Goal: Task Accomplishment & Management: Use online tool/utility

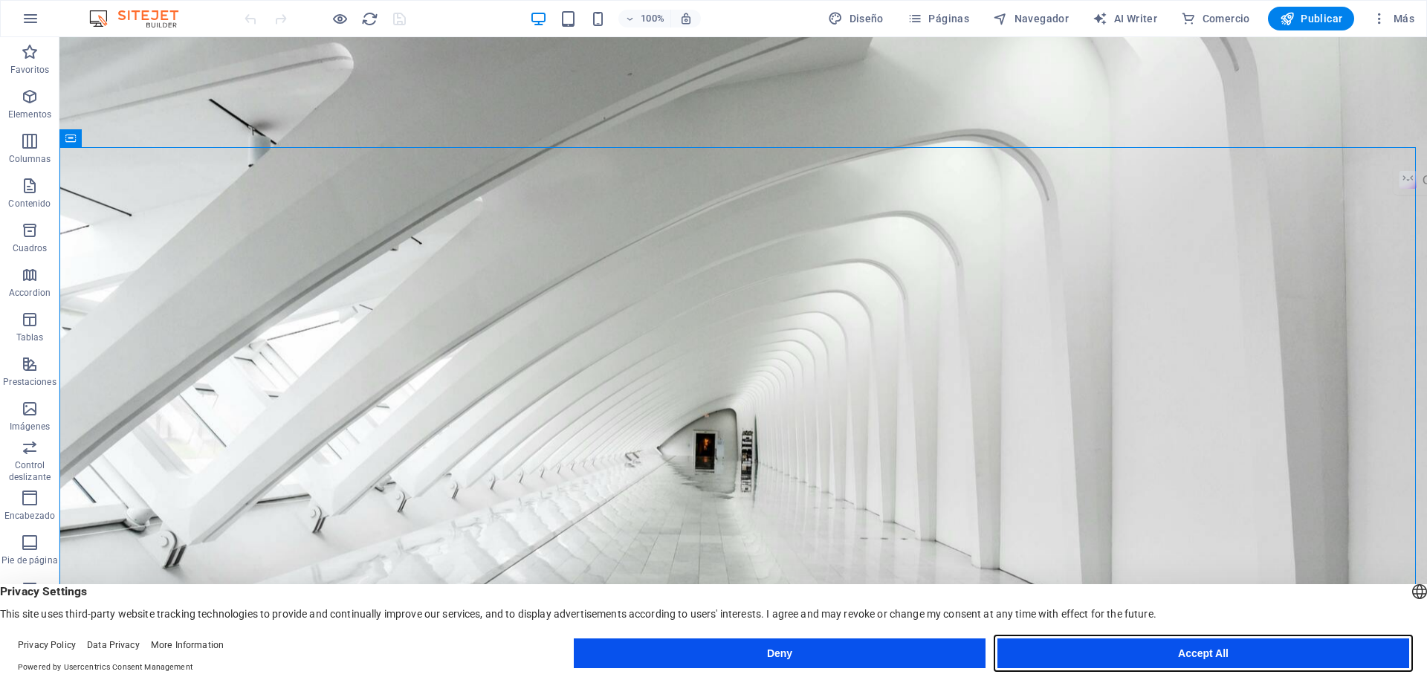
click at [1188, 648] on button "Accept All" at bounding box center [1203, 653] width 412 height 30
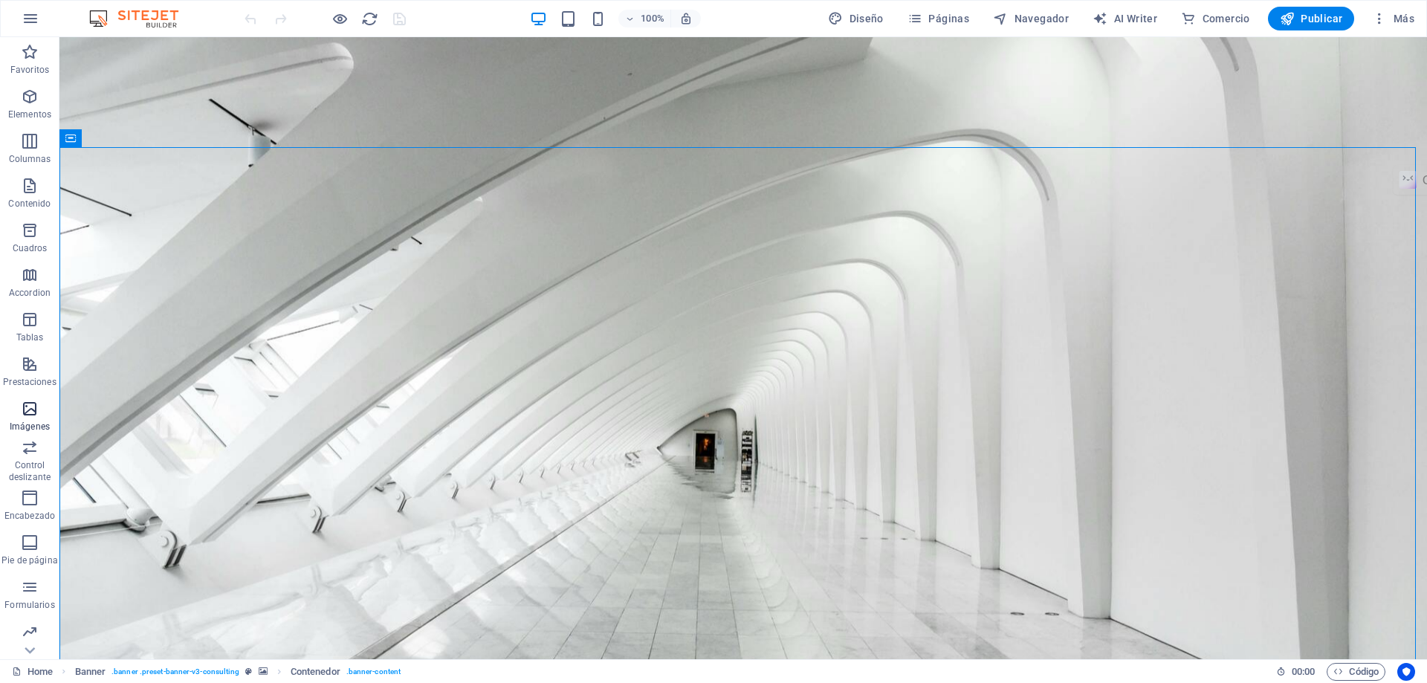
click at [23, 407] on icon "button" at bounding box center [30, 409] width 18 height 18
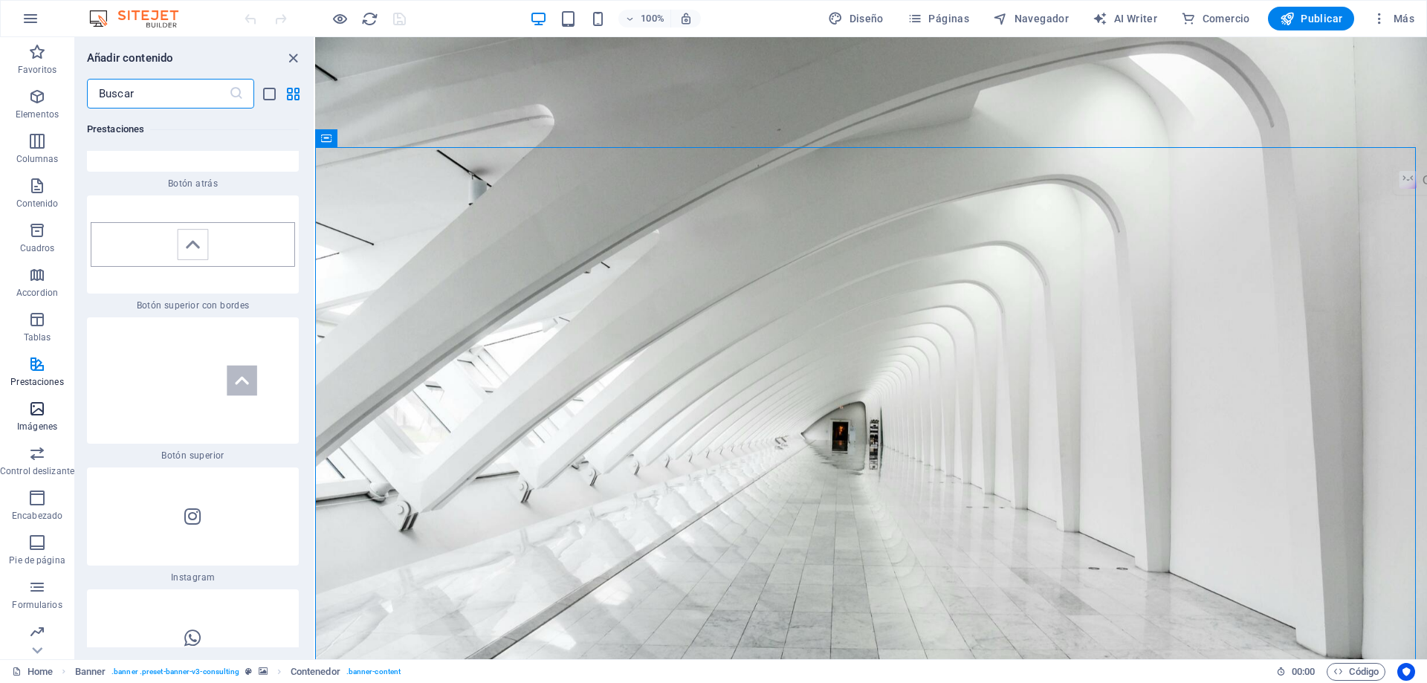
scroll to position [14264, 0]
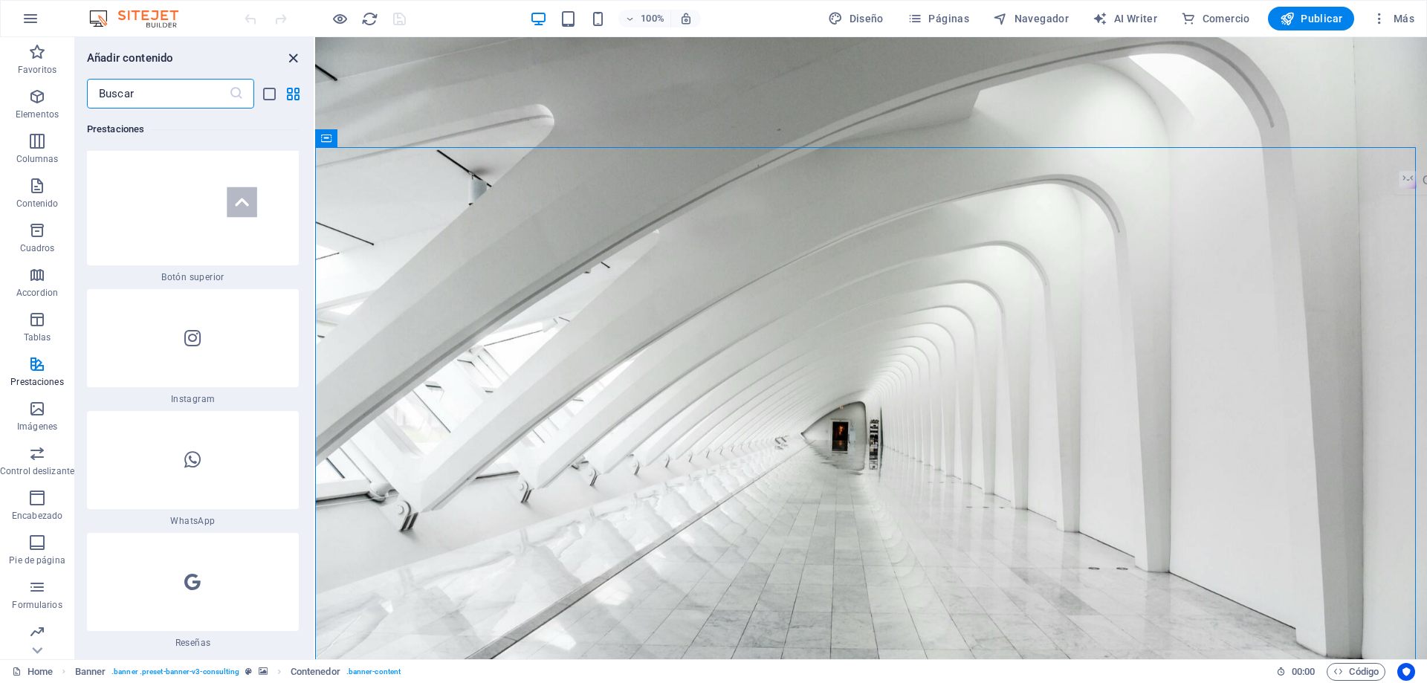
click at [291, 58] on icon "close panel" at bounding box center [293, 58] width 17 height 17
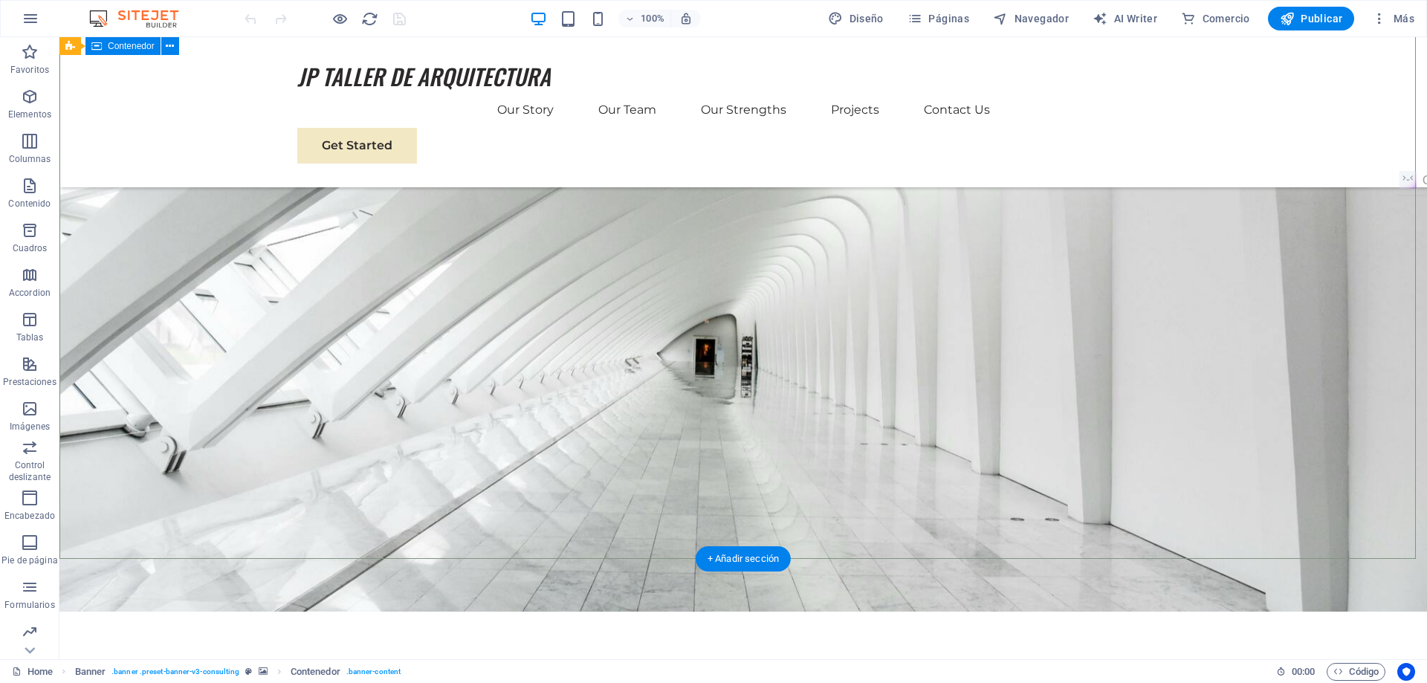
scroll to position [74, 0]
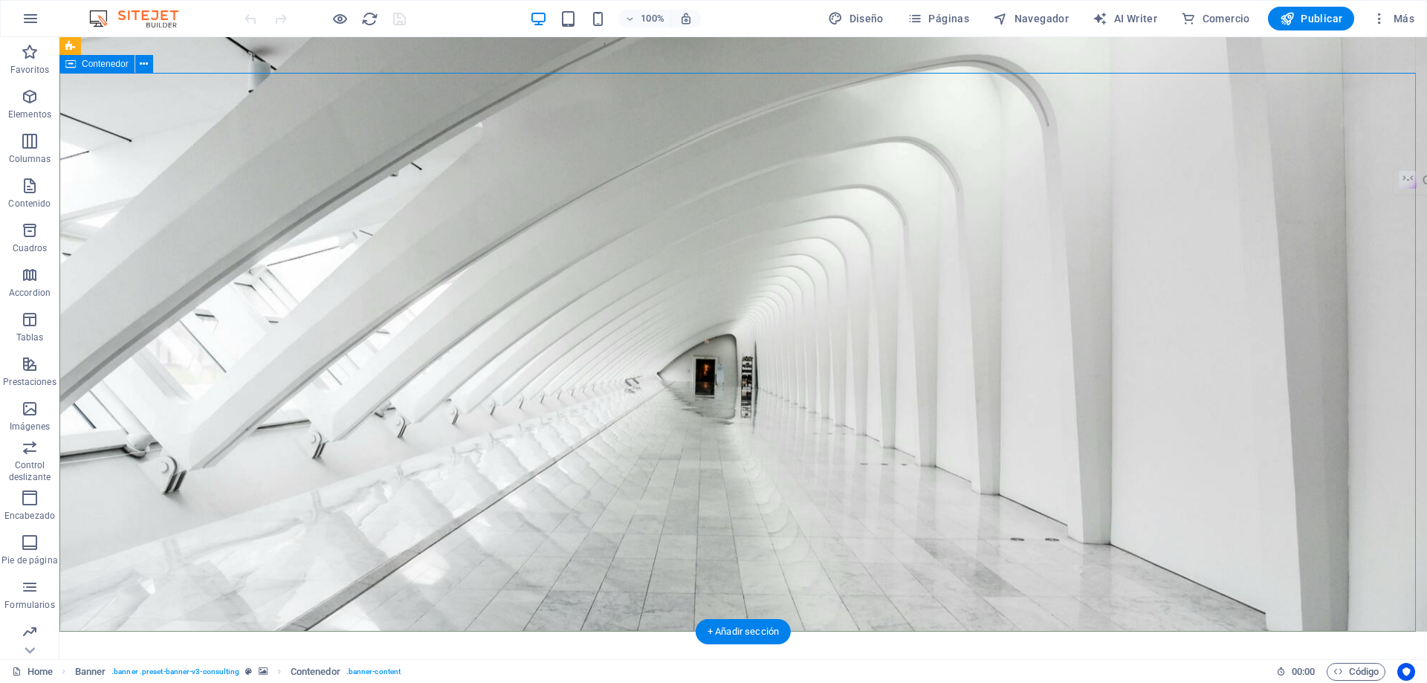
click at [843, 19] on icon "button" at bounding box center [835, 18] width 15 height 15
select select "px"
select select "400"
select select "px"
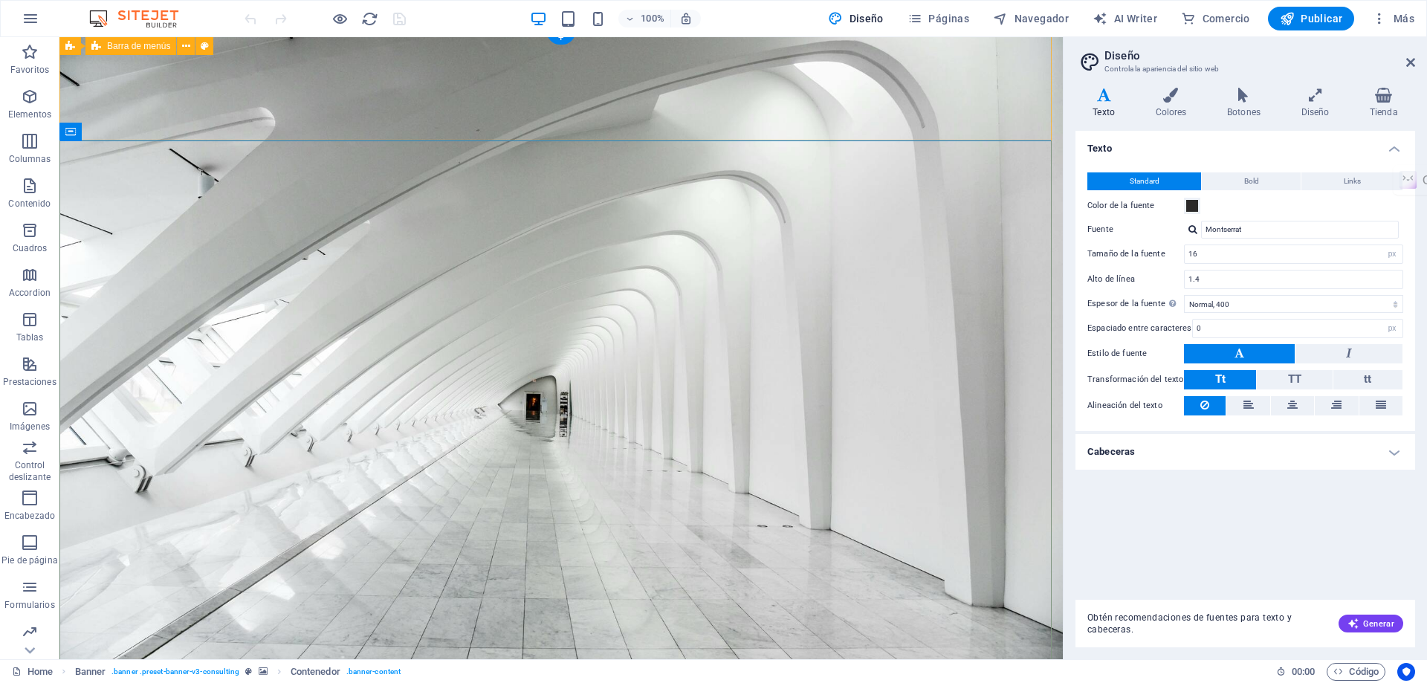
scroll to position [0, 0]
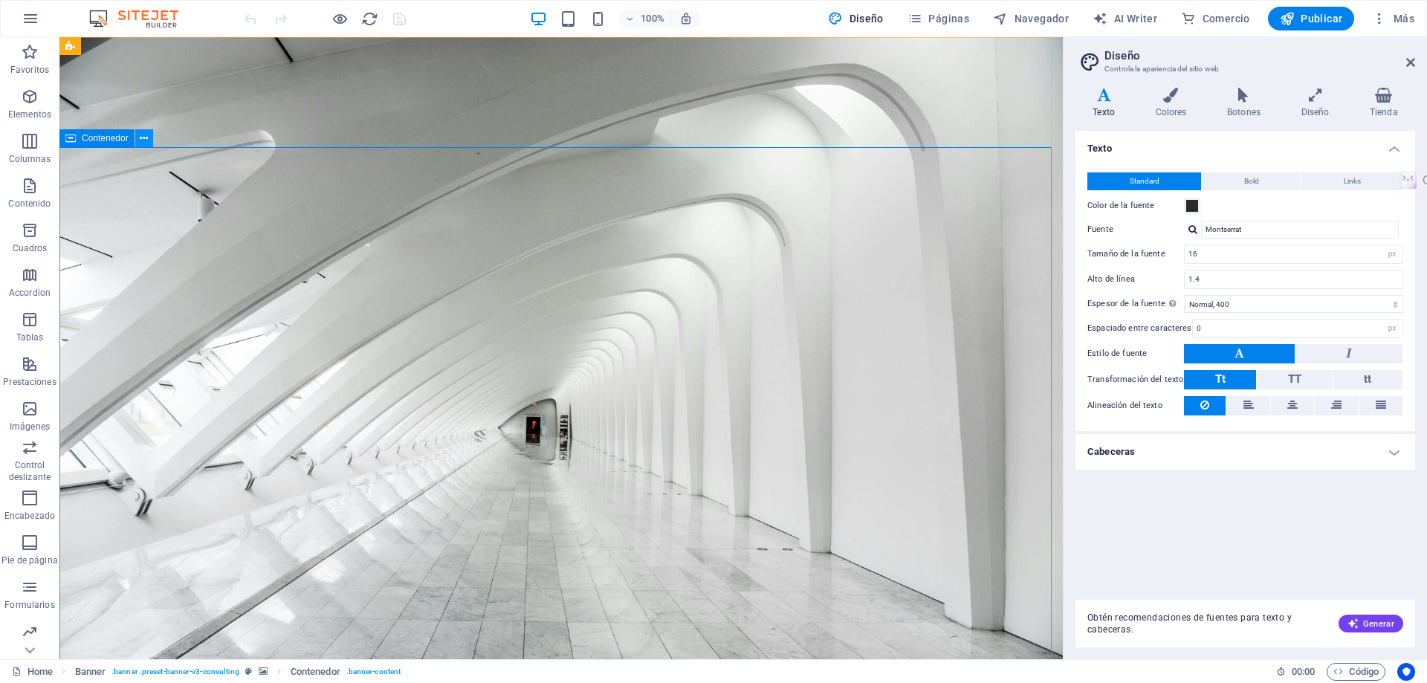
click at [142, 142] on icon at bounding box center [144, 139] width 8 height 16
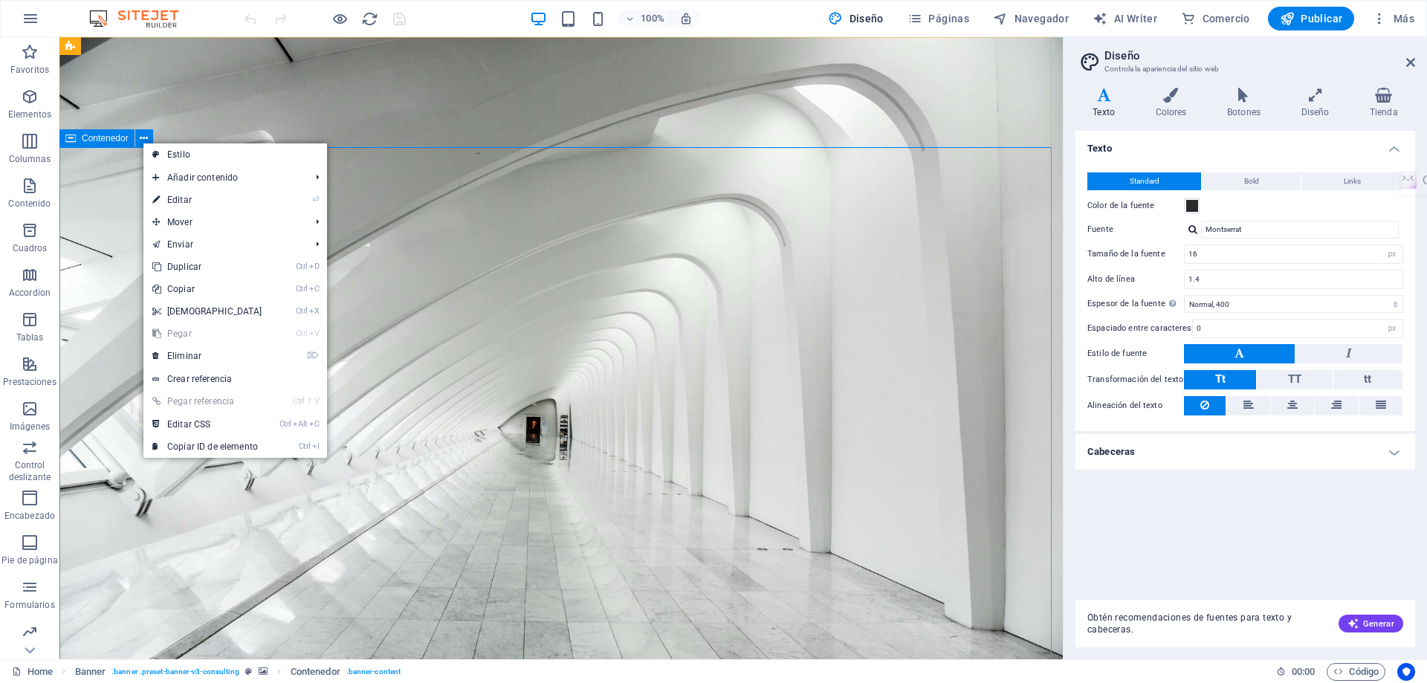
click at [90, 140] on span "Contenedor" at bounding box center [105, 138] width 47 height 9
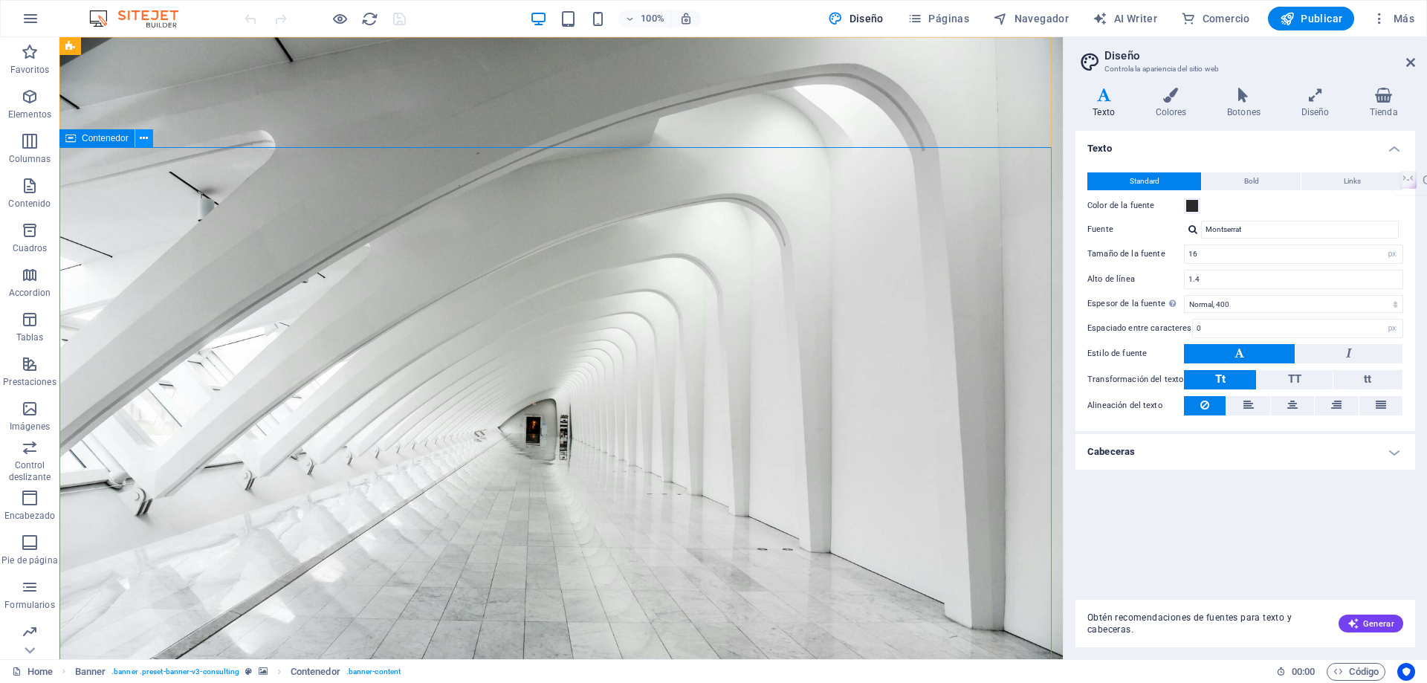
click at [151, 143] on button at bounding box center [144, 138] width 18 height 18
click at [31, 178] on icon "button" at bounding box center [30, 186] width 18 height 18
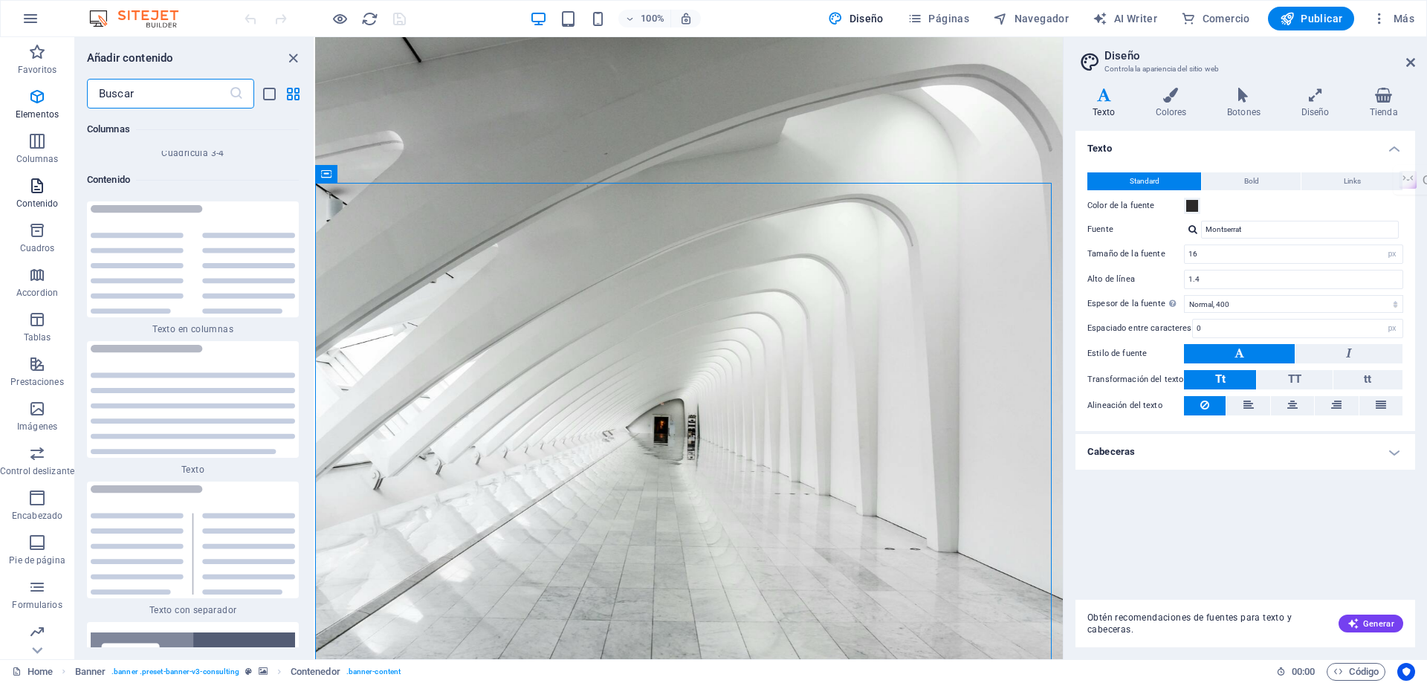
scroll to position [4991, 0]
click at [37, 232] on icon "button" at bounding box center [37, 230] width 18 height 18
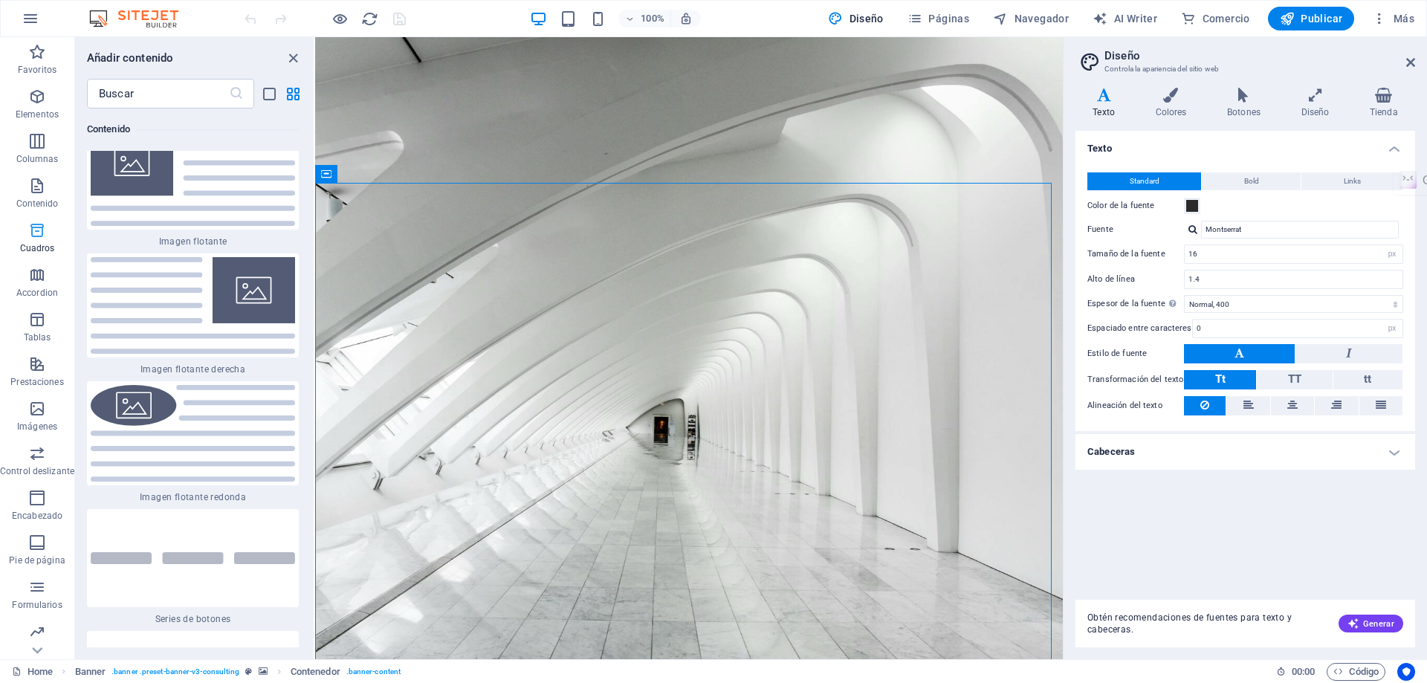
scroll to position [7975, 0]
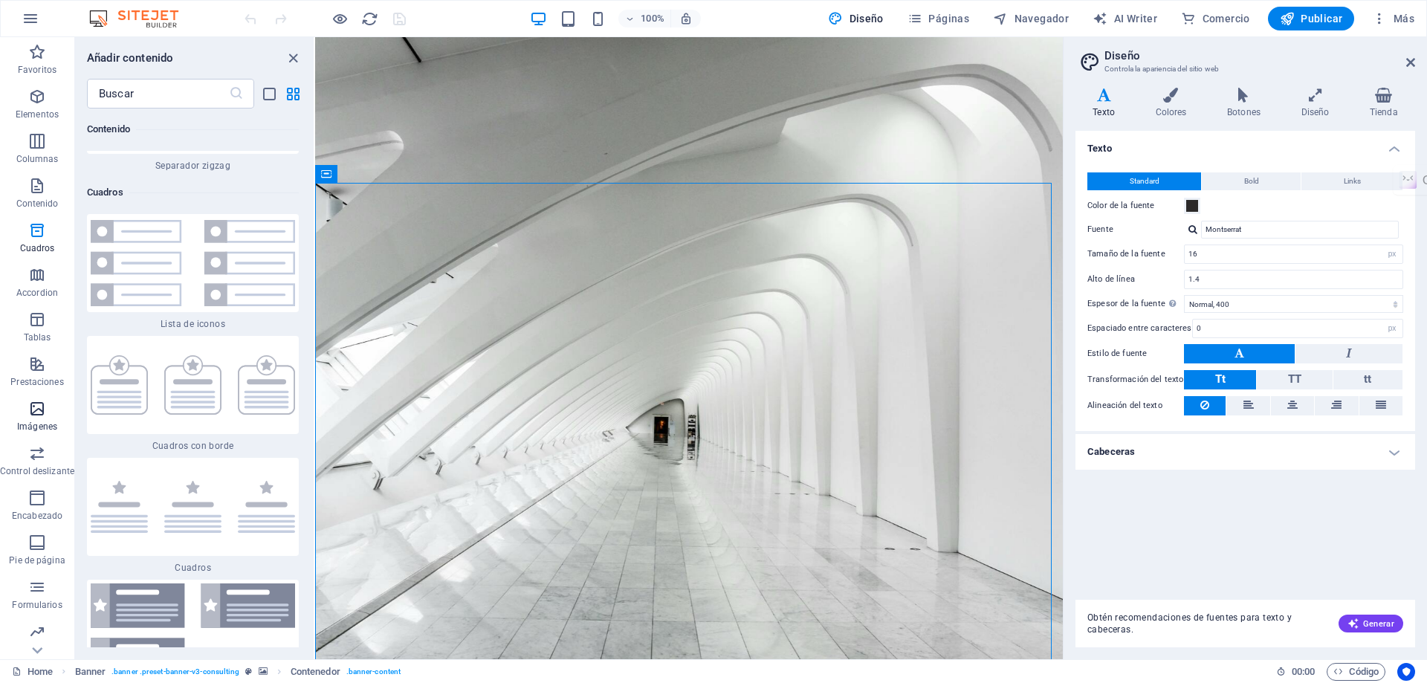
click at [39, 412] on icon "button" at bounding box center [37, 409] width 18 height 18
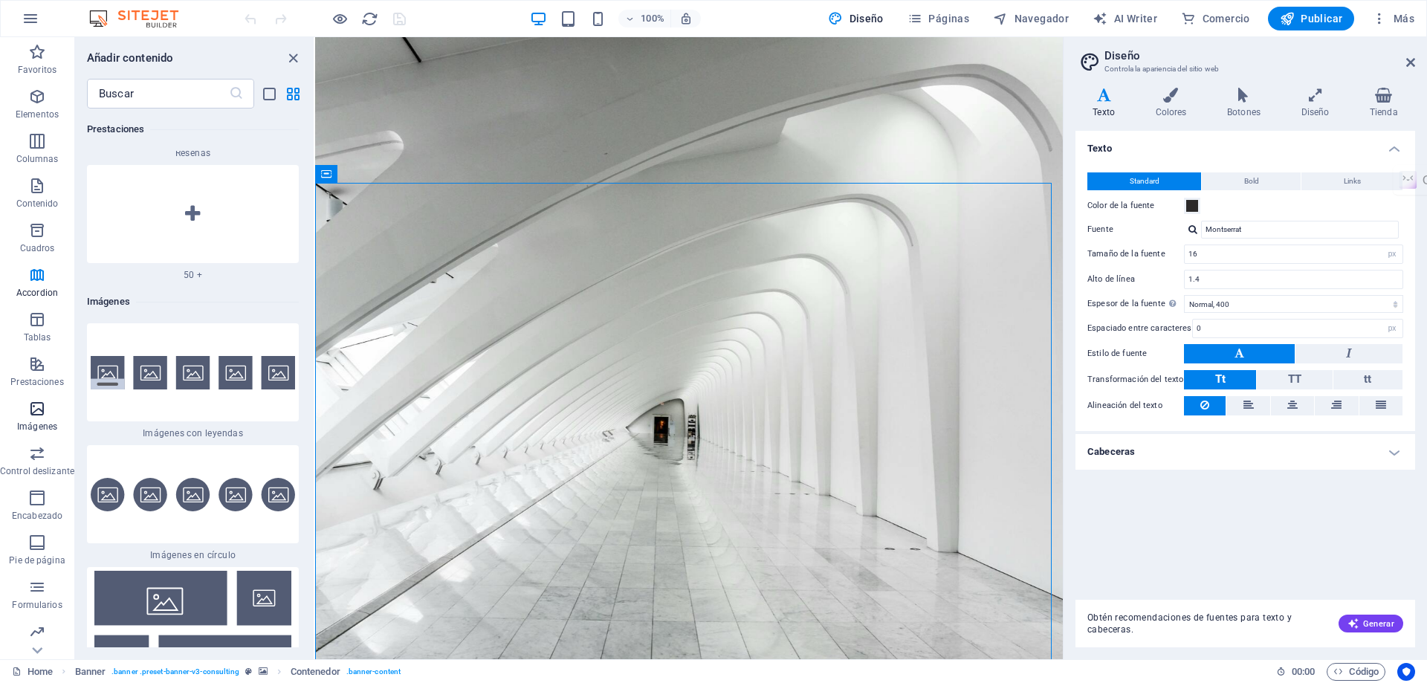
scroll to position [14759, 0]
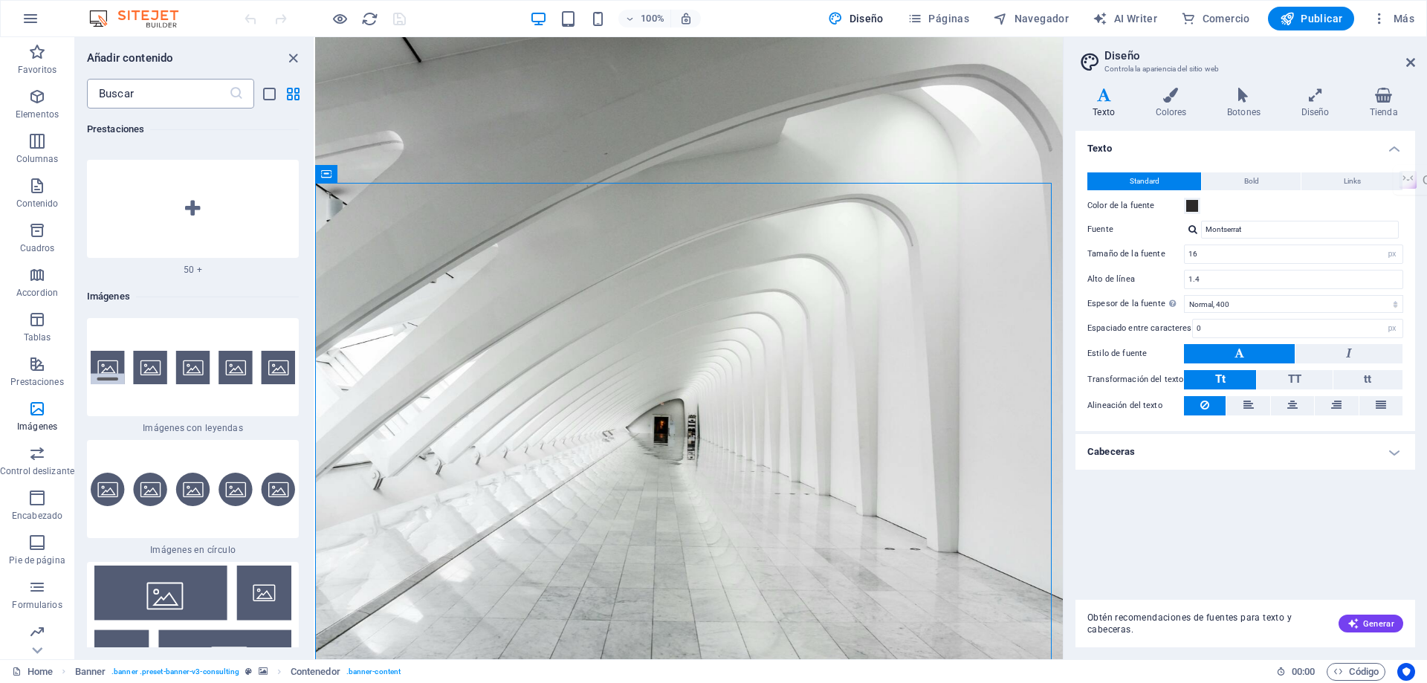
click at [236, 91] on icon at bounding box center [236, 93] width 15 height 15
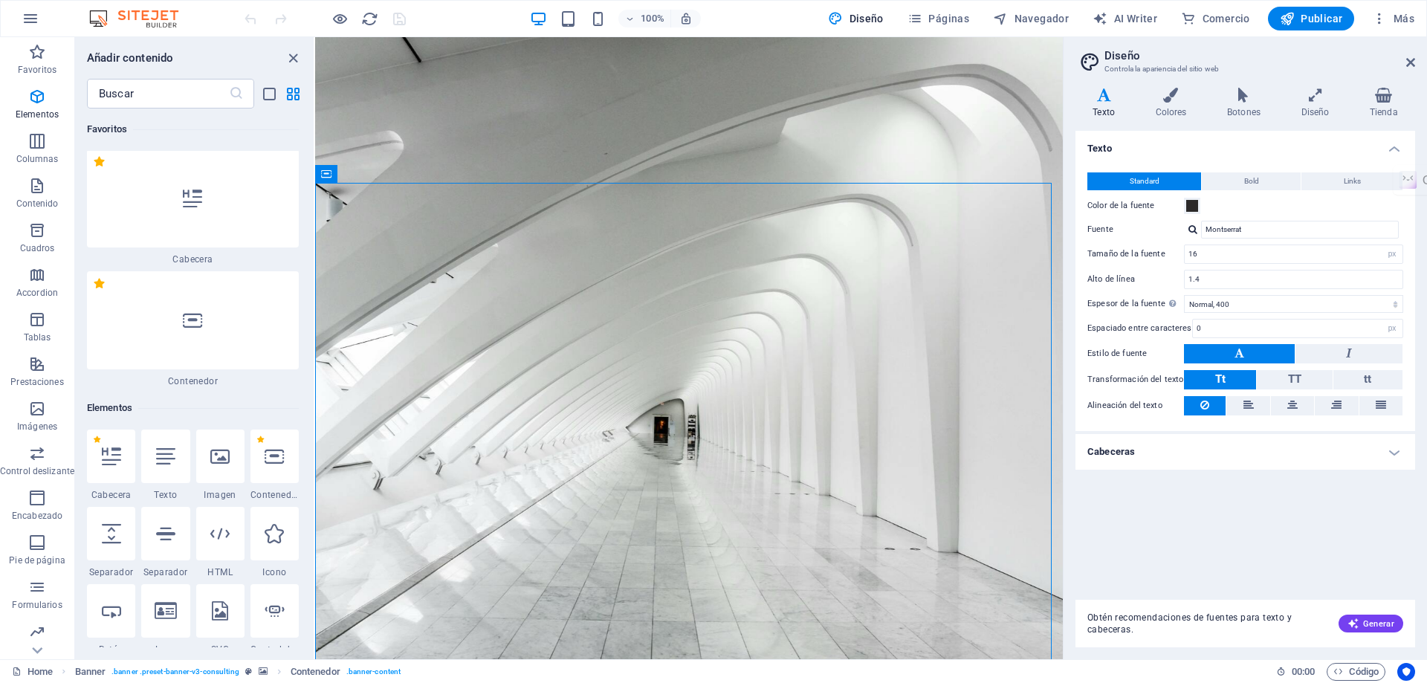
scroll to position [0, 0]
click at [195, 331] on div at bounding box center [193, 322] width 212 height 98
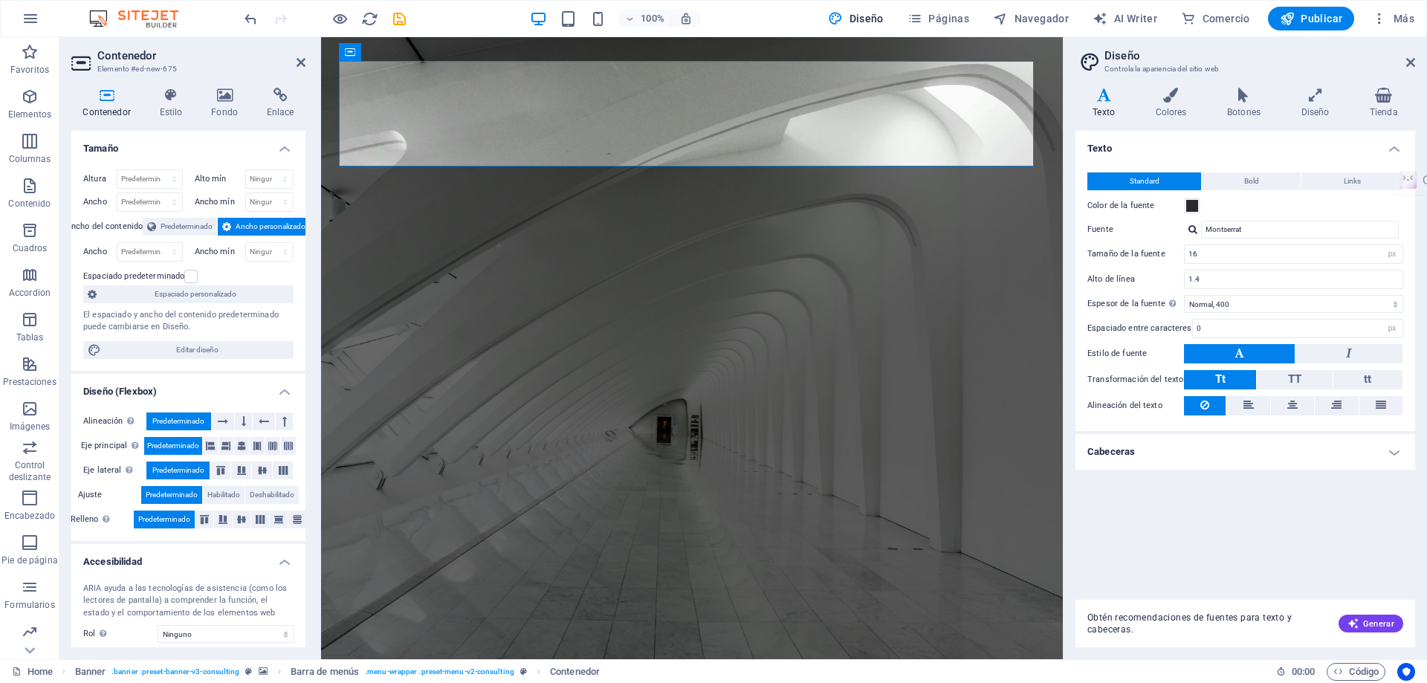
click at [103, 100] on icon at bounding box center [106, 95] width 71 height 15
click at [172, 100] on icon at bounding box center [171, 95] width 46 height 15
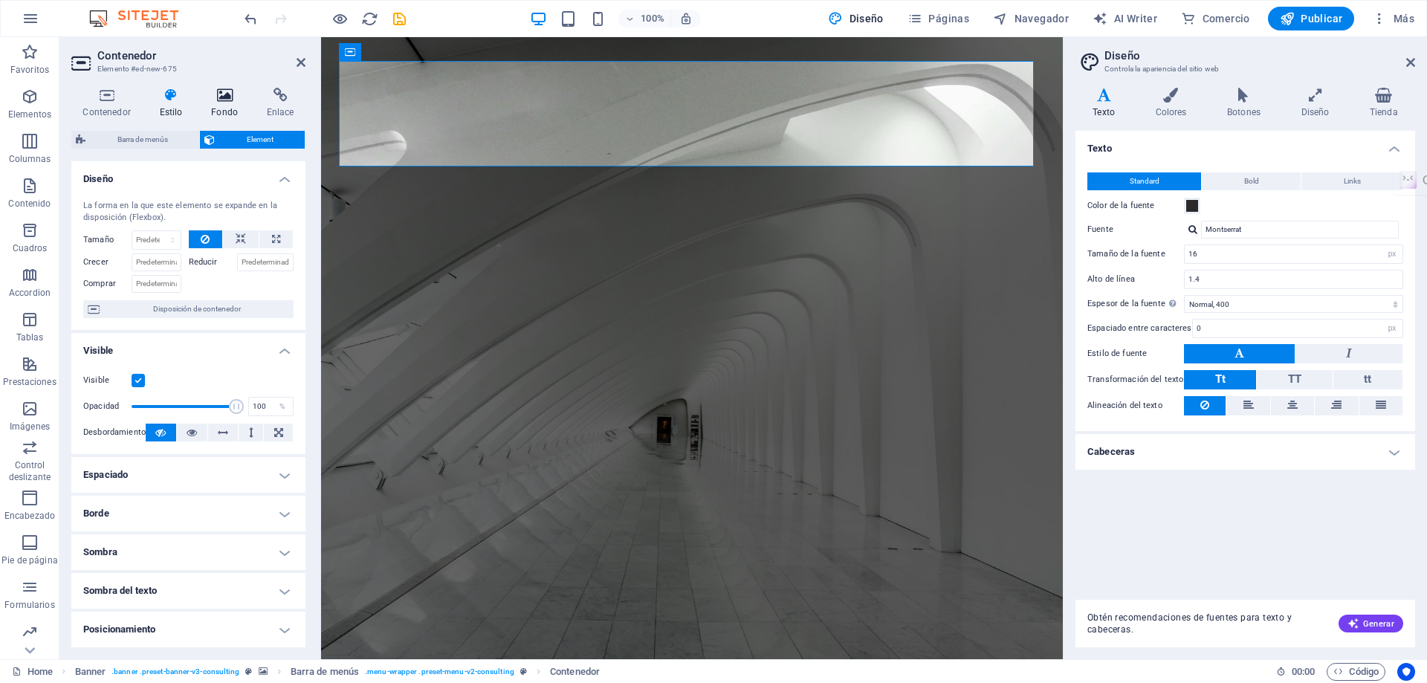
click at [224, 103] on h4 "Fondo" at bounding box center [228, 103] width 56 height 31
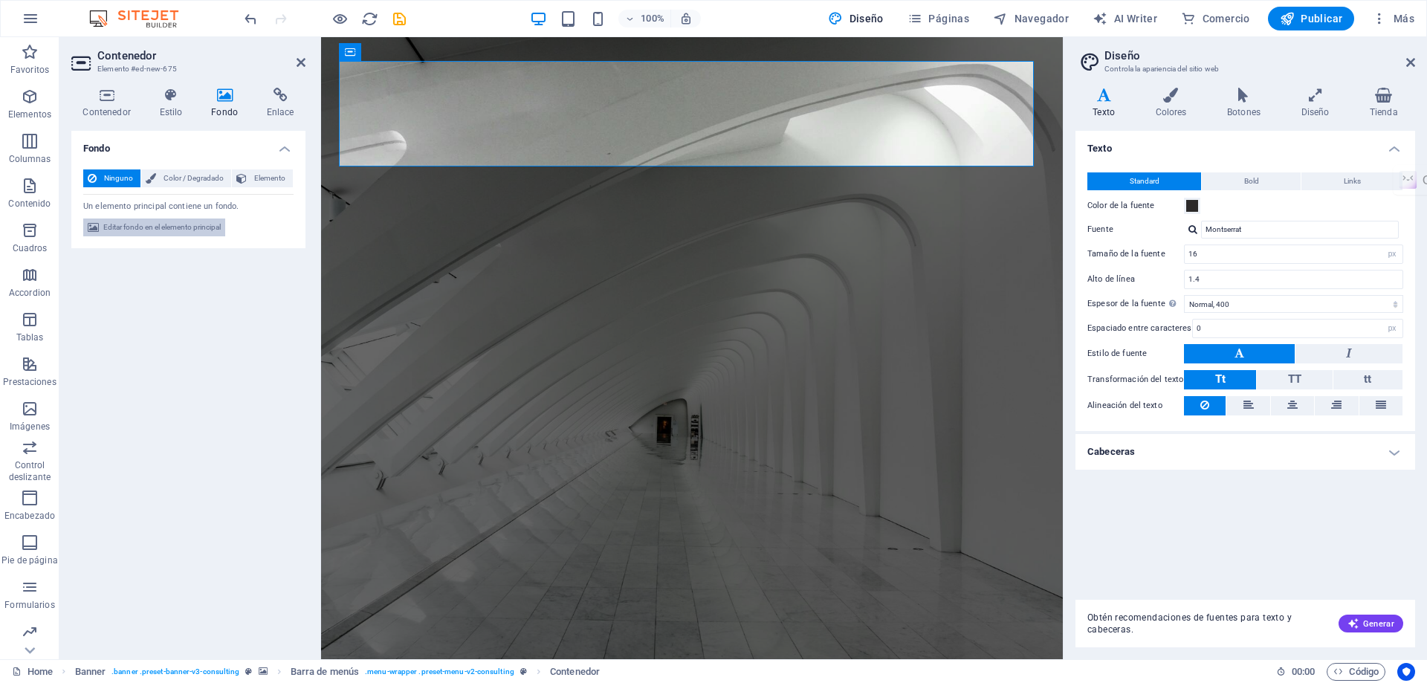
click at [144, 224] on span "Editar fondo en el elemento principal" at bounding box center [161, 227] width 117 height 18
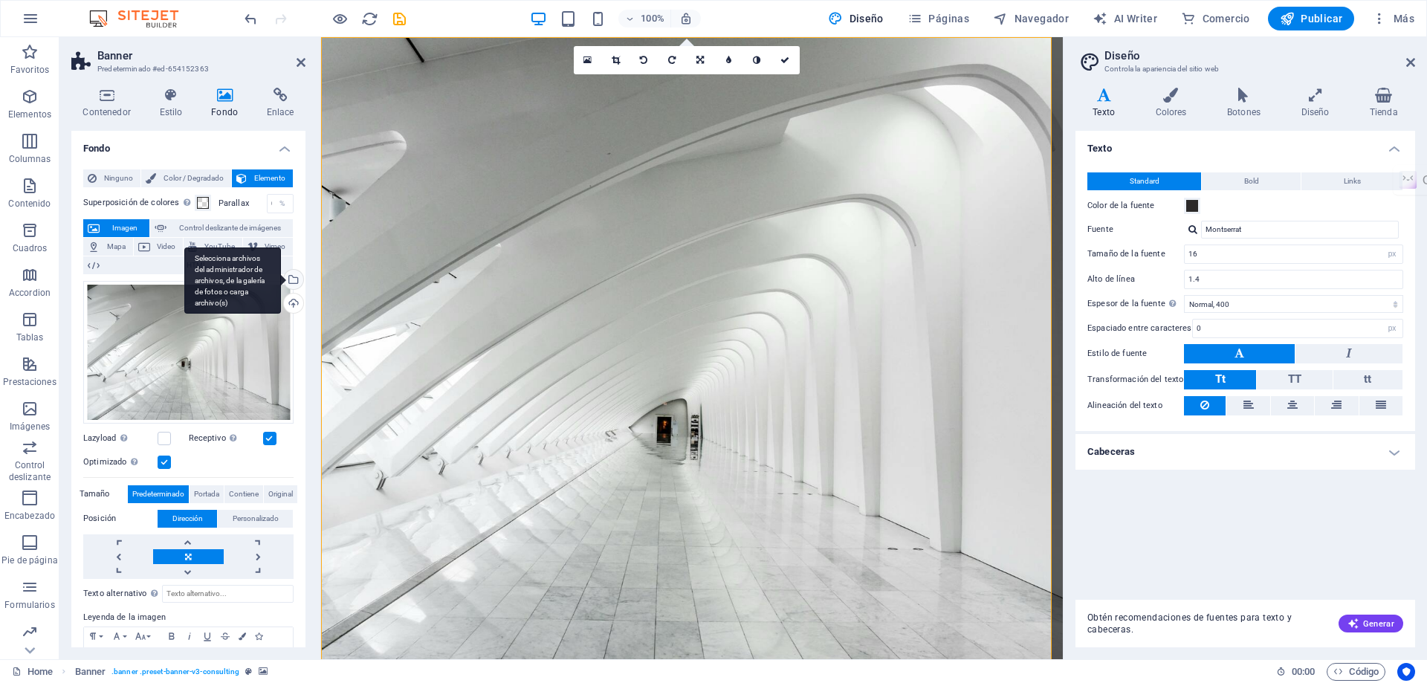
click at [291, 279] on div "Selecciona archivos del administrador de archivos, de la galería de fotos o car…" at bounding box center [292, 281] width 22 height 22
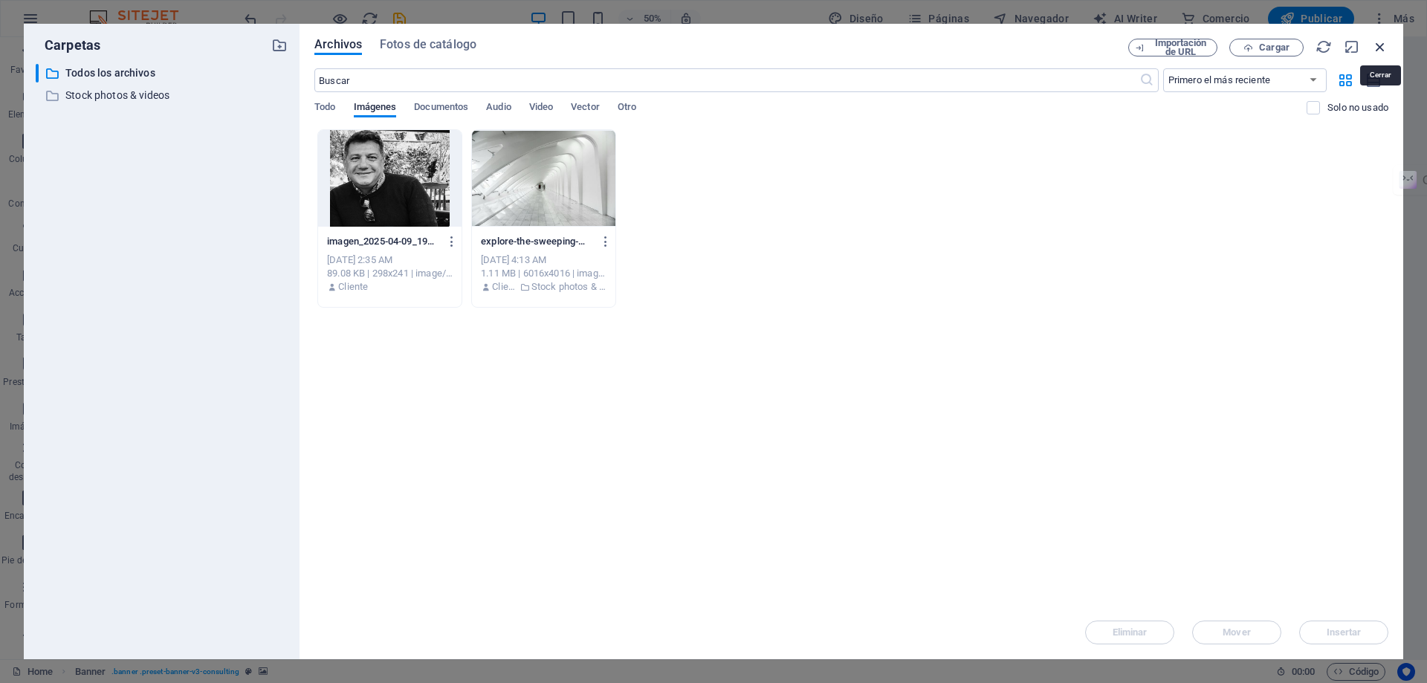
click at [1380, 45] on icon "button" at bounding box center [1380, 47] width 16 height 16
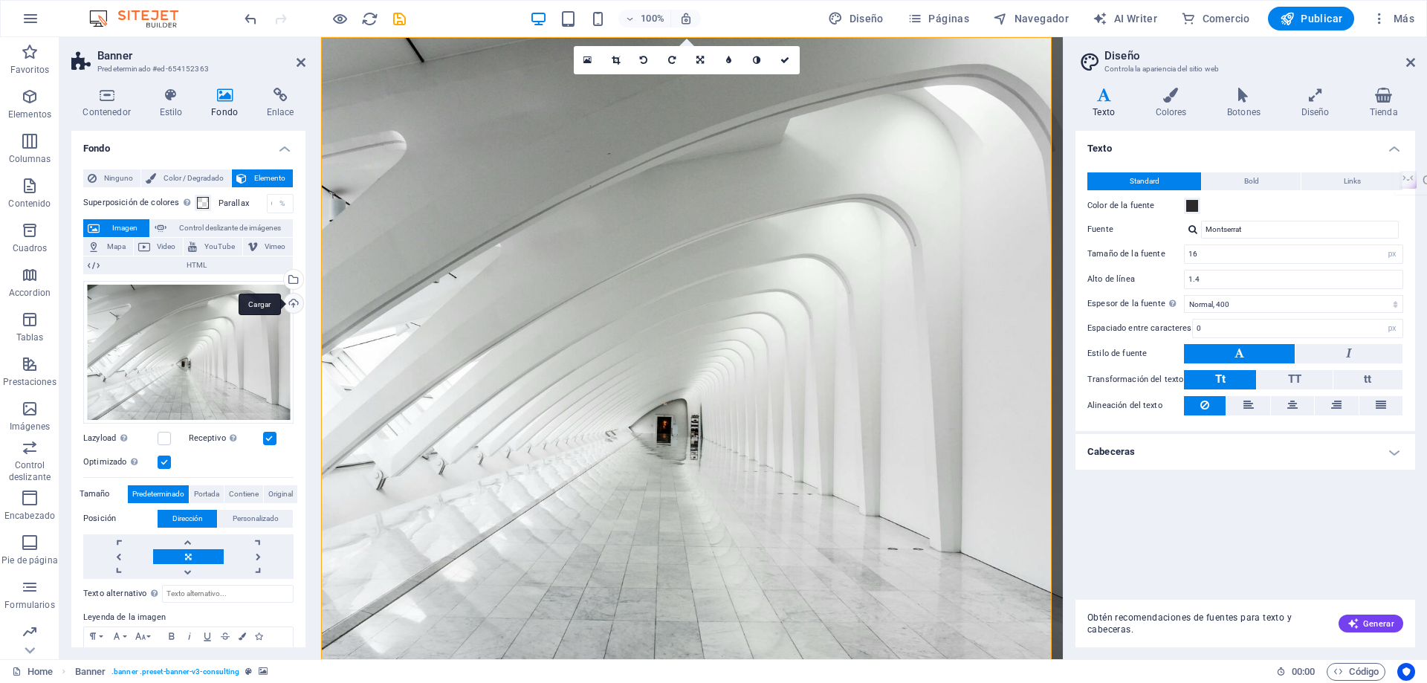
click at [288, 302] on div "Cargar" at bounding box center [292, 304] width 22 height 22
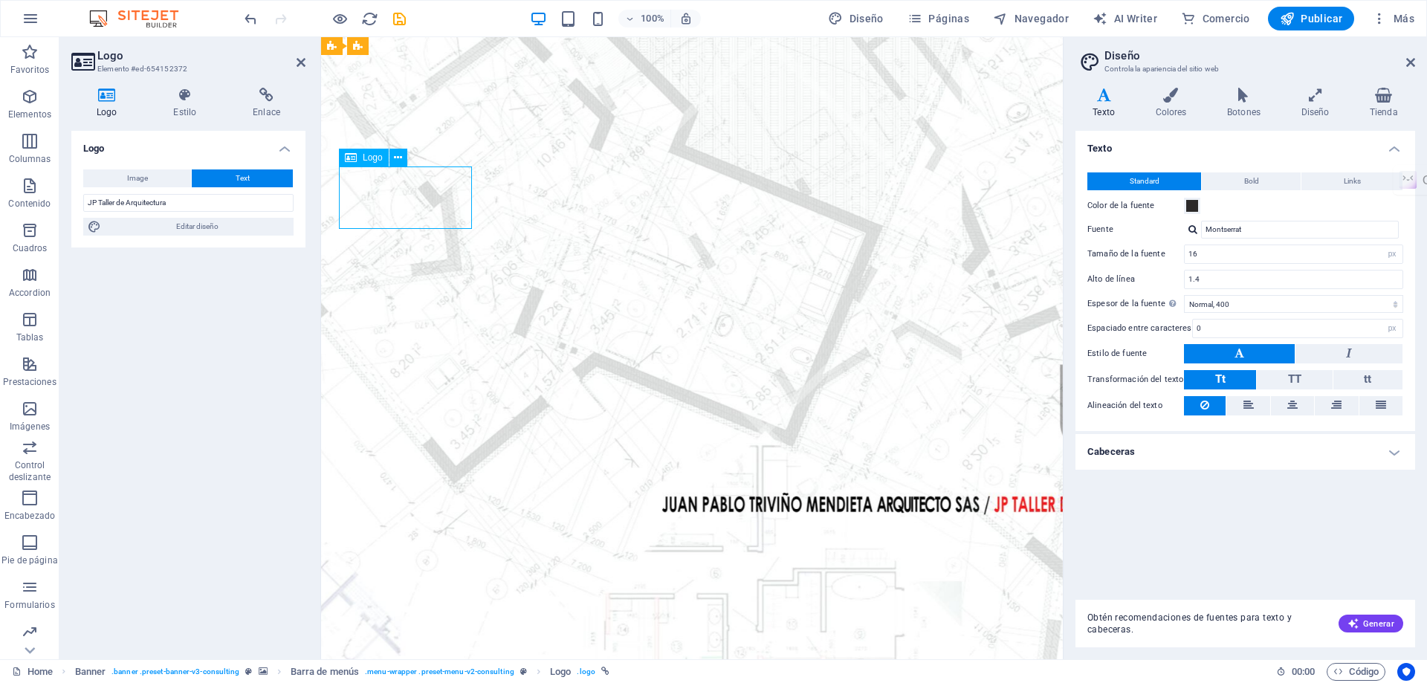
drag, startPoint x: 344, startPoint y: 178, endPoint x: 429, endPoint y: 201, distance: 88.5
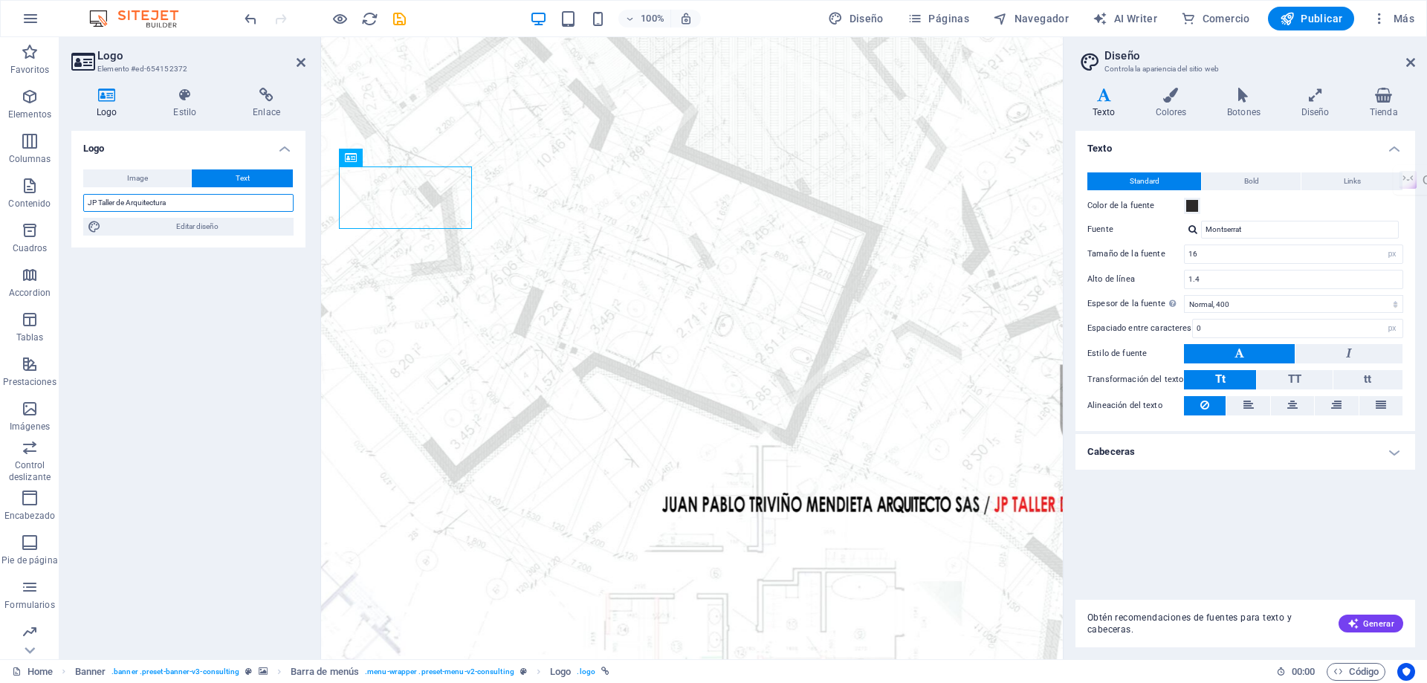
click at [202, 204] on input "JP Taller de Arquitectura" at bounding box center [188, 203] width 210 height 18
click at [201, 227] on span "Editar diseño" at bounding box center [198, 227] width 184 height 18
click at [1267, 233] on input "Montserrat" at bounding box center [1300, 230] width 198 height 18
drag, startPoint x: 1267, startPoint y: 233, endPoint x: 1146, endPoint y: 244, distance: 121.6
click at [1146, 244] on div "Standard Bold Links Color de la fuente Fuente Montserrat Tamaño de la fuente 16…" at bounding box center [1244, 294] width 345 height 273
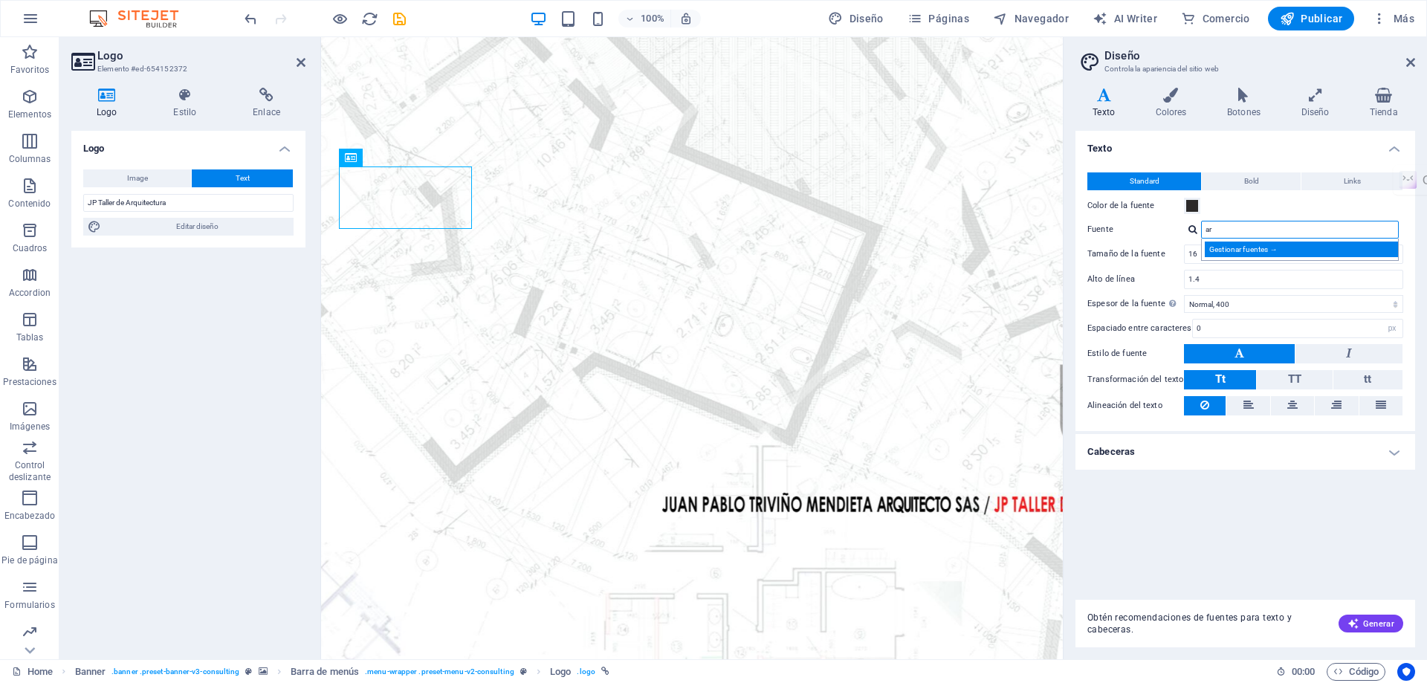
type input "ar"
click at [1259, 245] on div "Gestionar fuentes →" at bounding box center [1302, 249] width 196 height 16
select select "popularity"
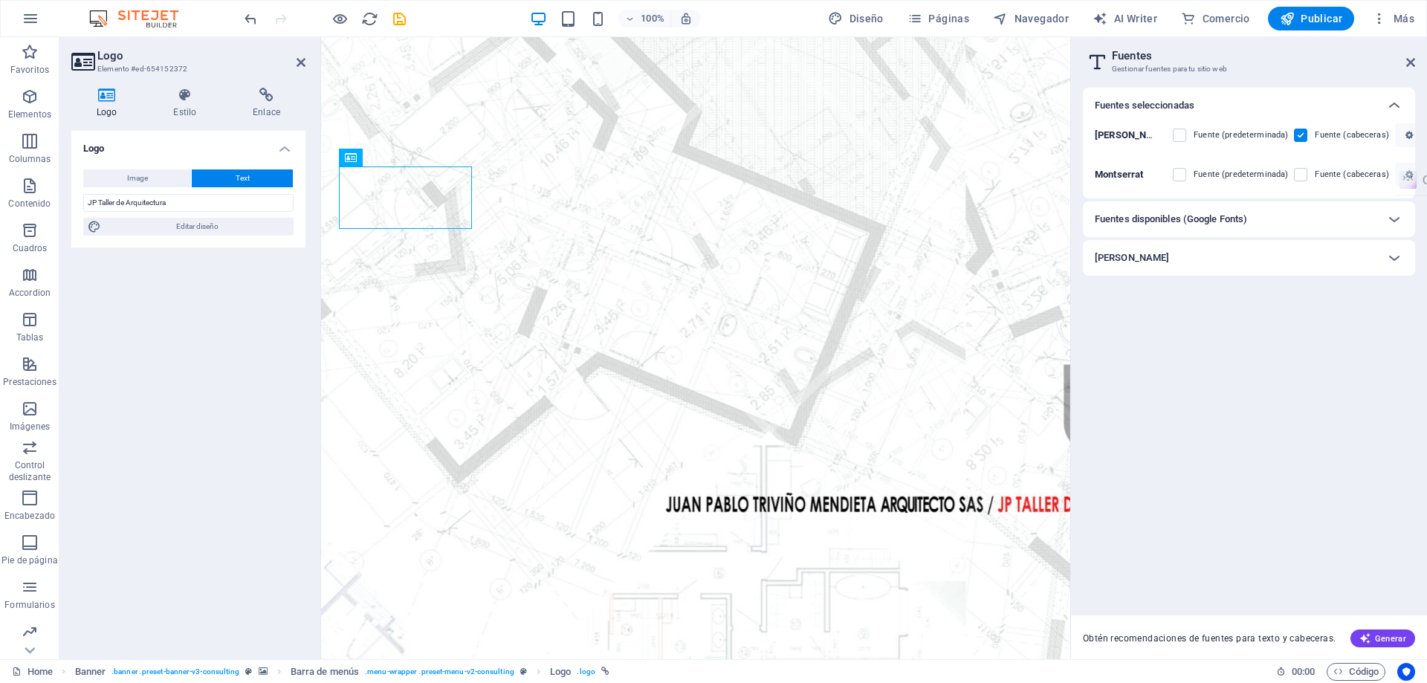
click at [1301, 221] on div "Fuentes disponibles (Google Fonts)" at bounding box center [1235, 219] width 282 height 18
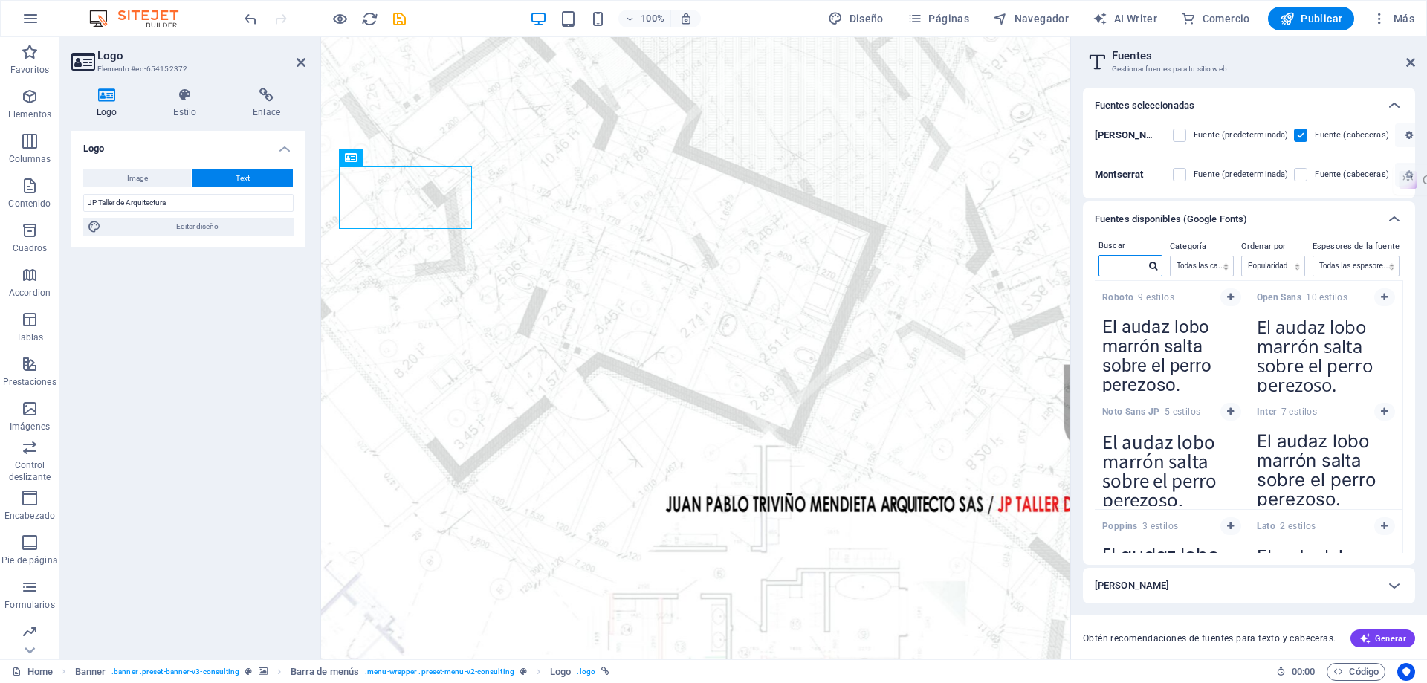
click at [1115, 261] on input "text" at bounding box center [1122, 265] width 46 height 19
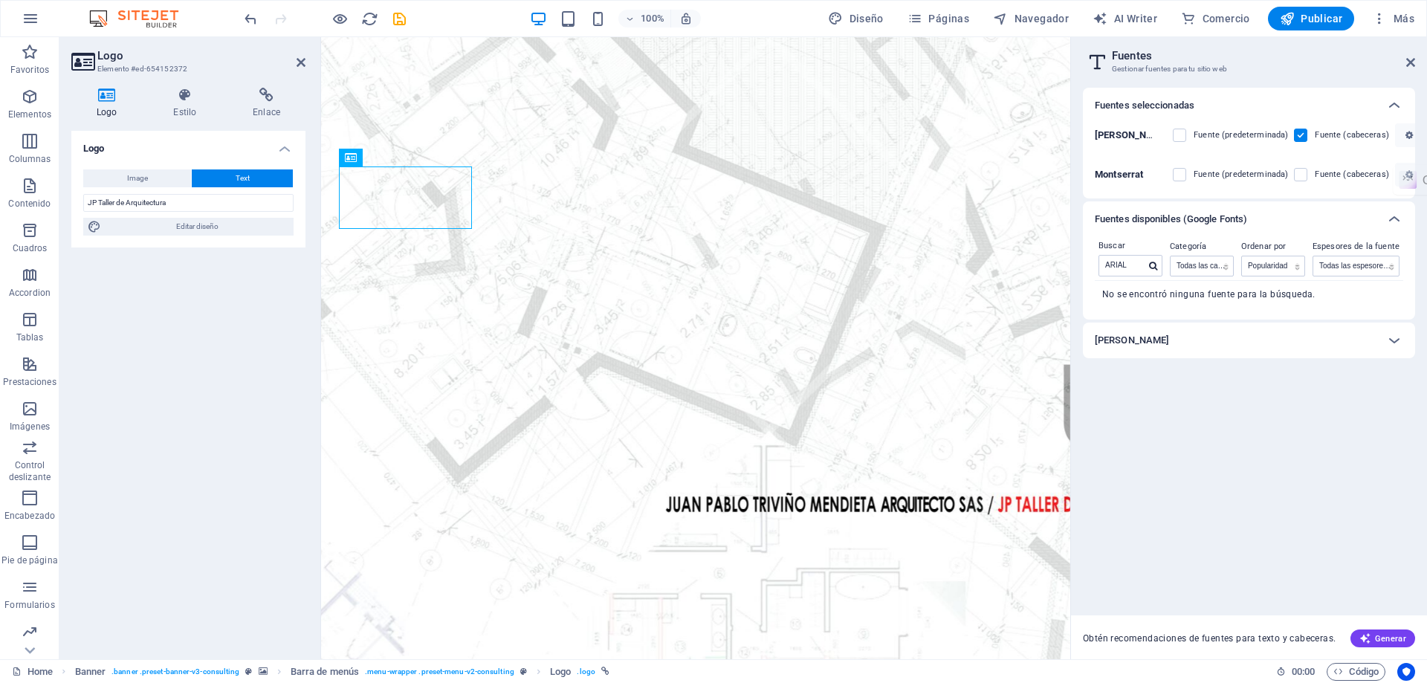
click at [1256, 346] on div "Cargar fuentes" at bounding box center [1235, 340] width 282 height 18
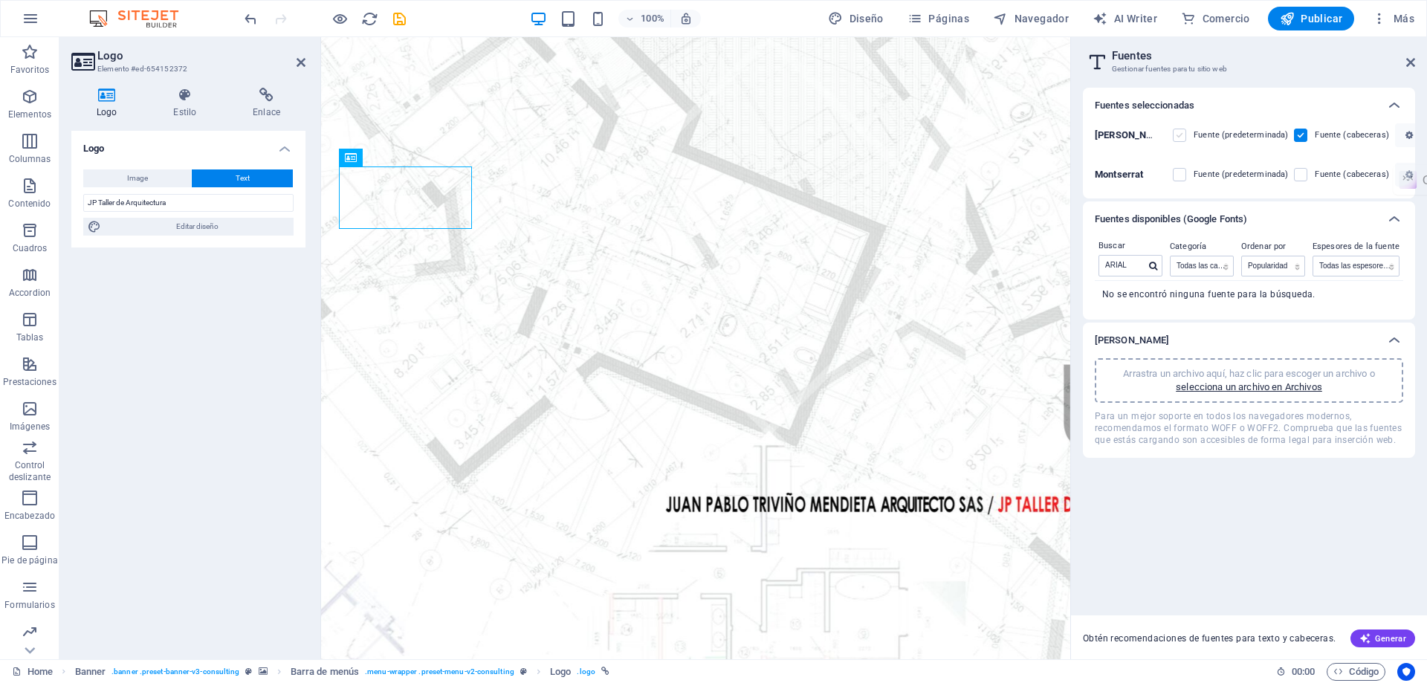
drag, startPoint x: 1183, startPoint y: 137, endPoint x: 27, endPoint y: 145, distance: 1155.4
click at [1183, 137] on label at bounding box center [1178, 135] width 13 height 13
click at [0, 0] on input "checkbox" at bounding box center [0, 0] width 0 height 0
drag, startPoint x: 341, startPoint y: 181, endPoint x: 442, endPoint y: 217, distance: 107.2
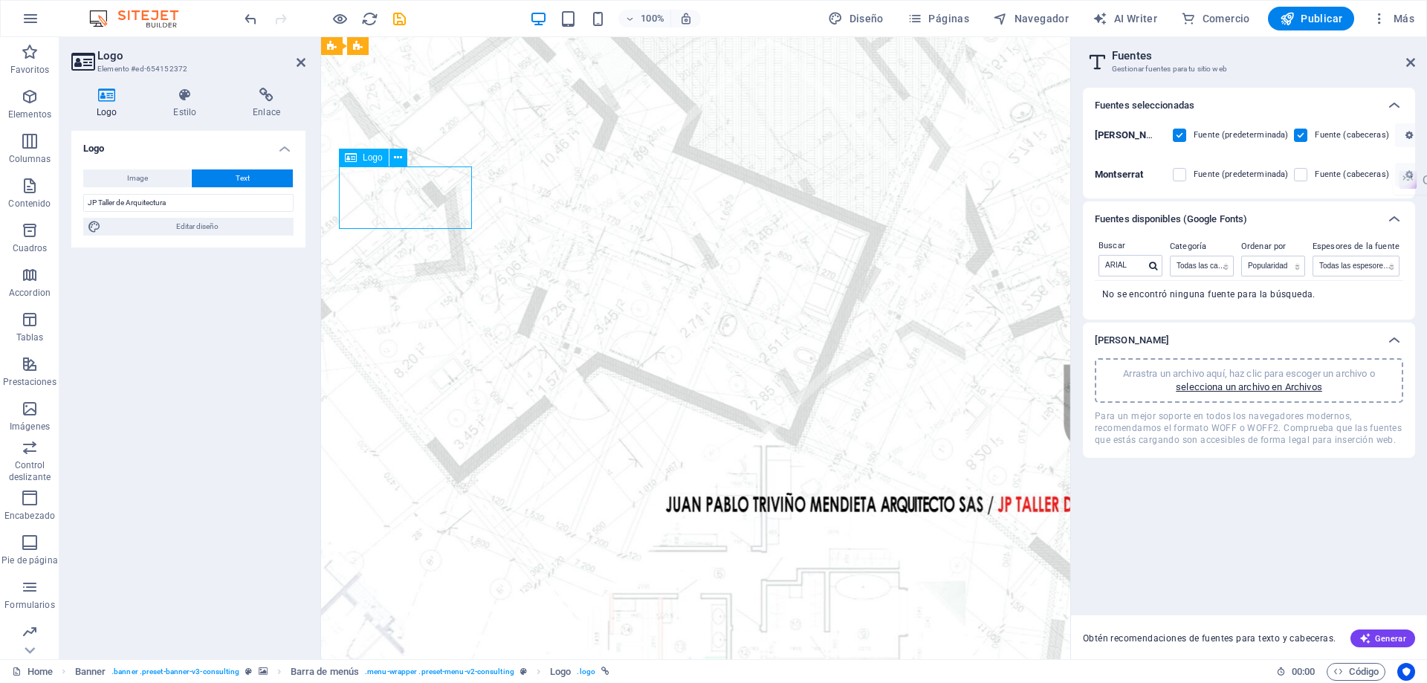
click at [1140, 265] on input "ARIAL" at bounding box center [1122, 265] width 46 height 19
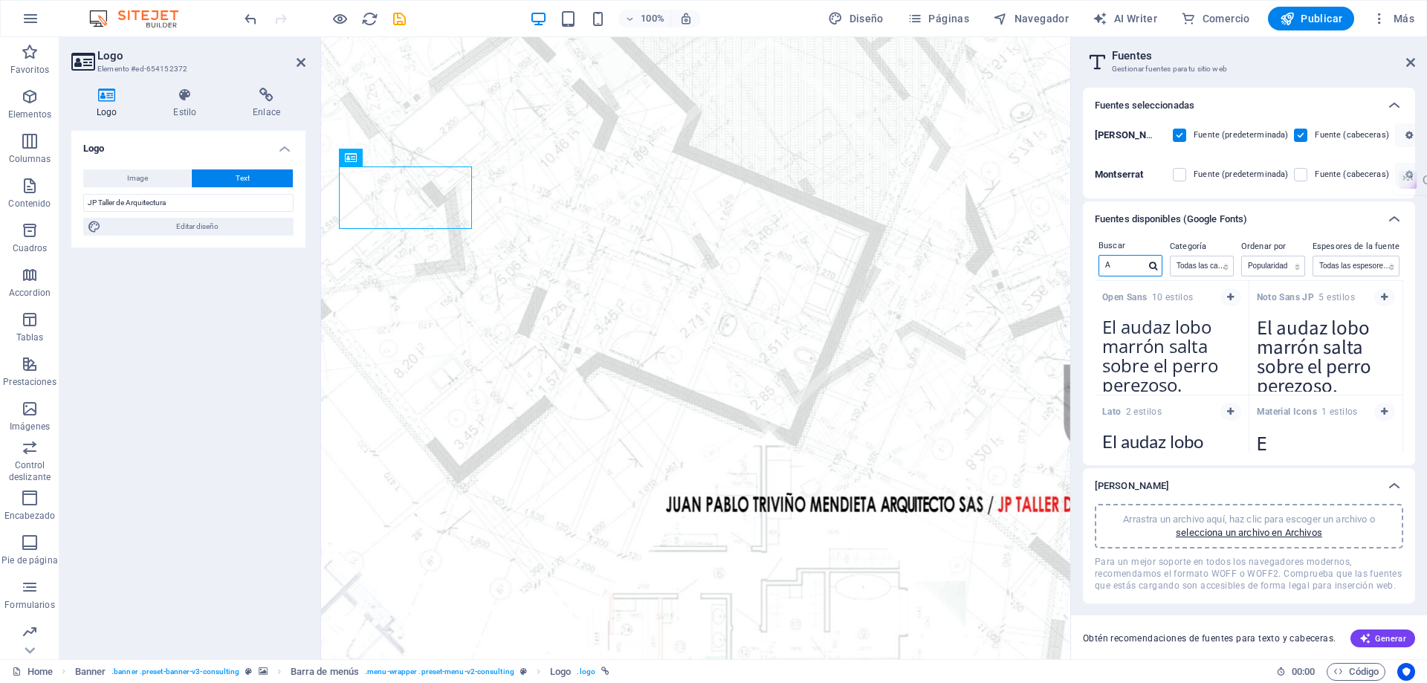
type input "A"
click at [1135, 298] on strong "Open Sans" at bounding box center [1127, 297] width 50 height 10
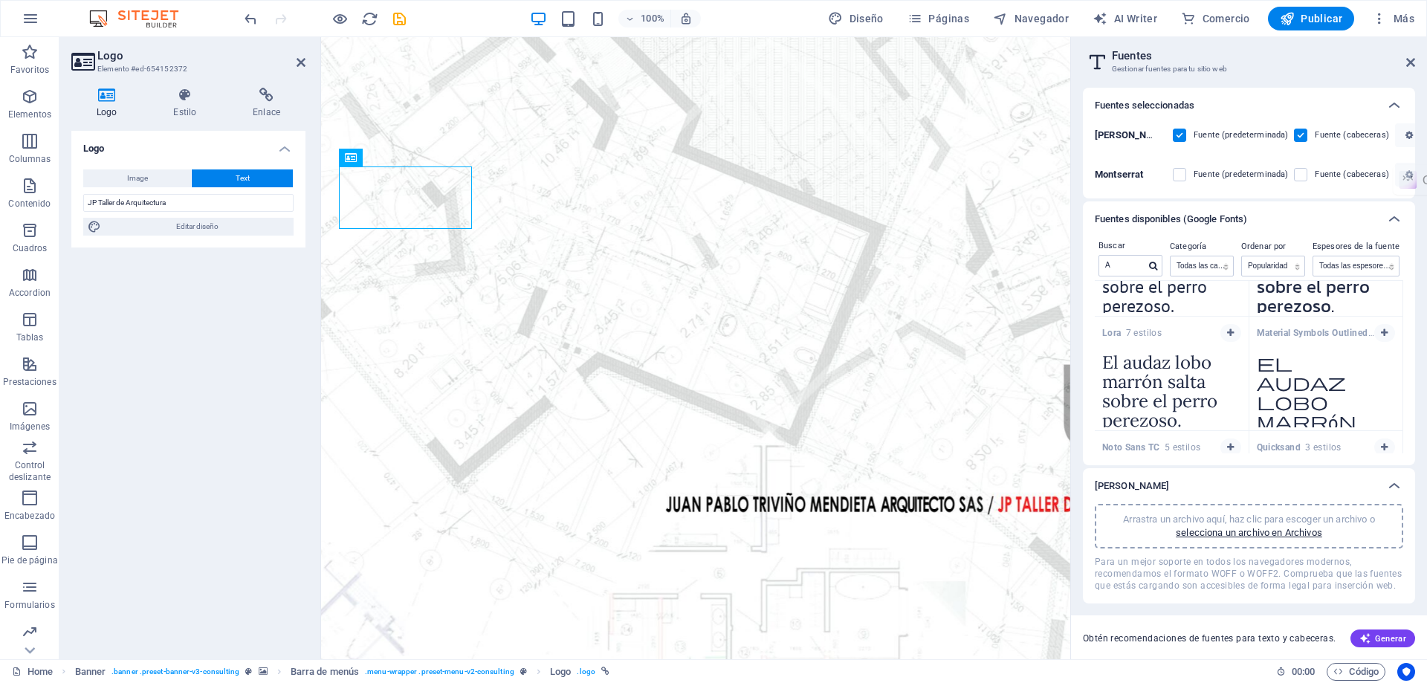
scroll to position [892, 0]
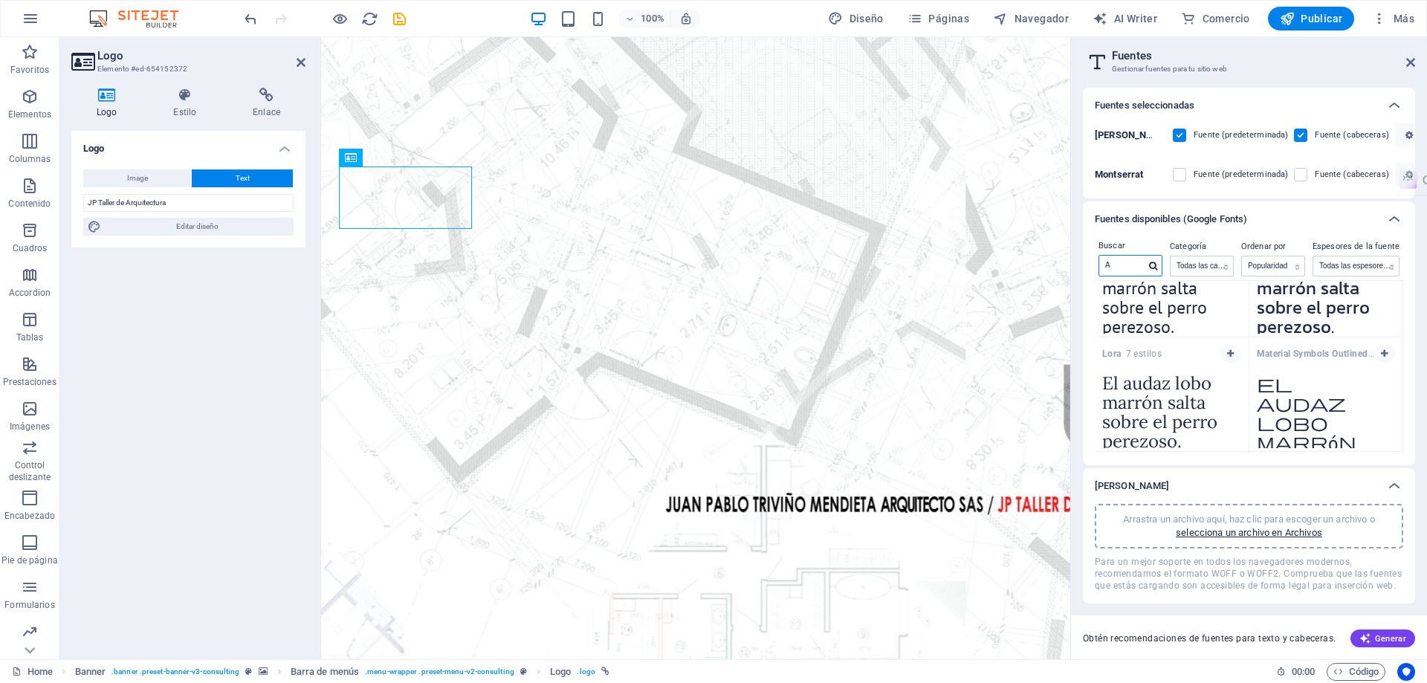
click at [1142, 266] on input "A" at bounding box center [1122, 265] width 46 height 19
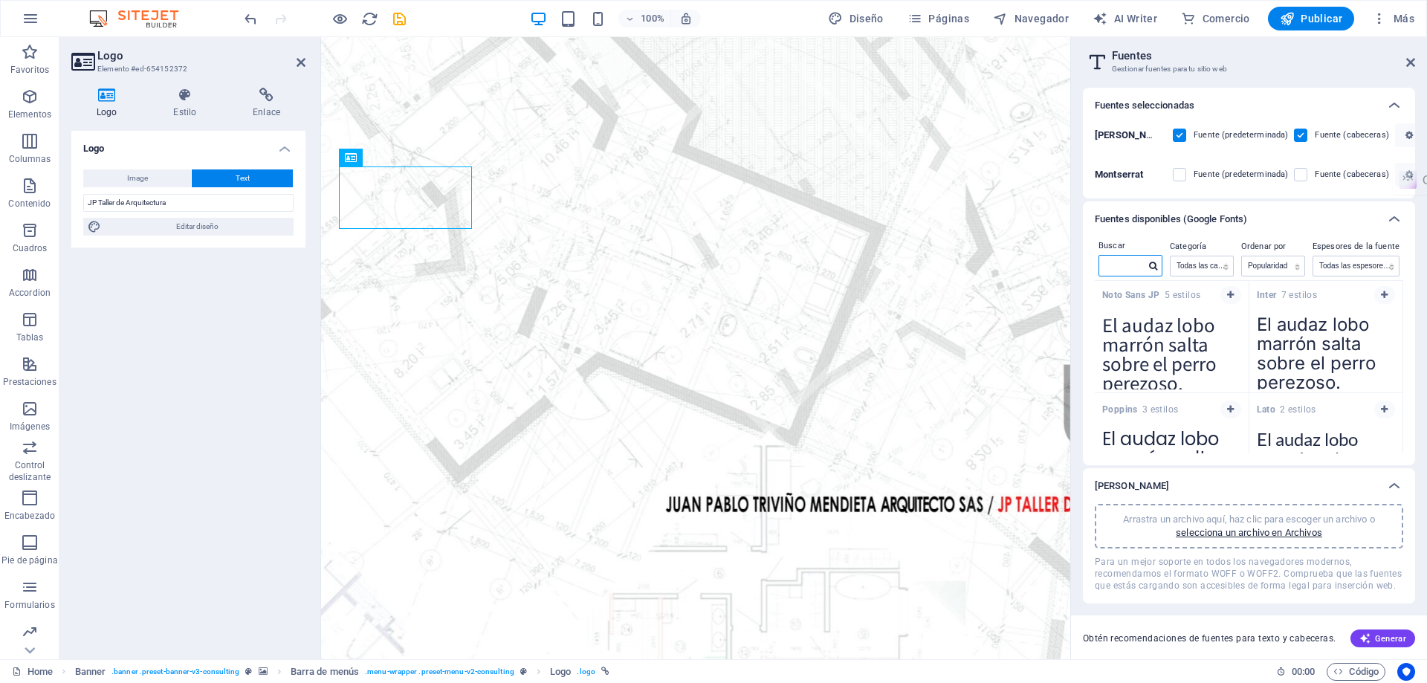
scroll to position [116, 0]
click at [1172, 134] on div "Oswald Fuente (predeterminada) Fuente (cabeceras)" at bounding box center [1248, 138] width 308 height 31
drag, startPoint x: 1179, startPoint y: 131, endPoint x: 1259, endPoint y: 134, distance: 80.3
click at [1179, 130] on label at bounding box center [1178, 135] width 13 height 13
click at [0, 0] on input "checkbox" at bounding box center [0, 0] width 0 height 0
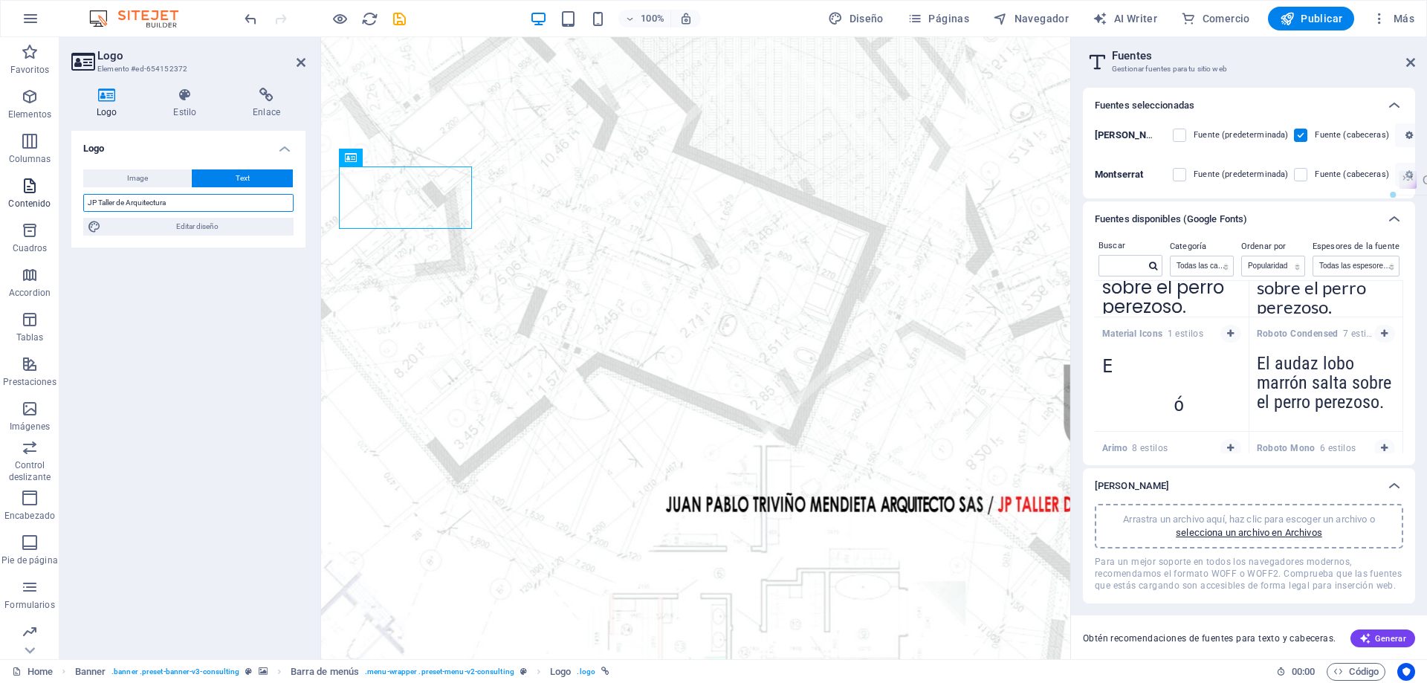
scroll to position [306, 0]
drag, startPoint x: 193, startPoint y: 204, endPoint x: 1, endPoint y: 210, distance: 192.6
click at [1, 210] on section "Favoritos Elementos Columnas Contenido Cuadros Accordion Tablas Prestaciones Im…" at bounding box center [535, 348] width 1070 height 622
click at [230, 223] on span "Editar diseño" at bounding box center [198, 227] width 184 height 18
select select "px"
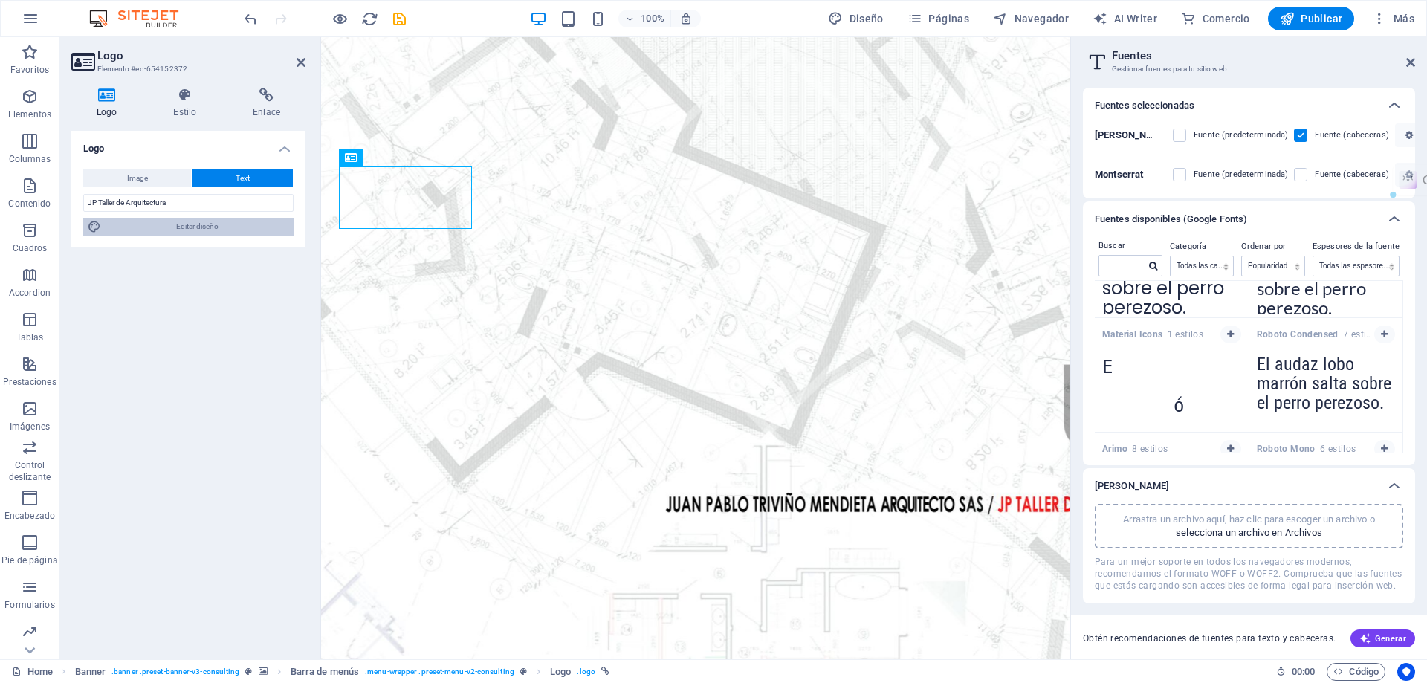
select select "400"
select select "px"
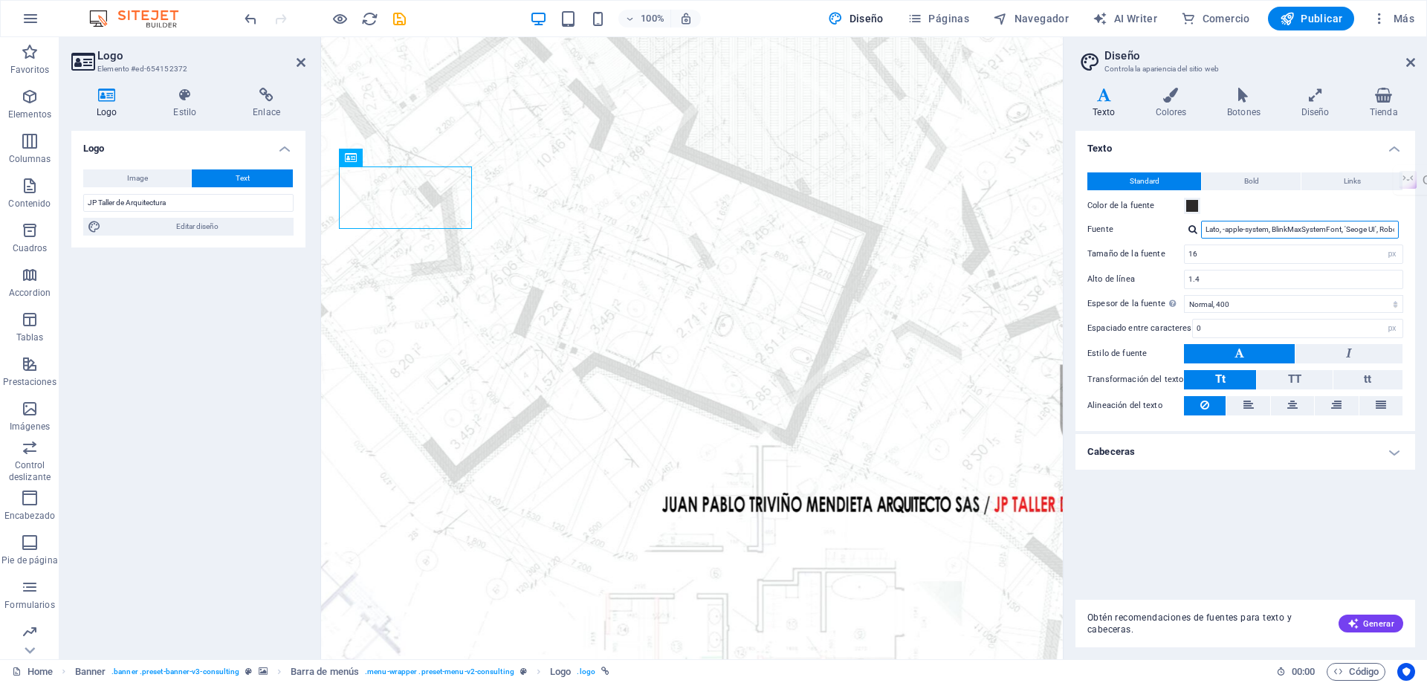
click at [1362, 233] on input "Lato, -apple-system, BlinkMaxSystemFont, 'Seoge UI', Roboto, 'Helvetica Neue', …" at bounding box center [1300, 230] width 198 height 18
drag, startPoint x: 1423, startPoint y: 244, endPoint x: 1363, endPoint y: 227, distance: 61.6
click at [1363, 227] on input "Lato, -apple-system, BlinkMaxSystemFont, 'Seoge UI', Roboto, 'Helvetica Neue', …" at bounding box center [1300, 230] width 198 height 18
click at [1270, 228] on input "Lato, -apple-system, BlinkMaxSystemFont, 'Seoge UI', Roboto, 'Helvetica Neue', …" at bounding box center [1300, 230] width 198 height 18
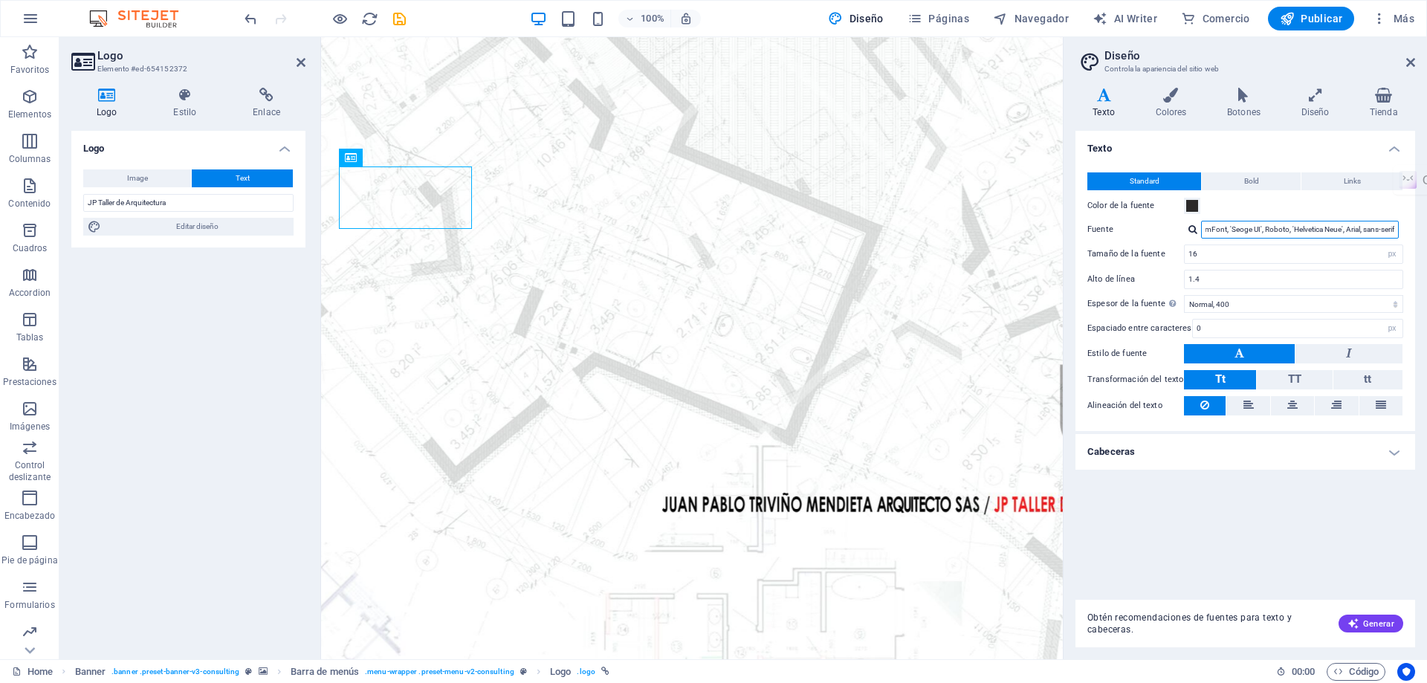
click at [1270, 228] on input "Lato, -apple-system, BlinkMaxSystemFont, 'Seoge UI', Roboto, 'Helvetica Neue', …" at bounding box center [1300, 230] width 198 height 18
click at [1271, 228] on input "Lato, -apple-system, BlinkMaxSystemFont, 'Seoge UI', Roboto, 'Helvetica Neue', …" at bounding box center [1300, 230] width 198 height 18
type input "f"
type input "ROBOTO"
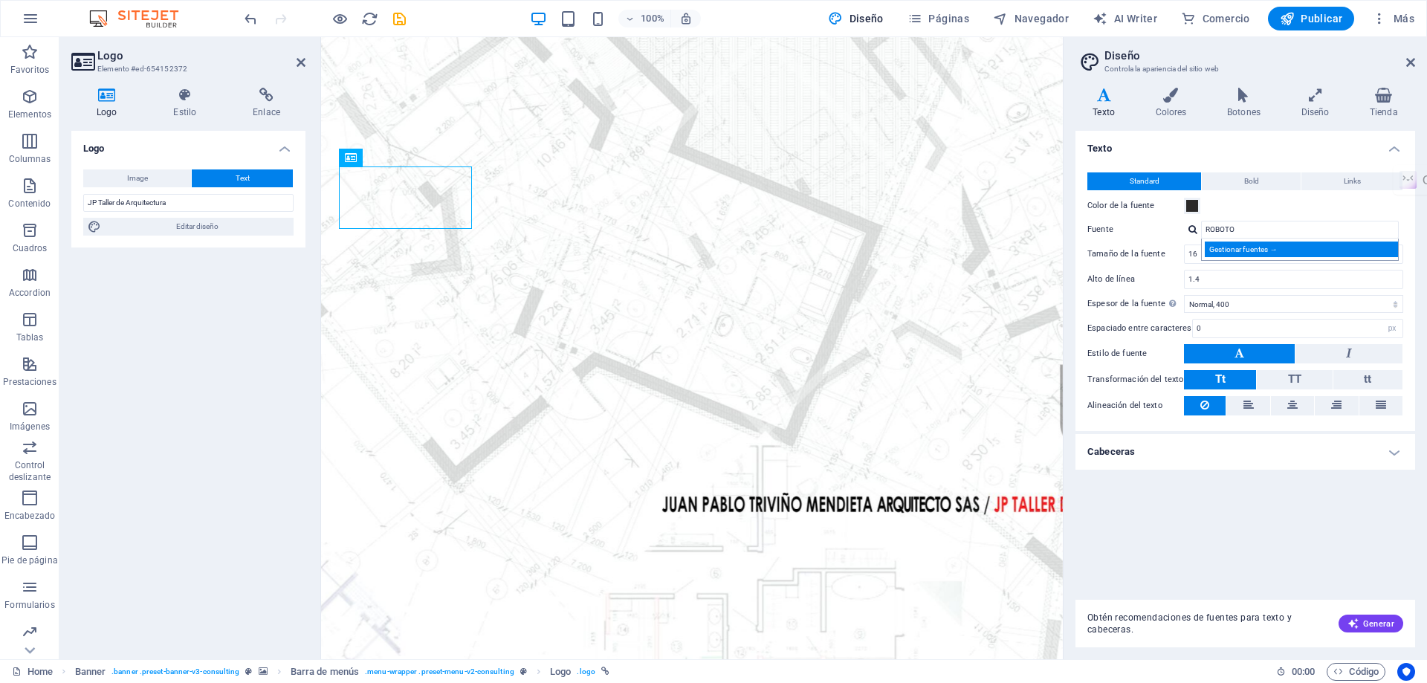
click at [1242, 250] on div "Gestionar fuentes →" at bounding box center [1302, 249] width 196 height 16
select select "popularity"
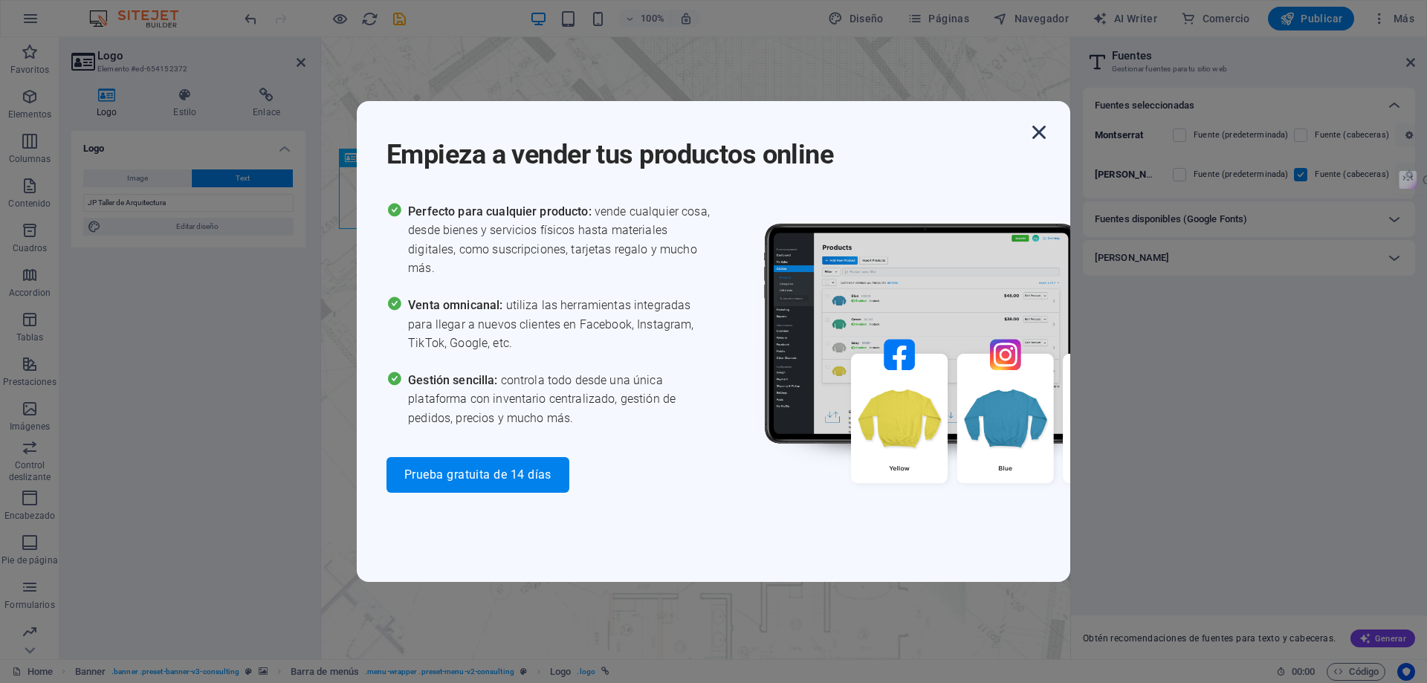
click at [1036, 132] on icon "button" at bounding box center [1038, 132] width 27 height 27
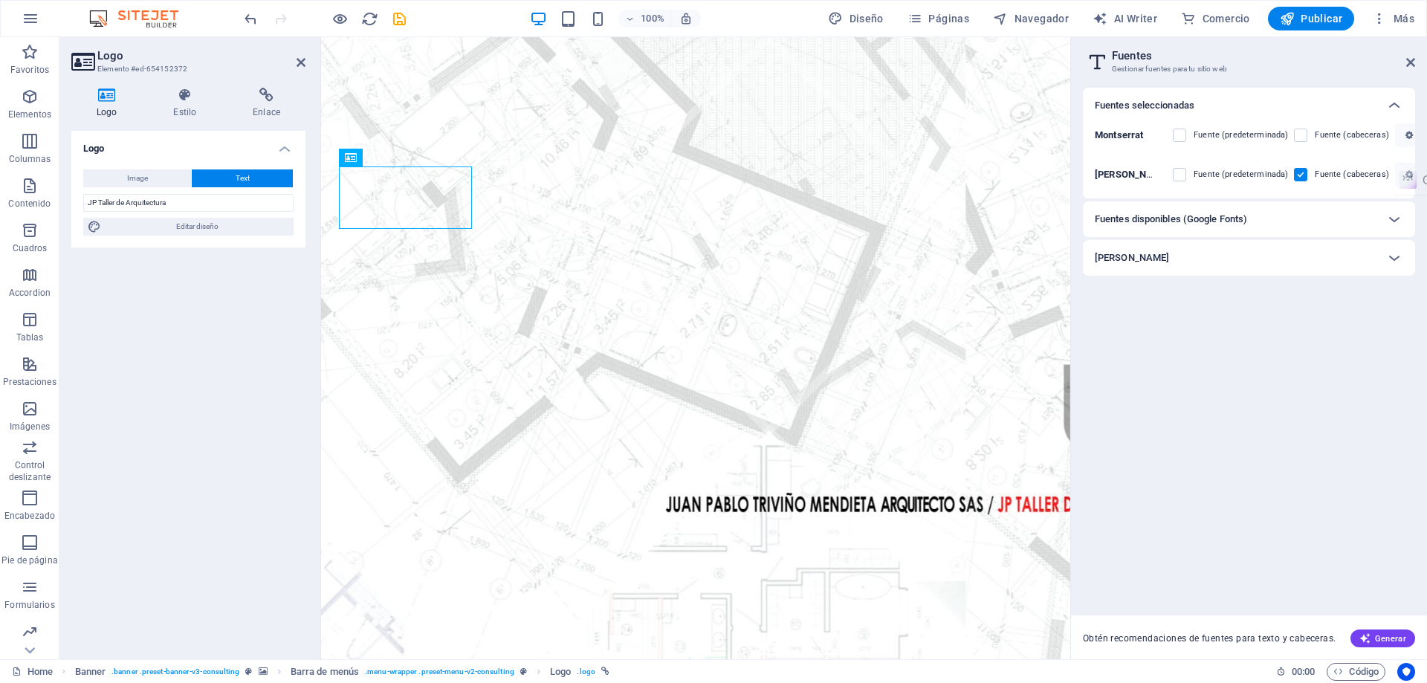
click at [1199, 224] on h6 "Fuentes disponibles (Google Fonts)" at bounding box center [1170, 219] width 152 height 18
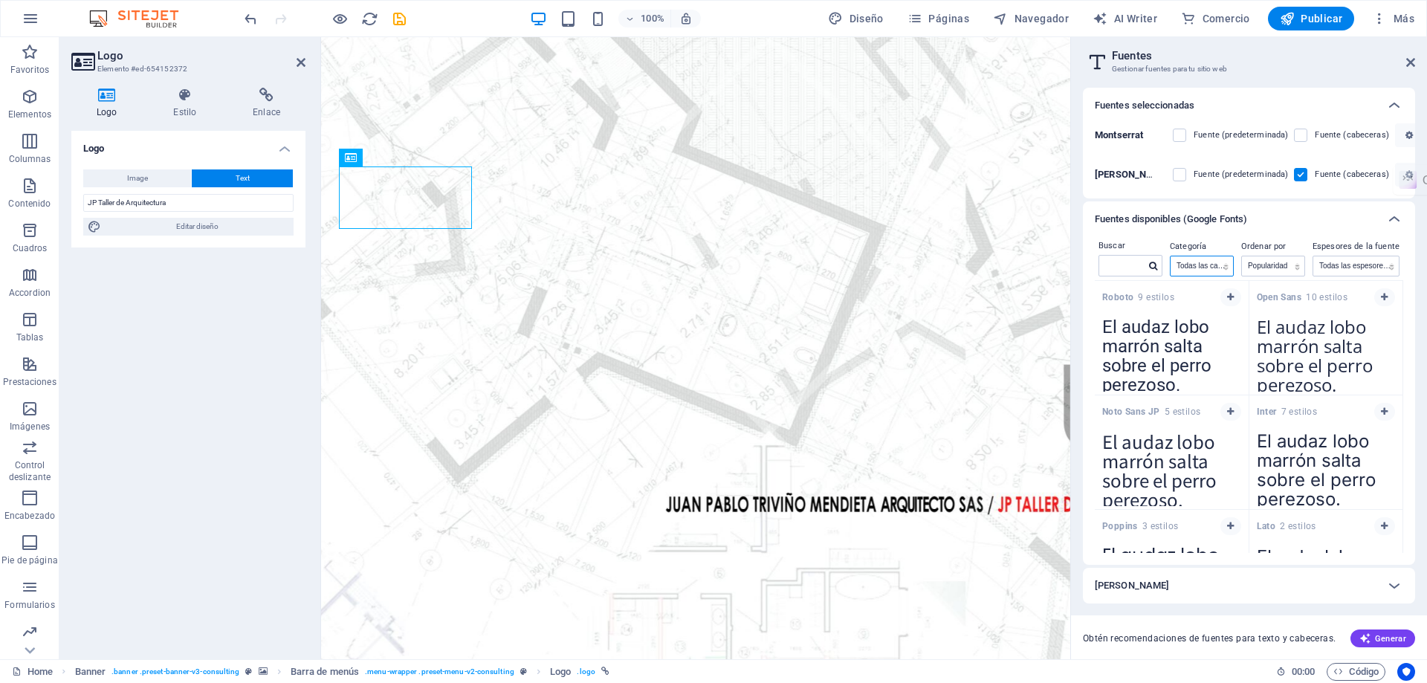
click at [1211, 264] on select "Todas las categorías serif display monospace sans-serif handwriting" at bounding box center [1201, 265] width 62 height 19
select select "serif"
click at [1170, 256] on select "Todas las categorías serif display monospace sans-serif handwriting" at bounding box center [1201, 265] width 62 height 19
click at [1229, 412] on icon "button" at bounding box center [1230, 411] width 7 height 9
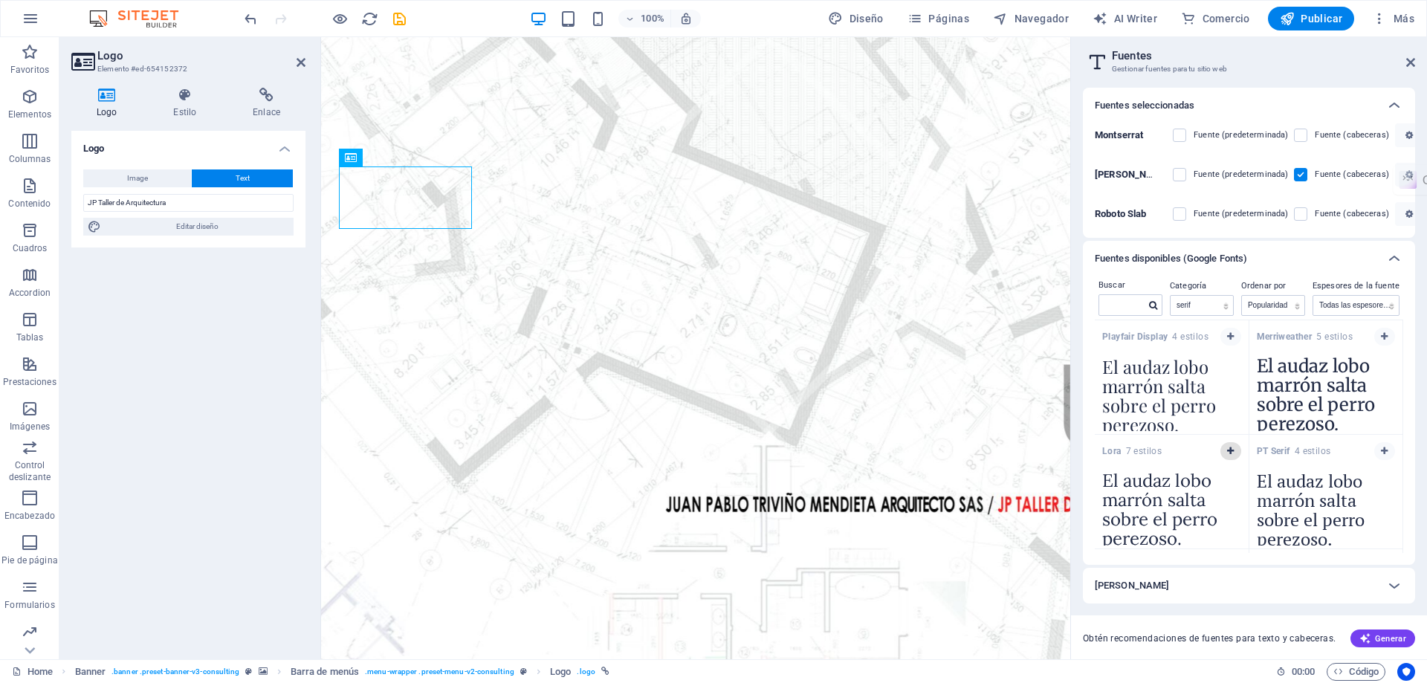
drag, startPoint x: 1229, startPoint y: 412, endPoint x: 1221, endPoint y: 450, distance: 38.6
click at [1221, 450] on button "button" at bounding box center [1230, 451] width 21 height 18
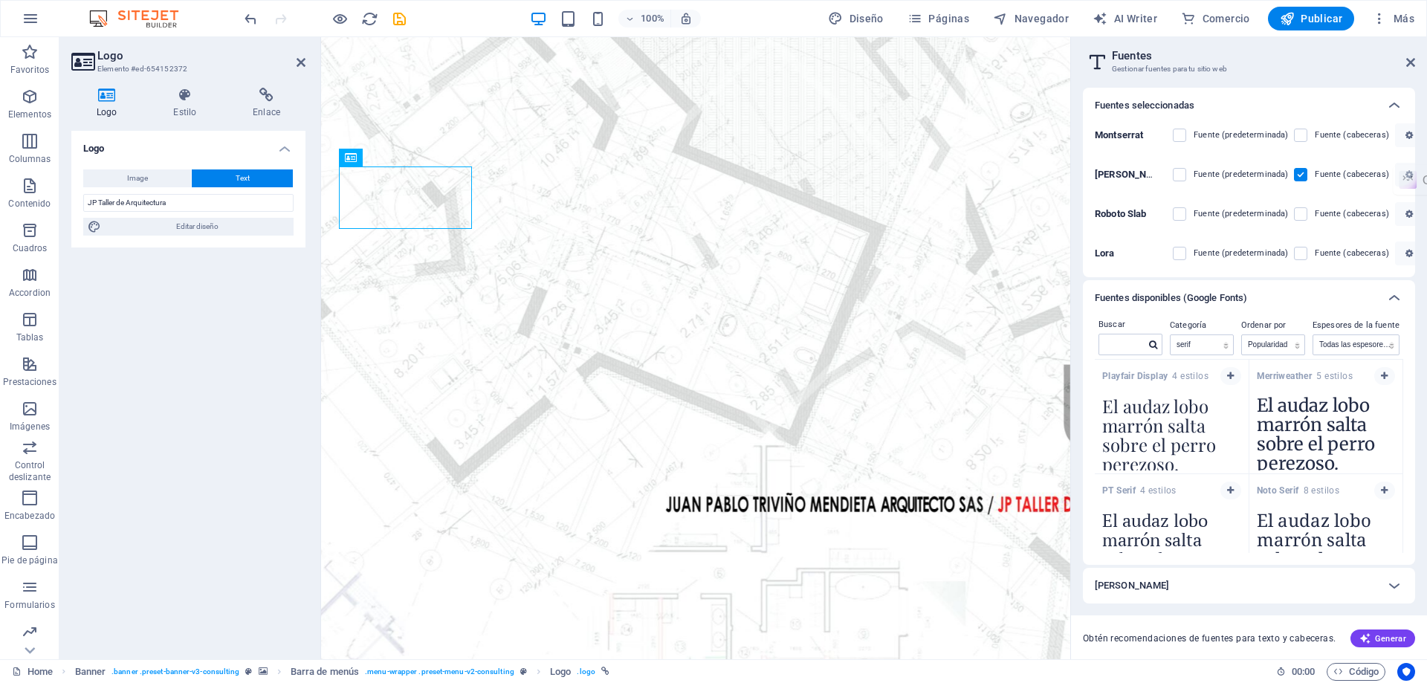
click at [1301, 177] on label at bounding box center [1300, 174] width 13 height 13
click at [0, 0] on input "checkbox" at bounding box center [0, 0] width 0 height 0
click at [1300, 213] on label at bounding box center [1300, 213] width 13 height 13
click at [0, 0] on Slab "checkbox" at bounding box center [0, 0] width 0 height 0
click at [1183, 212] on label at bounding box center [1178, 213] width 13 height 13
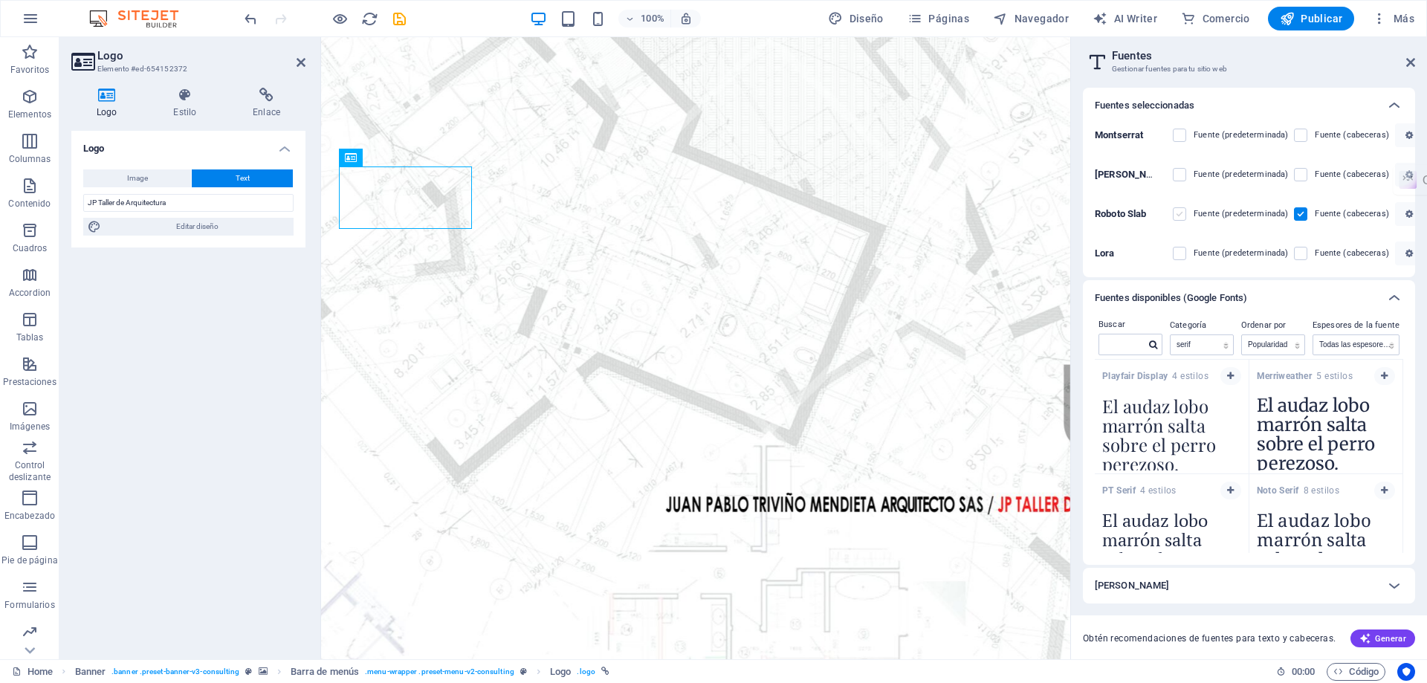
click at [0, 0] on Slab "checkbox" at bounding box center [0, 0] width 0 height 0
drag, startPoint x: 1182, startPoint y: 216, endPoint x: 1256, endPoint y: 232, distance: 75.9
click at [1182, 215] on label at bounding box center [1178, 213] width 13 height 13
click at [0, 0] on Slab "checkbox" at bounding box center [0, 0] width 0 height 0
click at [1288, 216] on div "Roboto Slab Fuente (predeterminada) Fuente (cabeceras)" at bounding box center [1248, 213] width 308 height 39
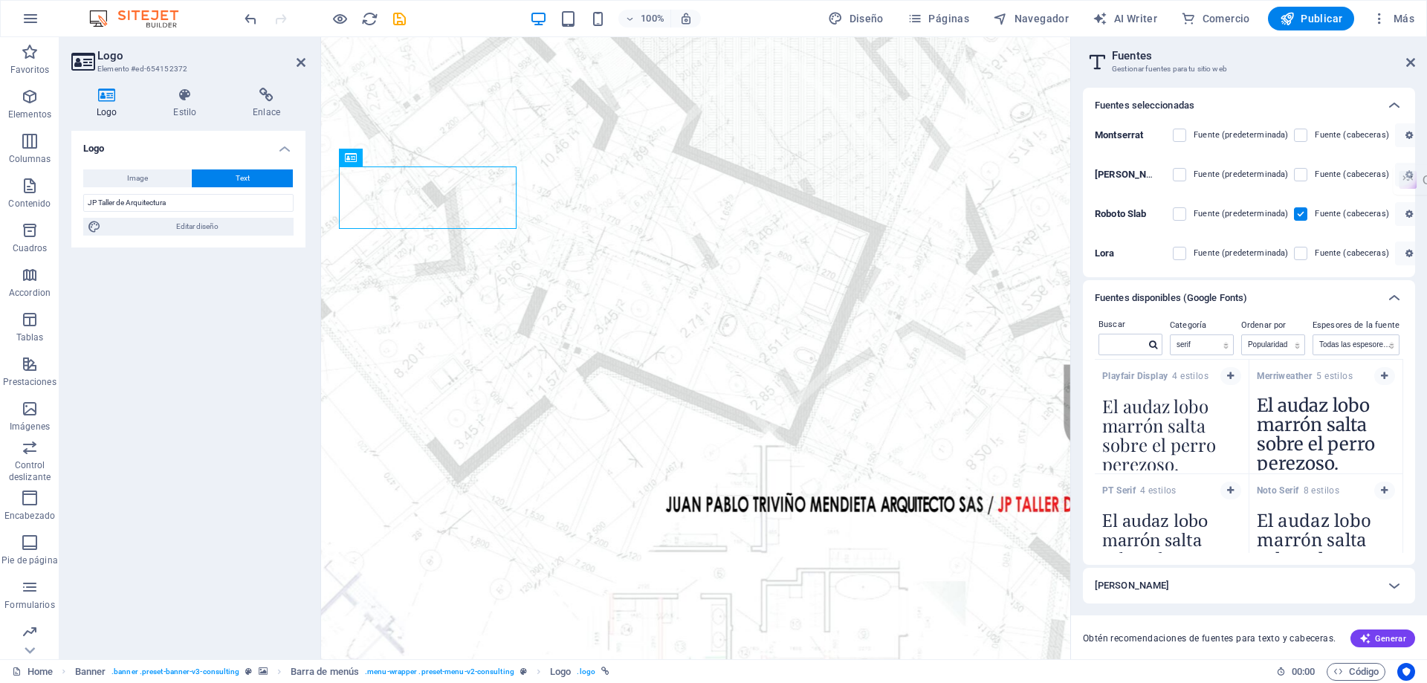
click at [1296, 215] on label at bounding box center [1300, 213] width 13 height 13
click at [0, 0] on Slab "checkbox" at bounding box center [0, 0] width 0 height 0
click at [1178, 253] on label at bounding box center [1178, 253] width 13 height 13
click at [0, 0] on input "checkbox" at bounding box center [0, 0] width 0 height 0
click at [1295, 253] on label at bounding box center [1300, 253] width 13 height 13
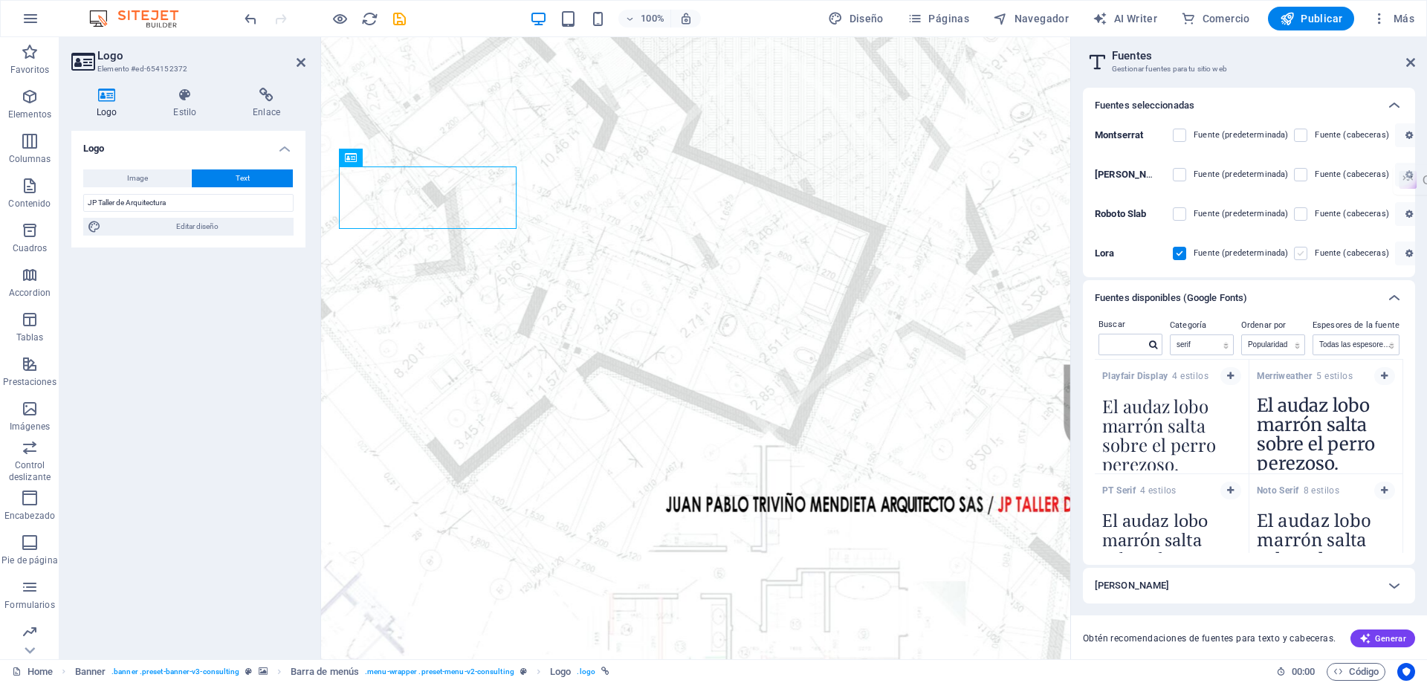
click at [0, 0] on input "checkbox" at bounding box center [0, 0] width 0 height 0
click at [1180, 210] on label at bounding box center [1178, 213] width 13 height 13
click at [0, 0] on Slab "checkbox" at bounding box center [0, 0] width 0 height 0
click at [1294, 213] on label at bounding box center [1300, 213] width 13 height 13
click at [0, 0] on Slab "checkbox" at bounding box center [0, 0] width 0 height 0
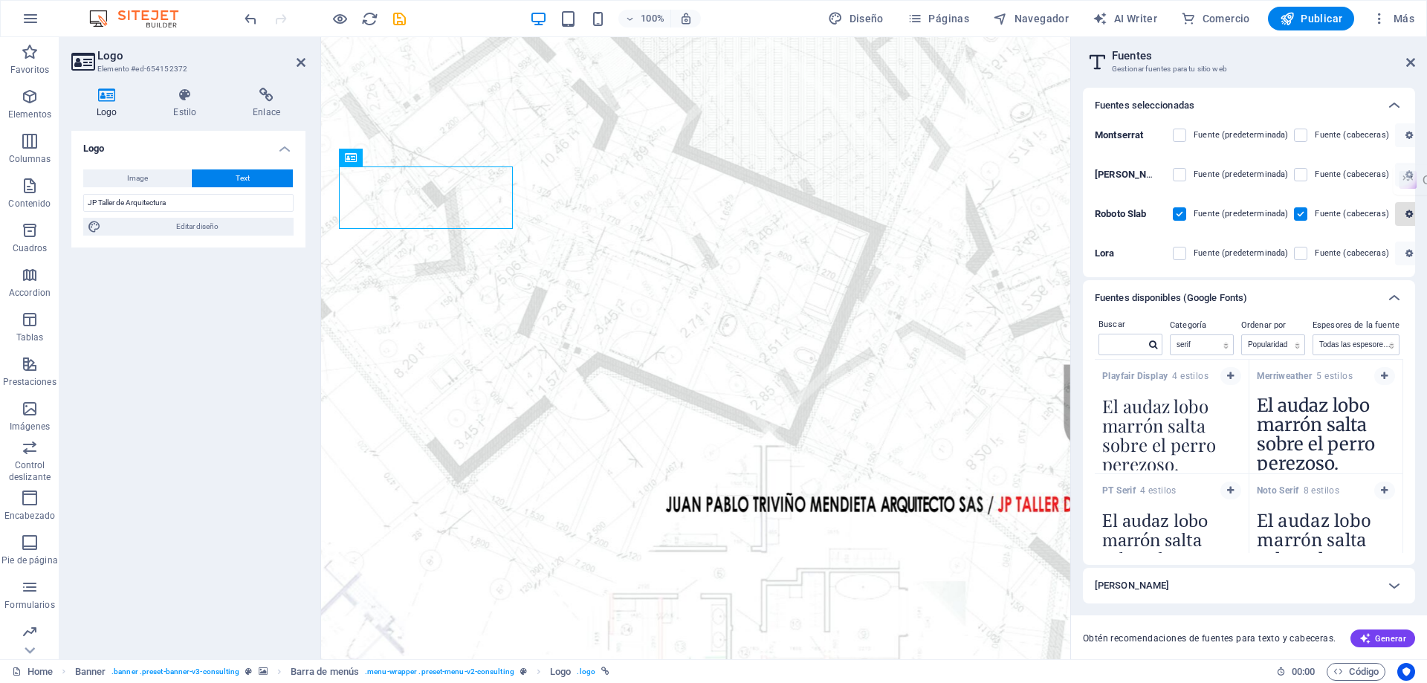
click at [1301, 216] on label at bounding box center [1300, 213] width 13 height 13
click at [0, 0] on Slab "checkbox" at bounding box center [0, 0] width 0 height 0
click at [1405, 214] on icon "button" at bounding box center [1408, 214] width 7 height 9
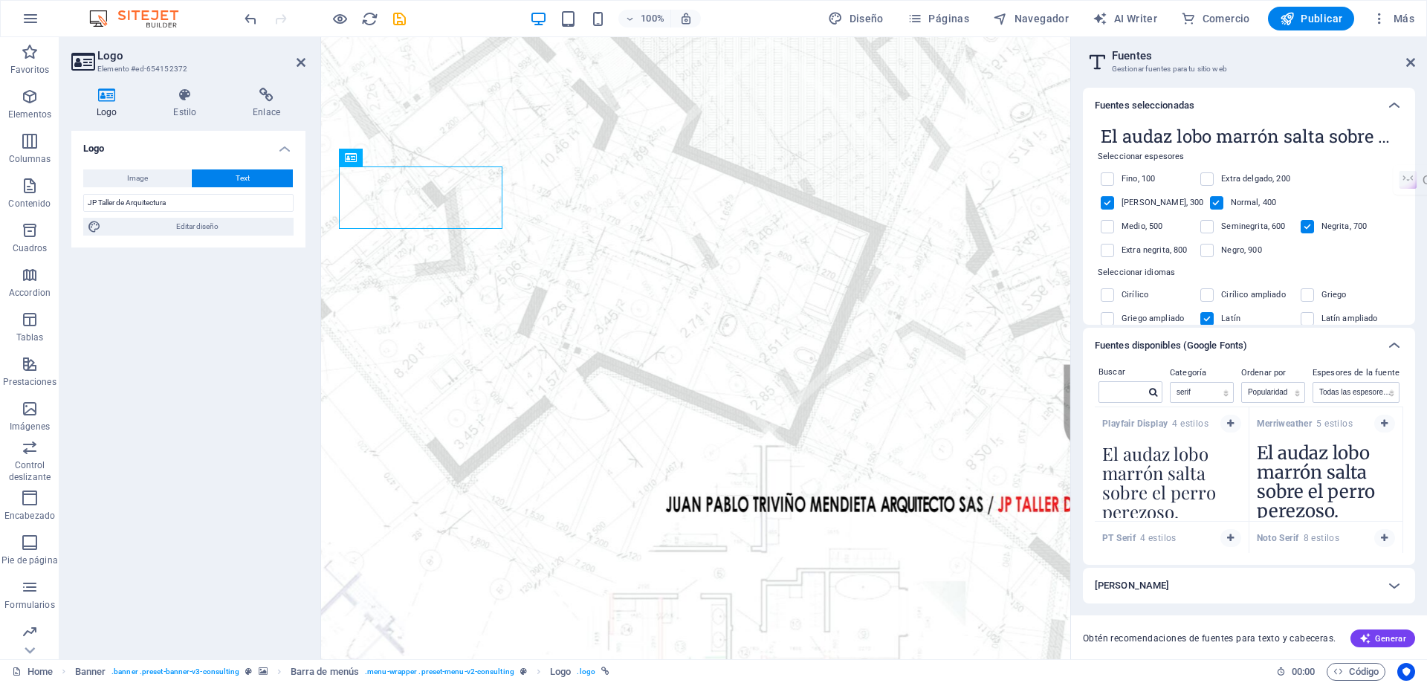
scroll to position [99, 0]
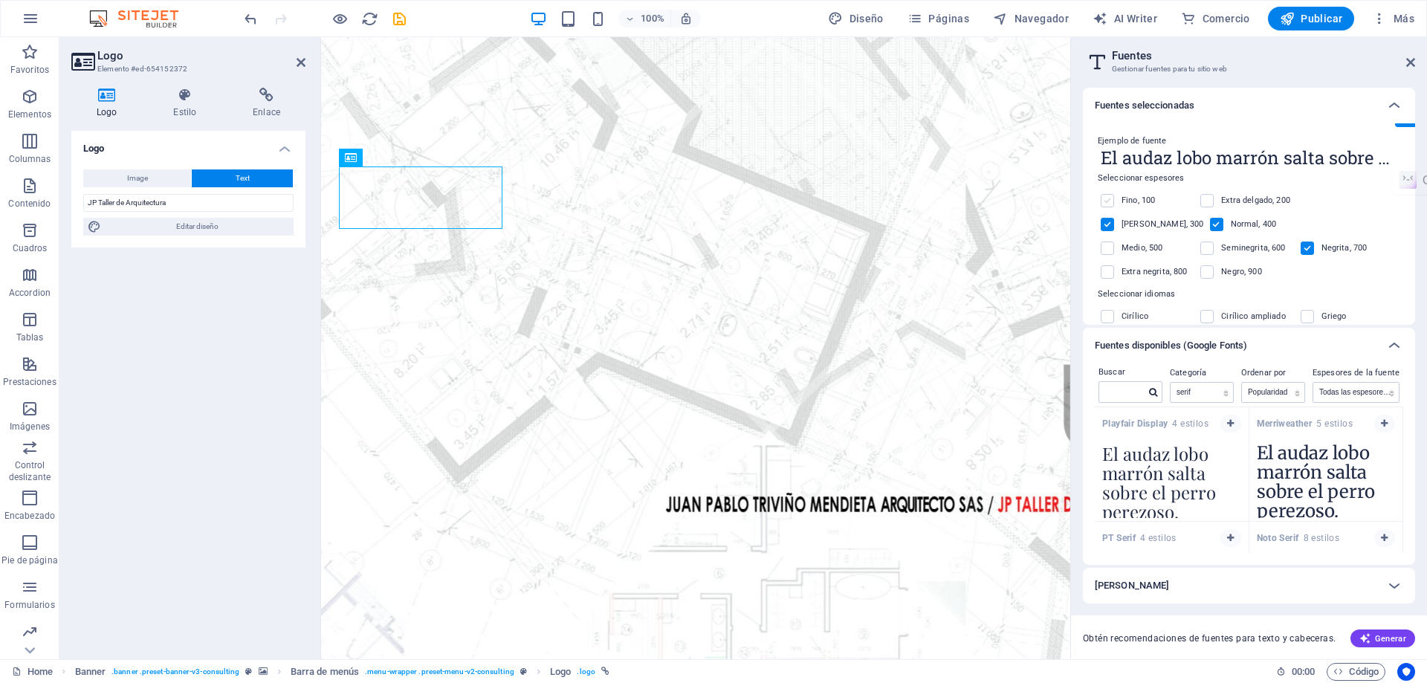
click at [1109, 200] on label at bounding box center [1106, 200] width 13 height 13
click at [0, 0] on input "checkbox" at bounding box center [0, 0] width 0 height 0
click at [1109, 201] on label at bounding box center [1106, 200] width 13 height 13
click at [0, 0] on input "checkbox" at bounding box center [0, 0] width 0 height 0
click at [1112, 201] on label at bounding box center [1106, 200] width 13 height 13
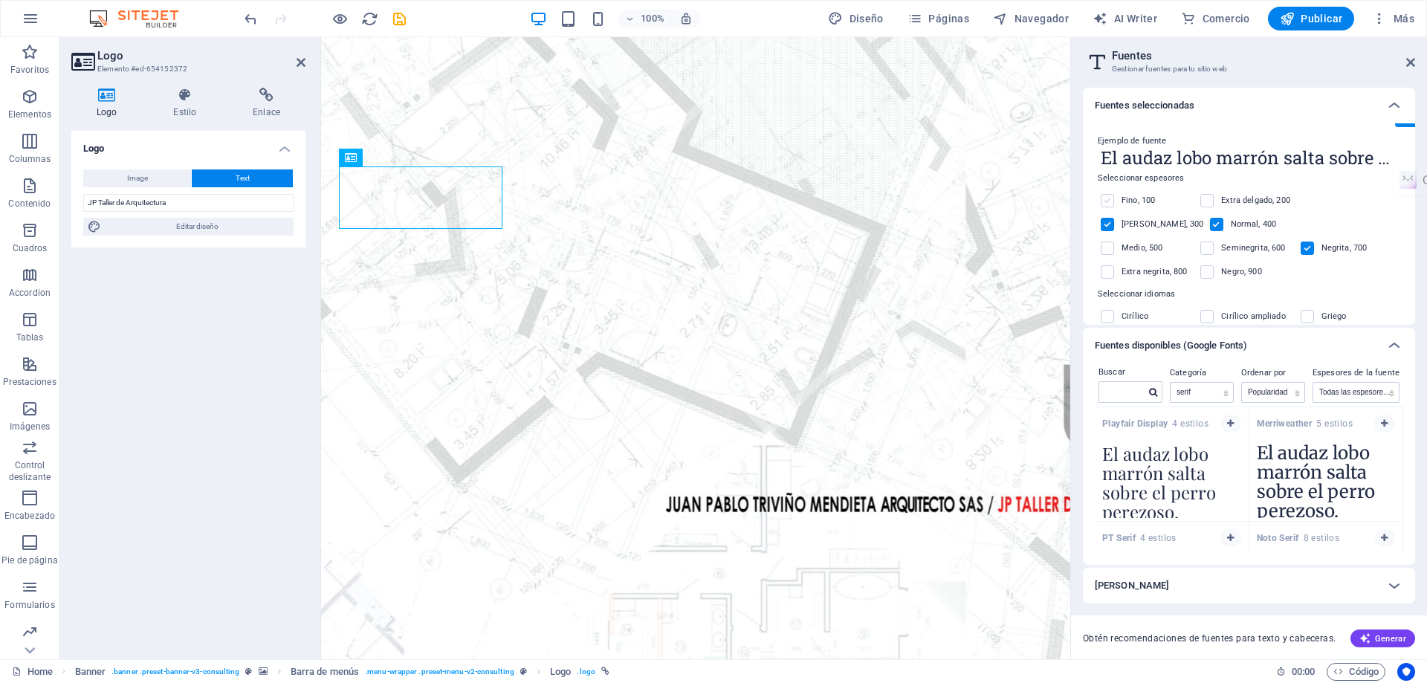
click at [0, 0] on input "checkbox" at bounding box center [0, 0] width 0 height 0
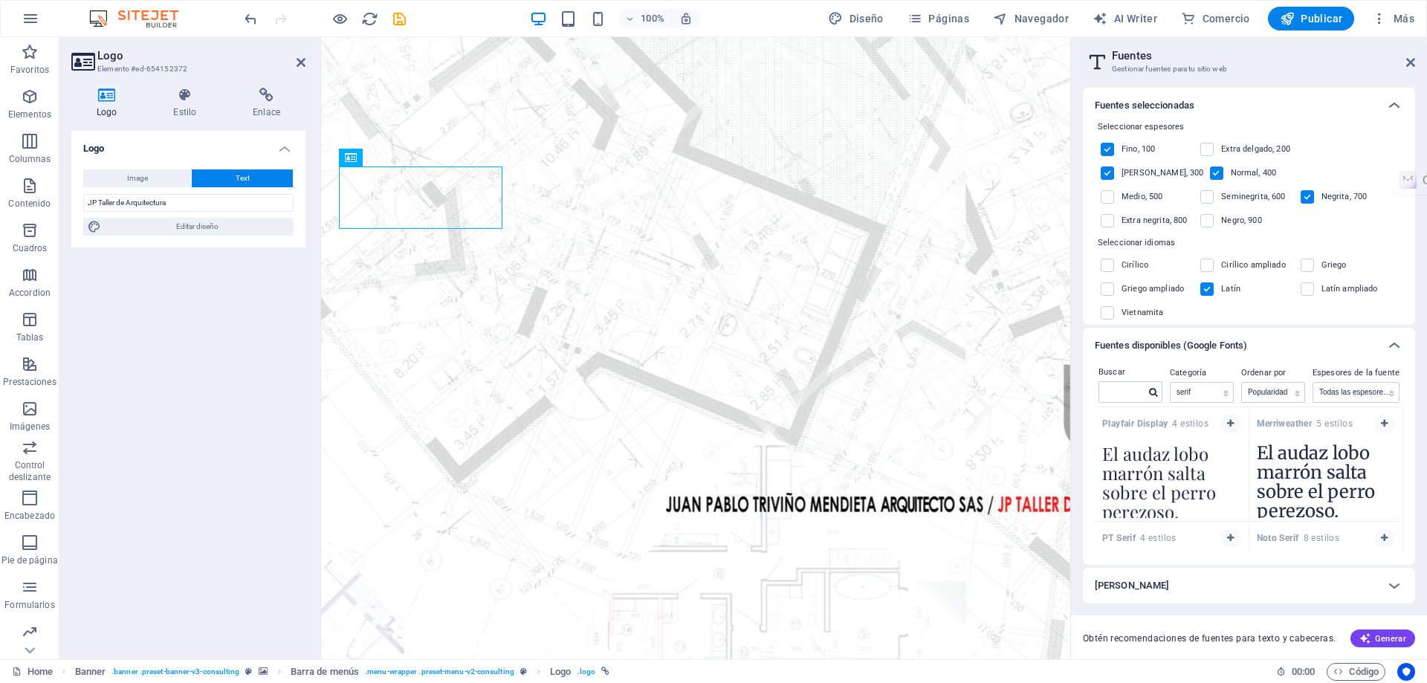
scroll to position [173, 0]
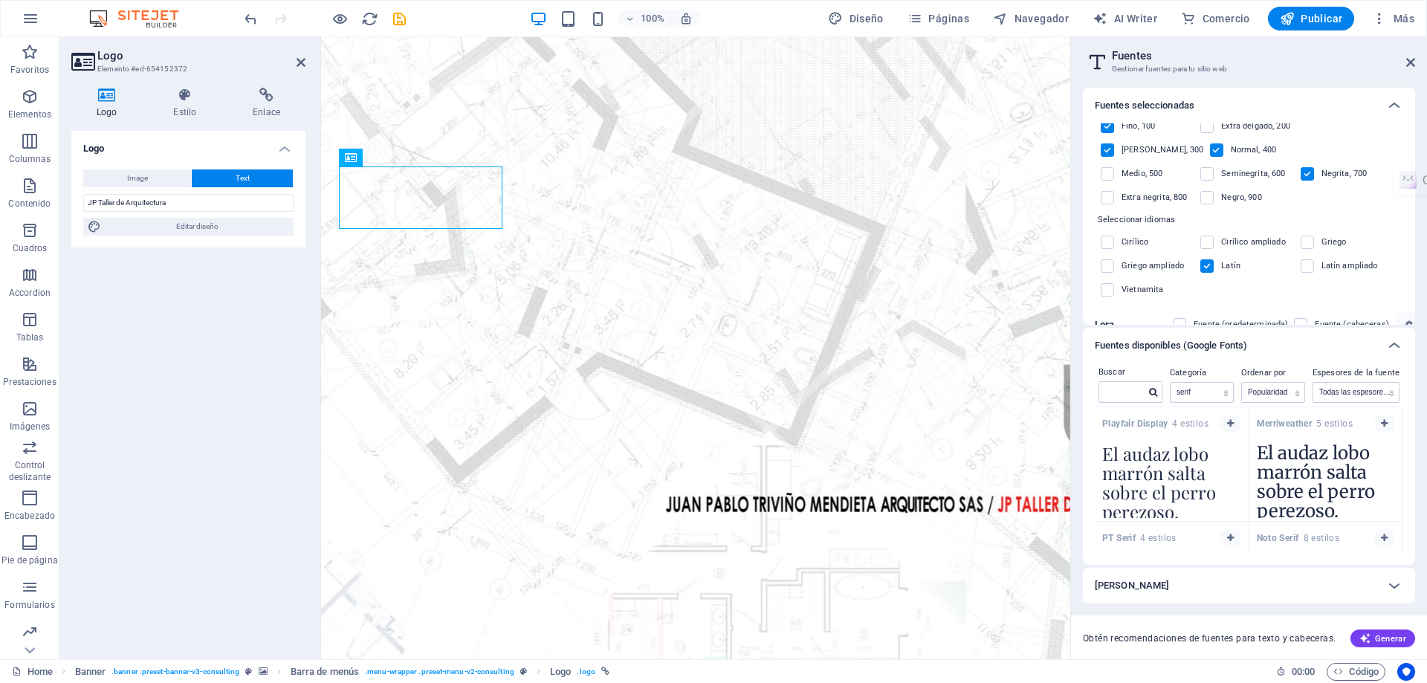
click at [1203, 259] on label at bounding box center [1206, 265] width 13 height 13
click at [0, 0] on input "checkbox" at bounding box center [0, 0] width 0 height 0
click at [1203, 259] on label at bounding box center [1206, 265] width 13 height 13
click at [0, 0] on input "checkbox" at bounding box center [0, 0] width 0 height 0
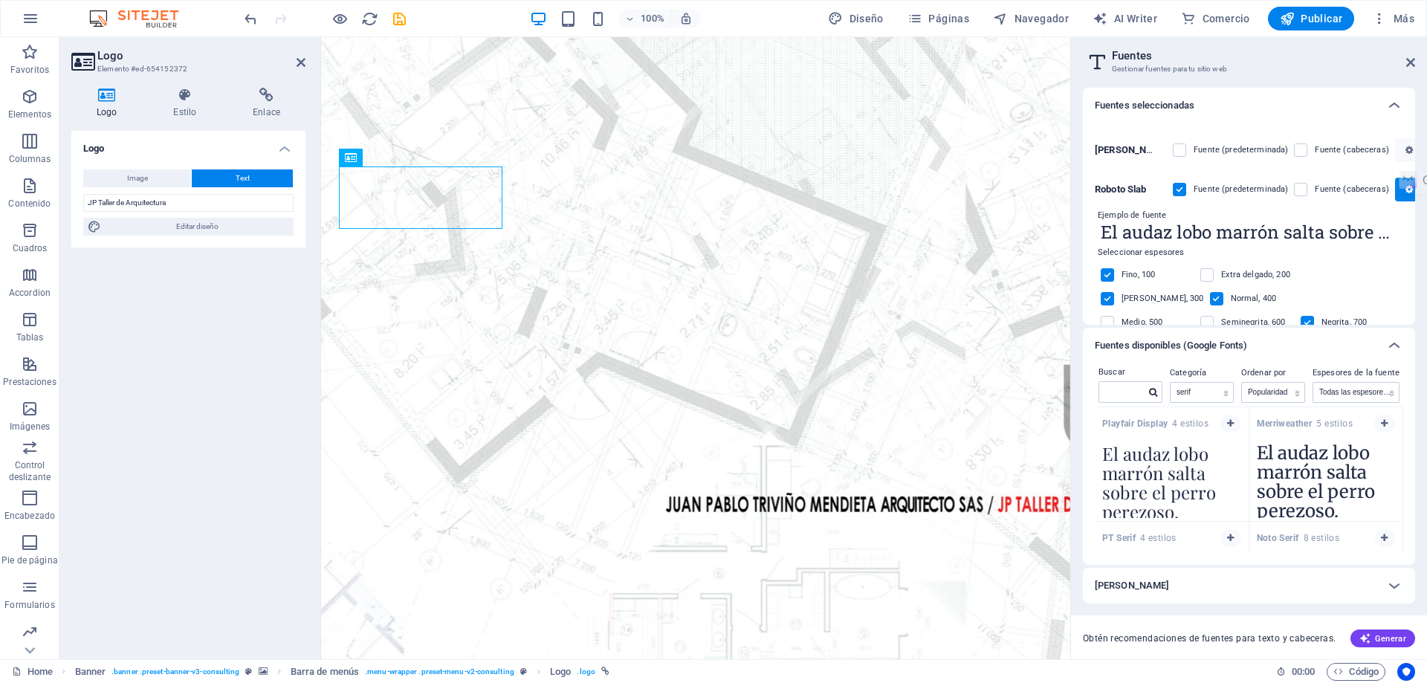
scroll to position [0, 0]
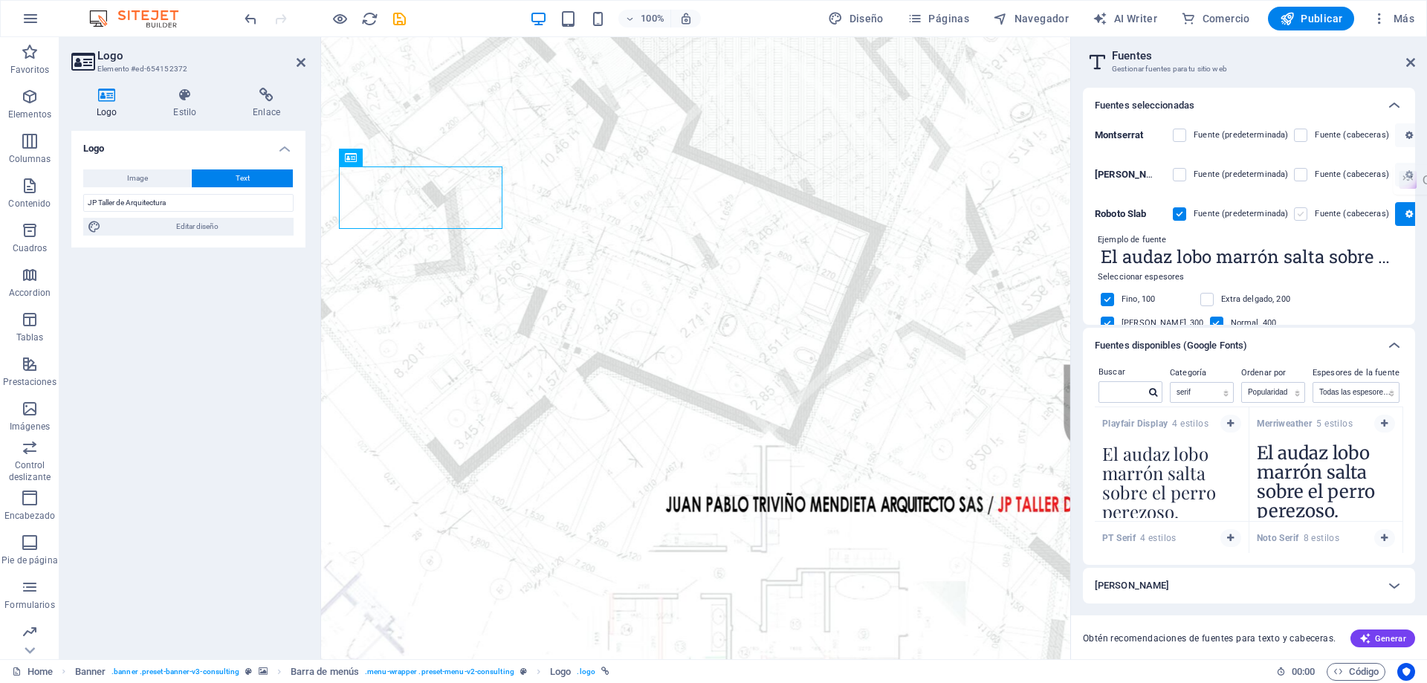
click at [1294, 216] on label at bounding box center [1300, 213] width 13 height 13
click at [0, 0] on Slab "checkbox" at bounding box center [0, 0] width 0 height 0
click at [1406, 58] on icon at bounding box center [1410, 62] width 9 height 12
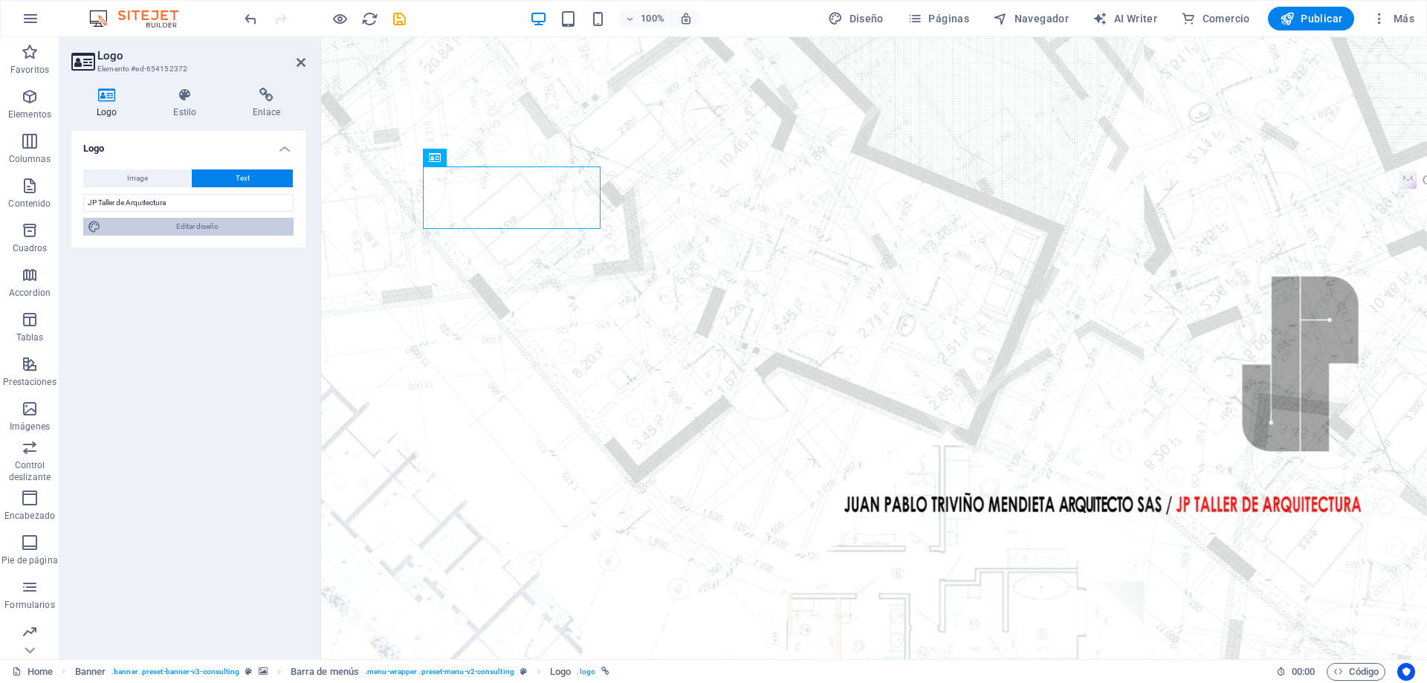
click at [190, 227] on span "Editar diseño" at bounding box center [198, 227] width 184 height 18
select select "px"
select select "400"
select select "px"
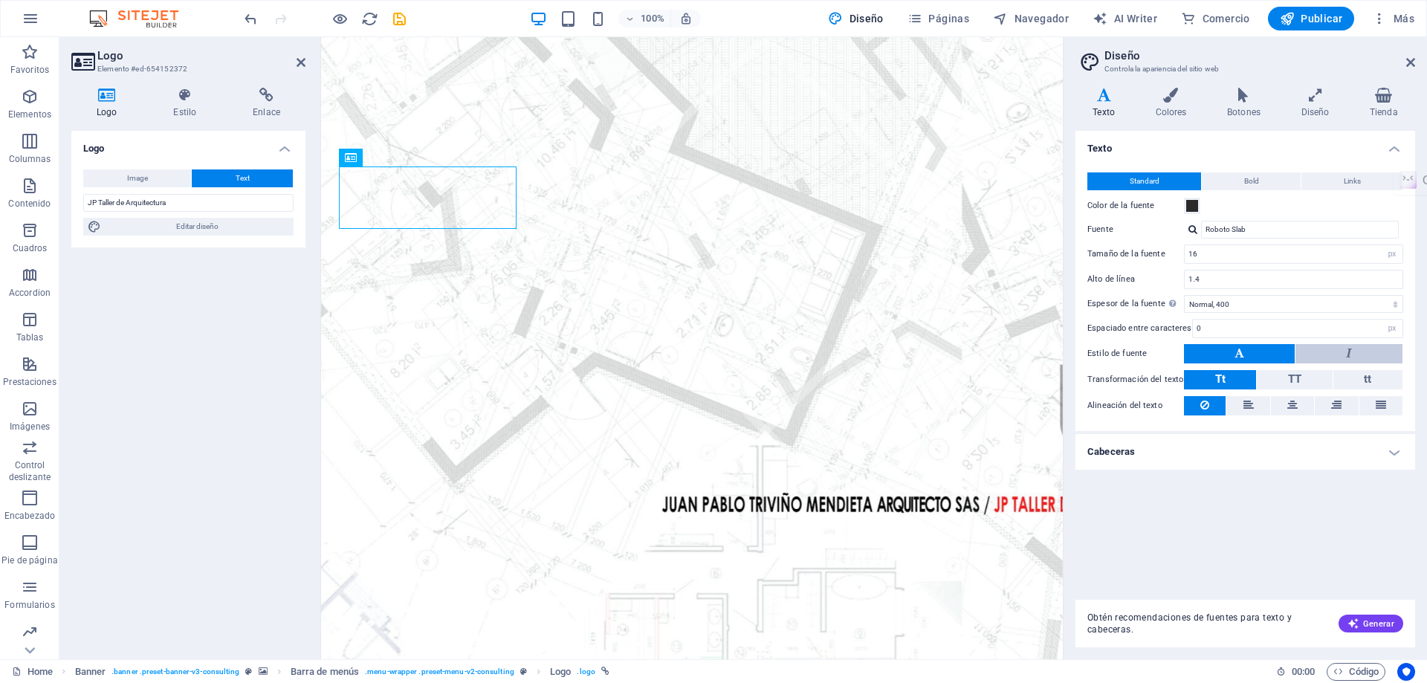
click at [1317, 351] on button at bounding box center [1348, 353] width 107 height 19
click at [1271, 352] on button at bounding box center [1239, 353] width 111 height 19
click at [1274, 181] on button "Bold" at bounding box center [1250, 181] width 99 height 18
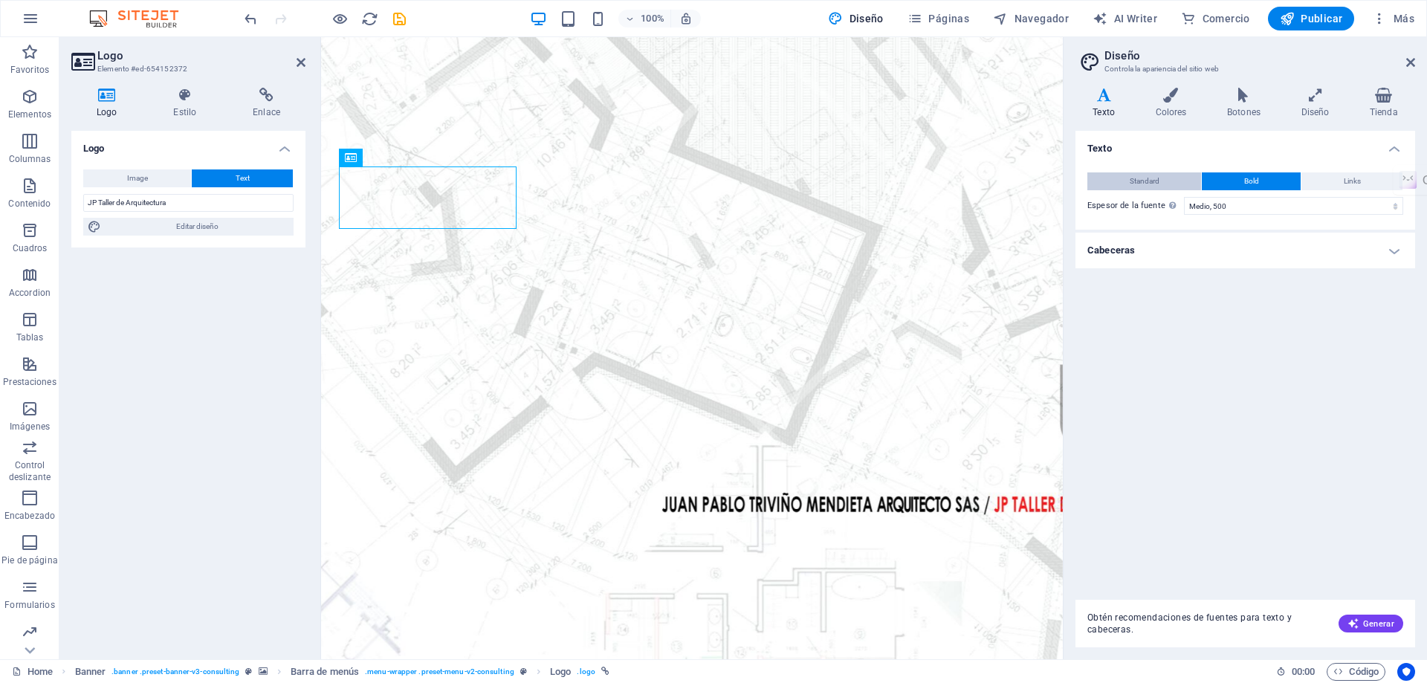
click at [1160, 187] on button "Standard" at bounding box center [1144, 181] width 114 height 18
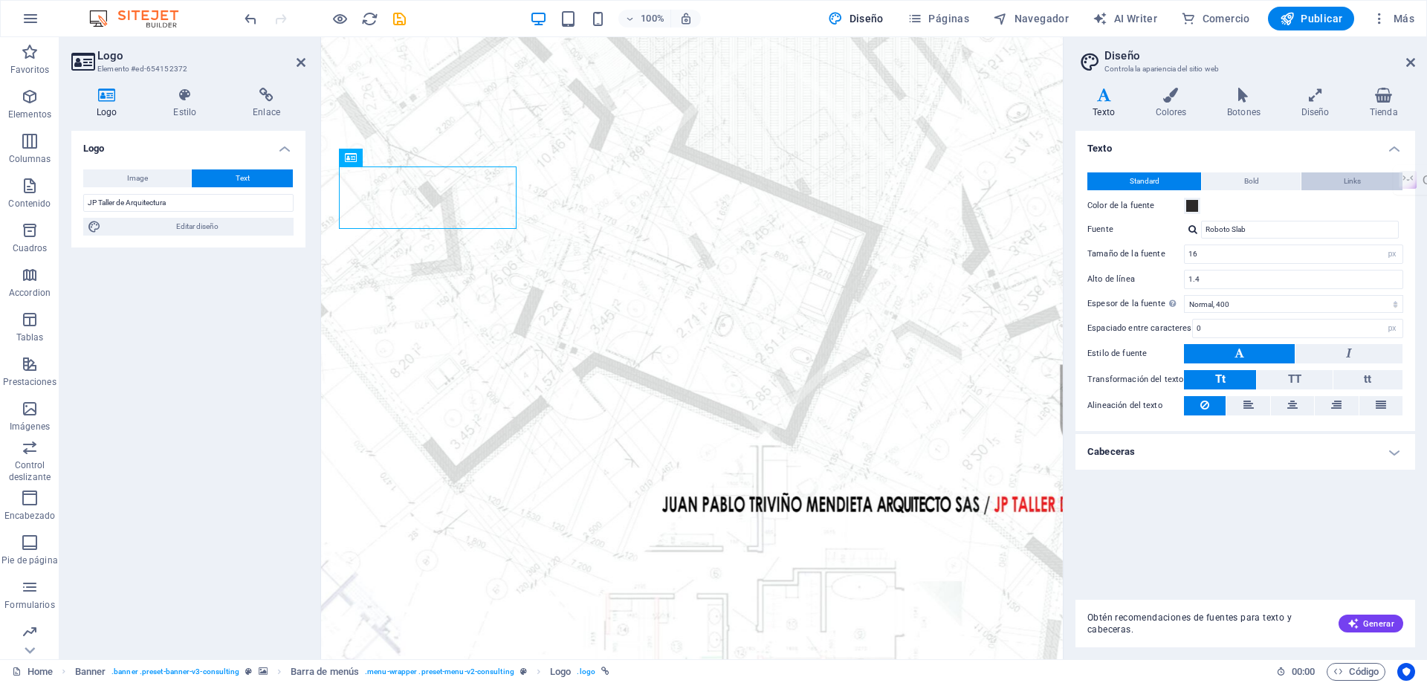
click at [1355, 178] on span "Links" at bounding box center [1351, 181] width 17 height 18
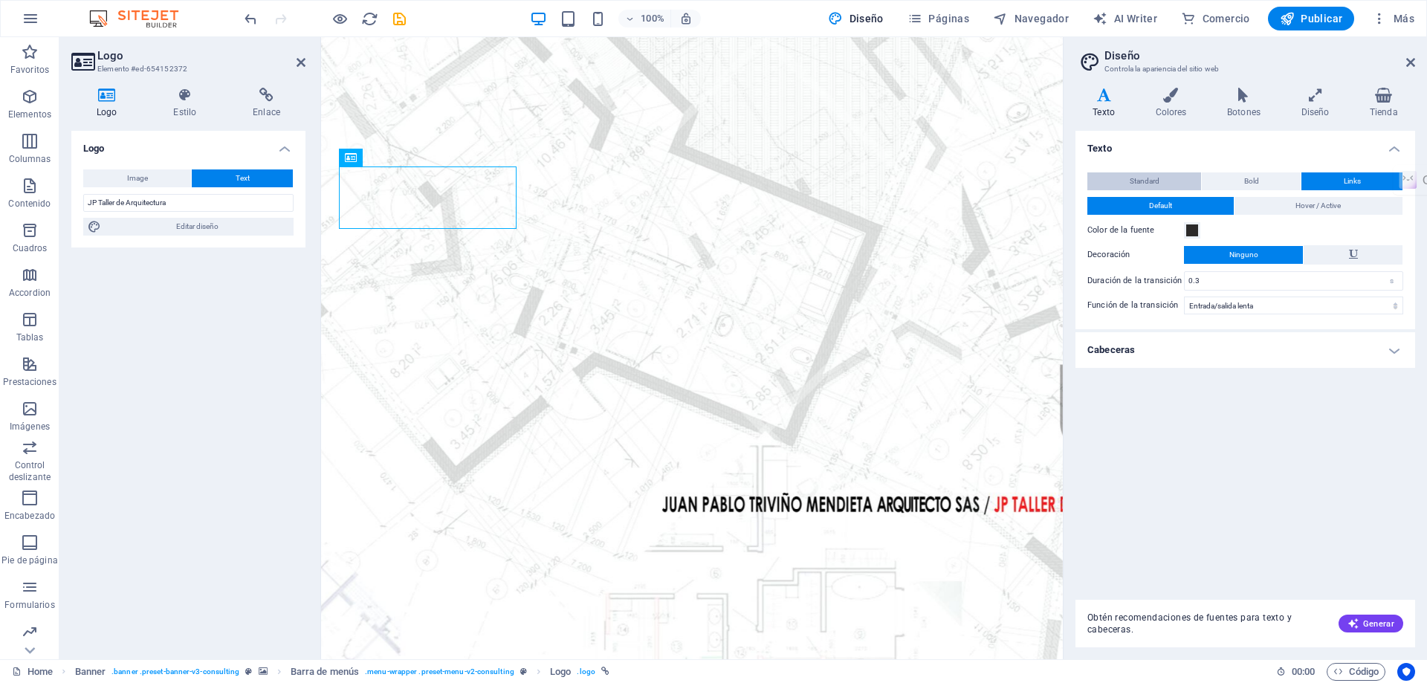
click at [1146, 175] on span "Standard" at bounding box center [1144, 181] width 30 height 18
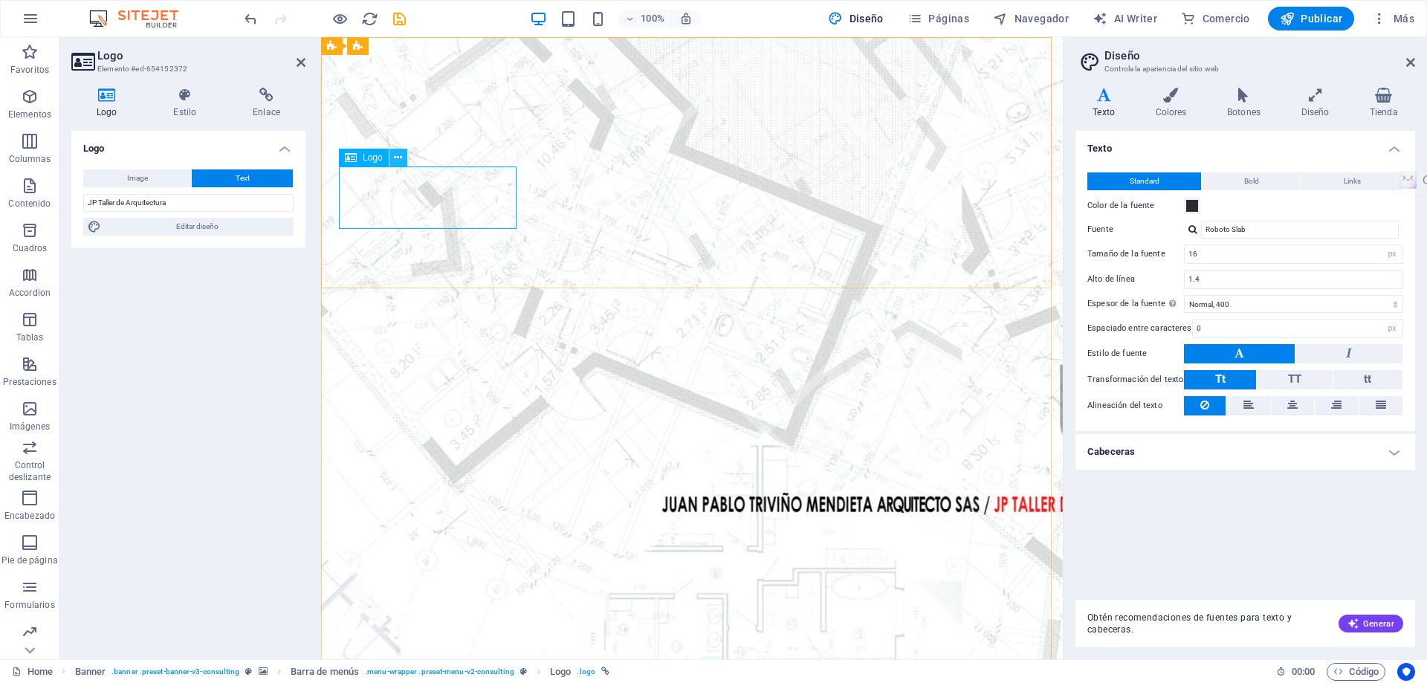
click at [398, 157] on icon at bounding box center [398, 158] width 8 height 16
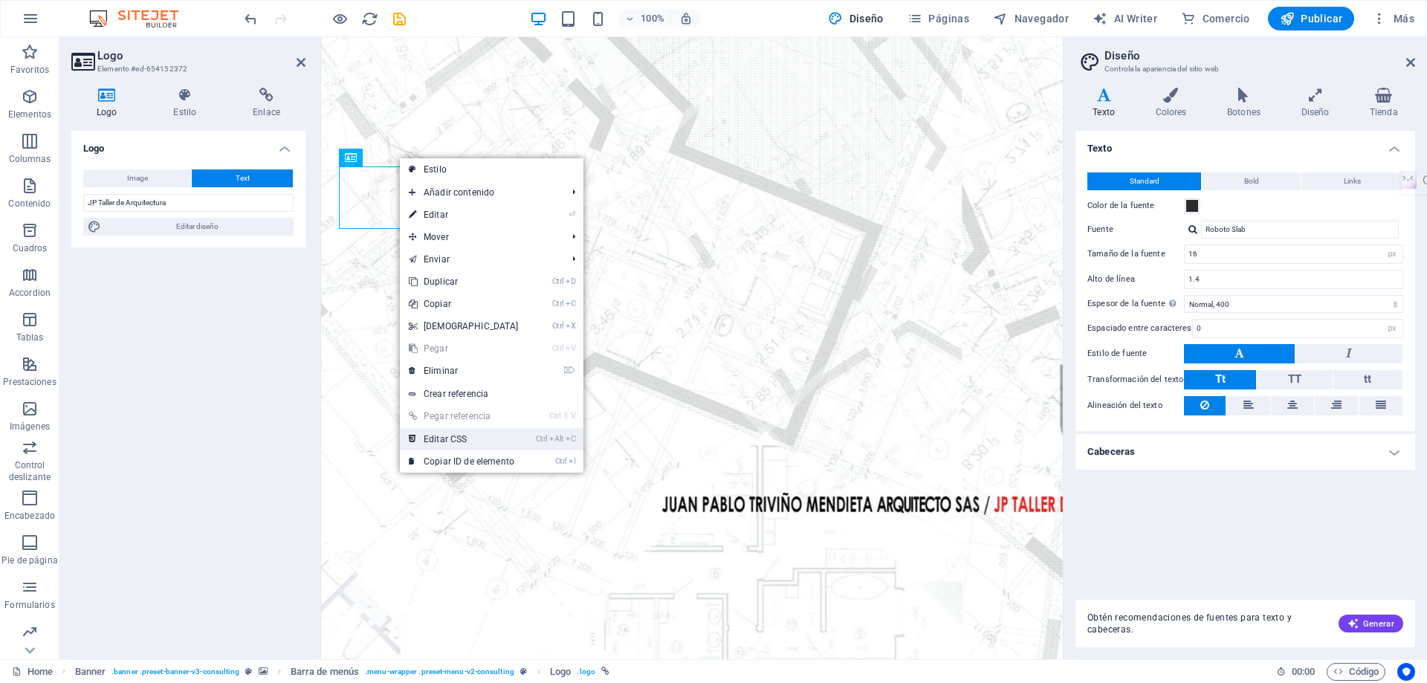
click at [458, 437] on link "Ctrl Alt C Editar CSS" at bounding box center [464, 439] width 128 height 22
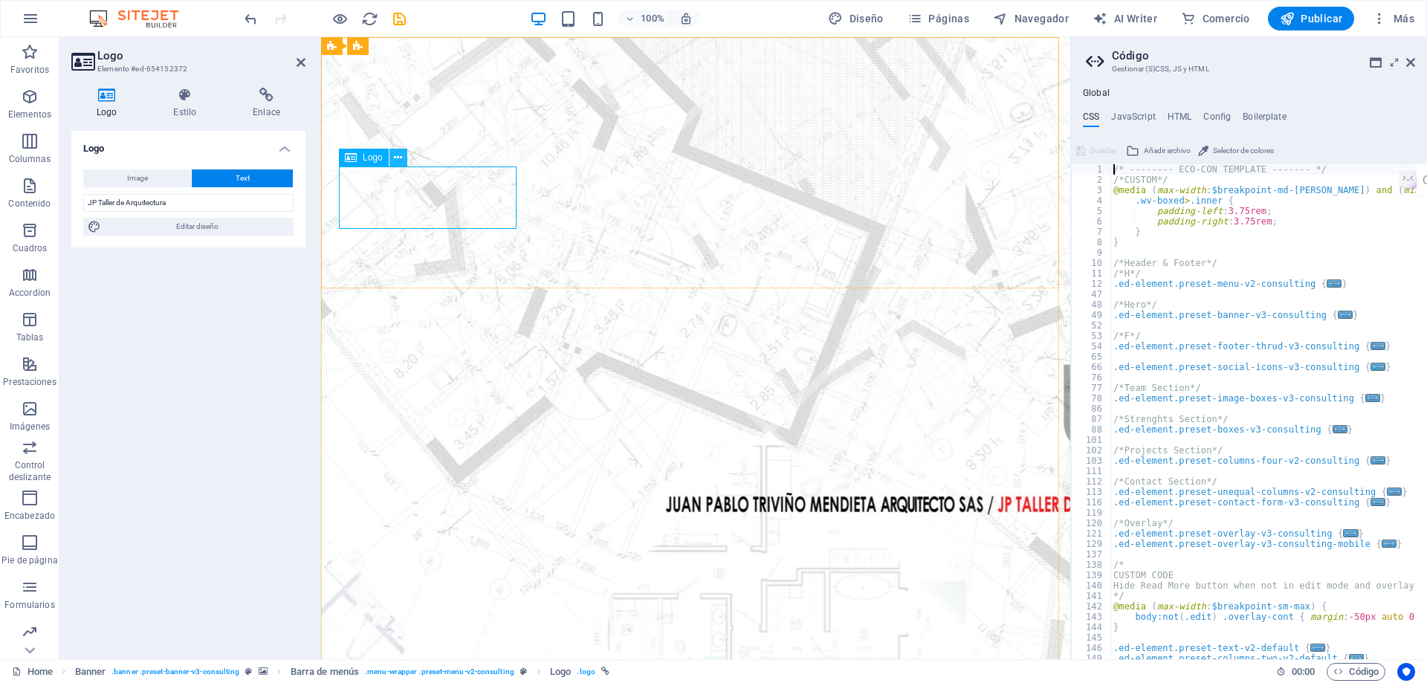
click at [395, 158] on icon at bounding box center [398, 158] width 8 height 16
click at [1407, 59] on icon at bounding box center [1410, 62] width 9 height 12
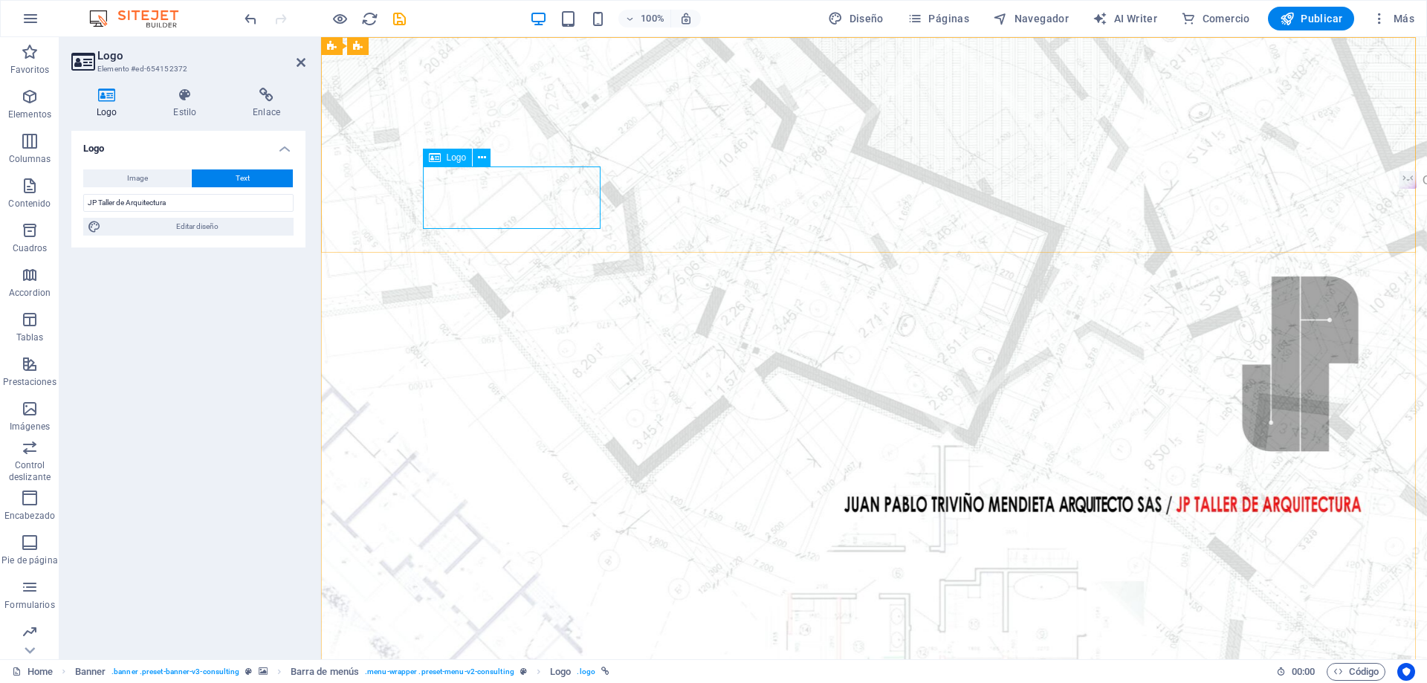
click at [450, 159] on span "Logo" at bounding box center [457, 157] width 20 height 9
click at [478, 160] on icon at bounding box center [482, 158] width 8 height 16
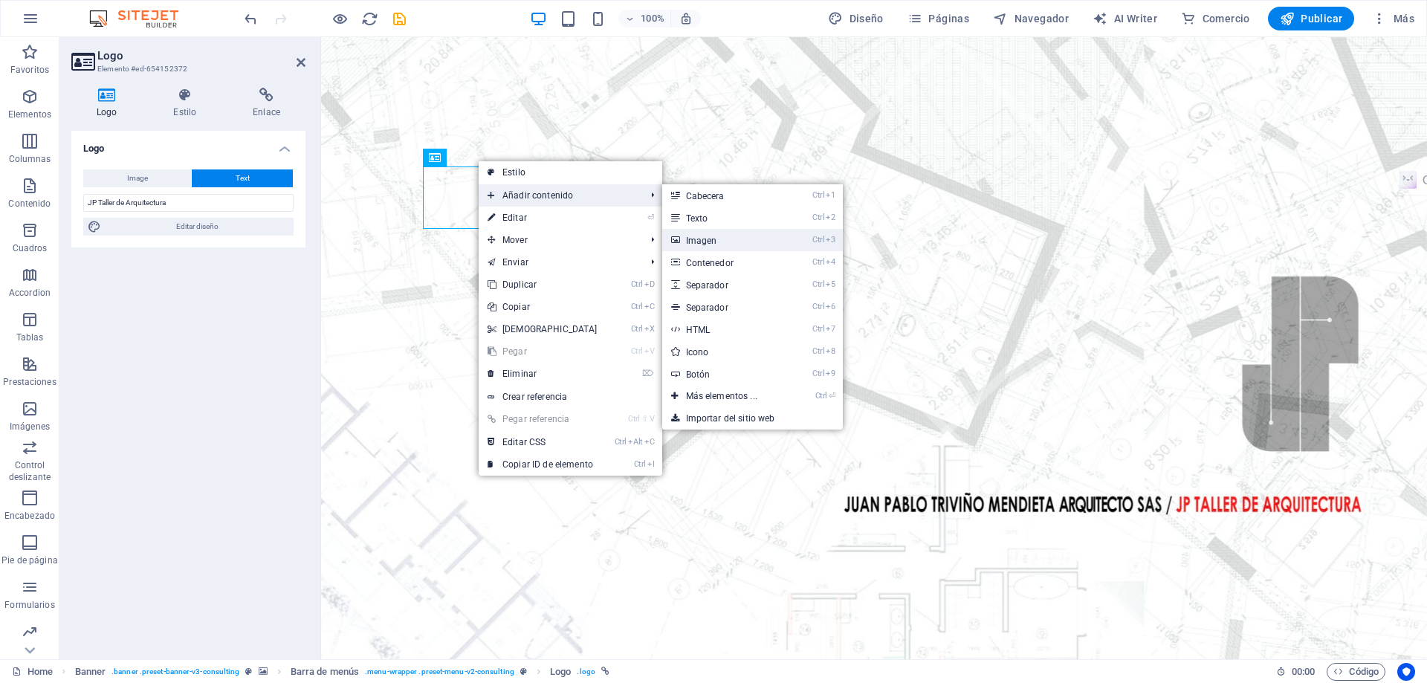
click at [698, 240] on link "Ctrl 3 Imagen" at bounding box center [724, 240] width 125 height 22
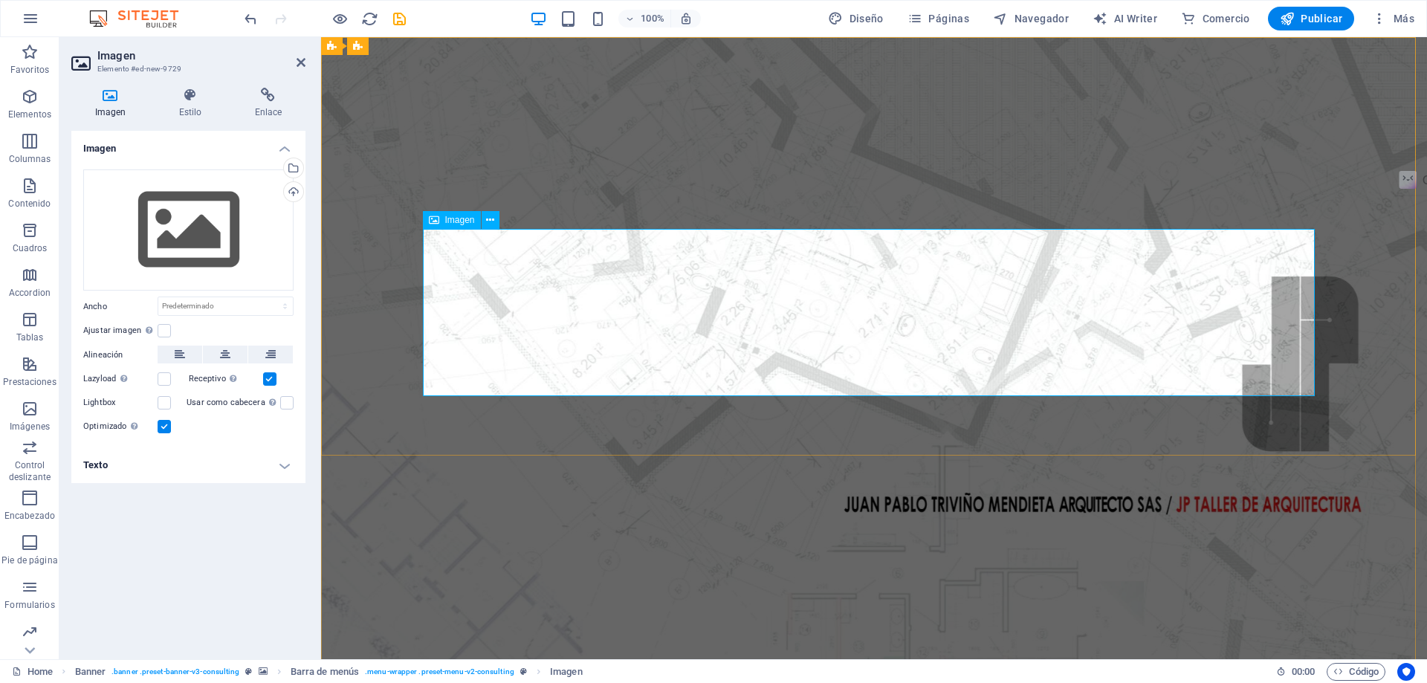
click at [490, 219] on icon at bounding box center [490, 220] width 8 height 16
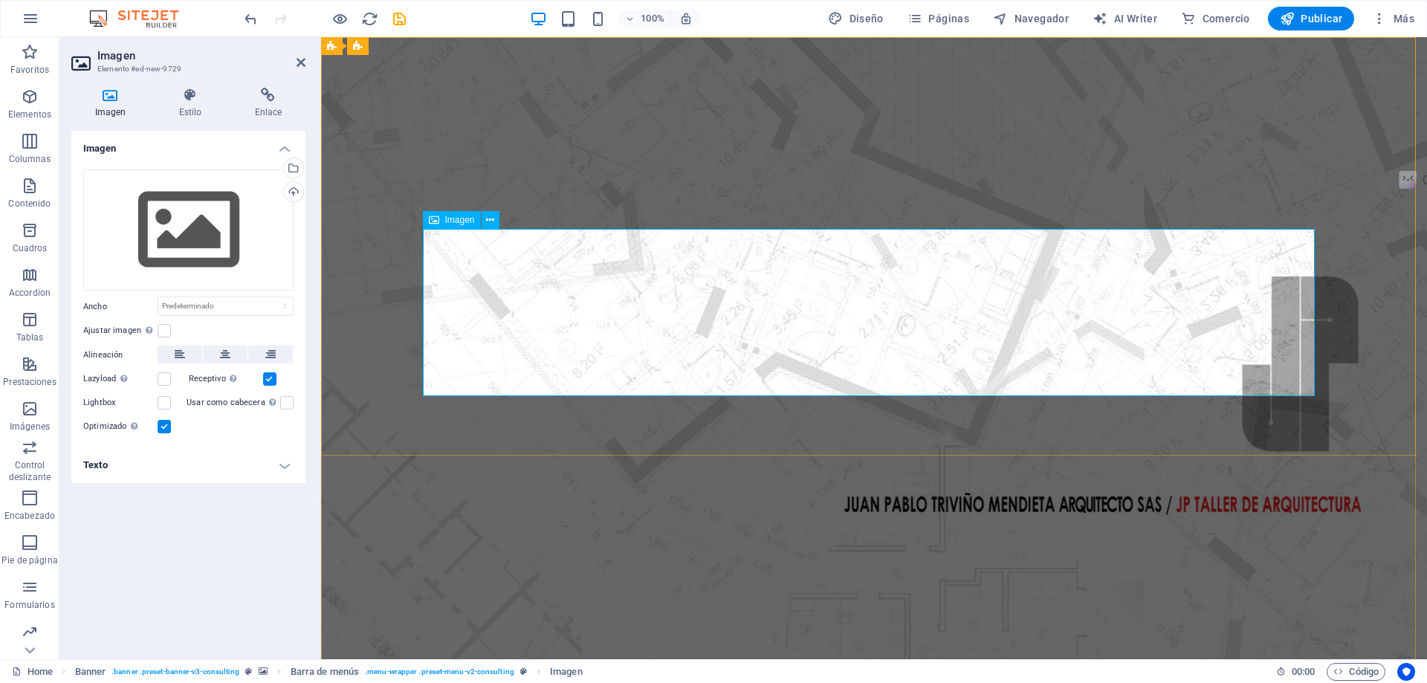
click at [453, 223] on span "Imagen" at bounding box center [460, 219] width 30 height 9
click at [489, 215] on icon at bounding box center [490, 220] width 8 height 16
click at [484, 221] on button at bounding box center [490, 220] width 18 height 18
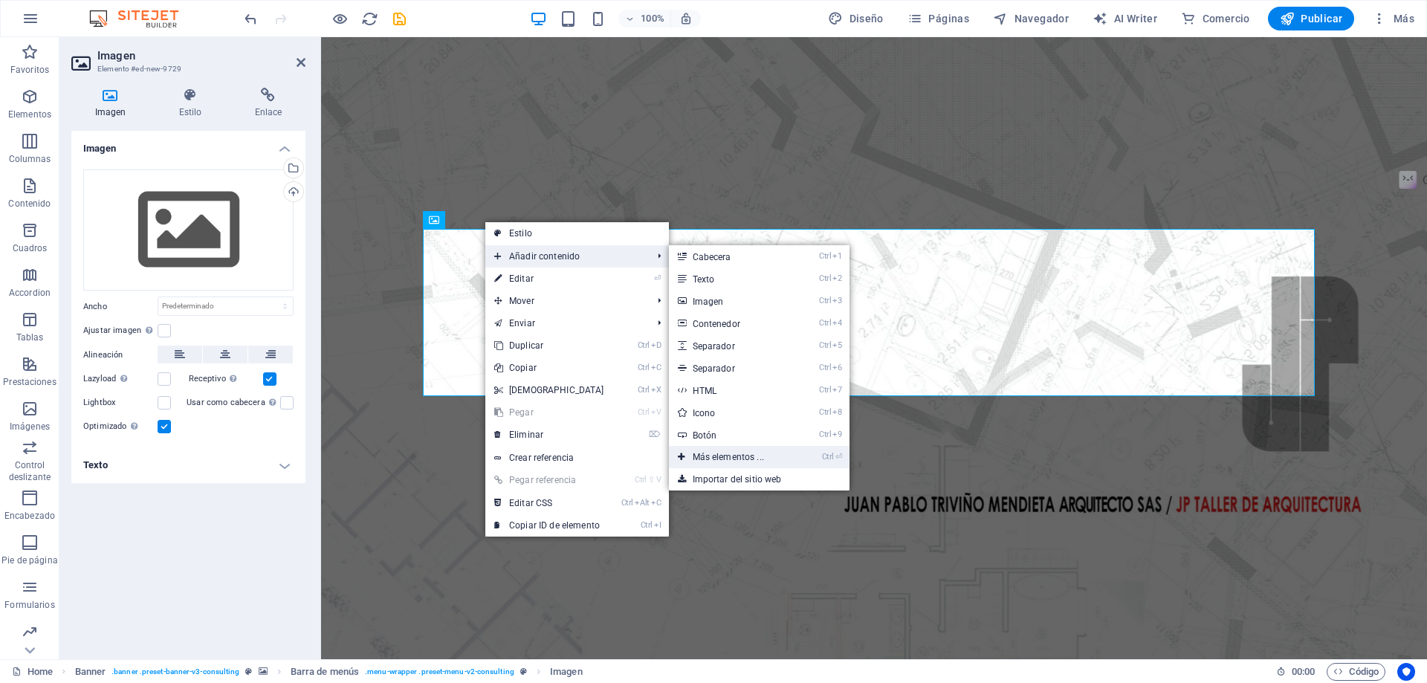
click at [724, 452] on link "Ctrl ⏎ Más elementos ..." at bounding box center [731, 457] width 125 height 22
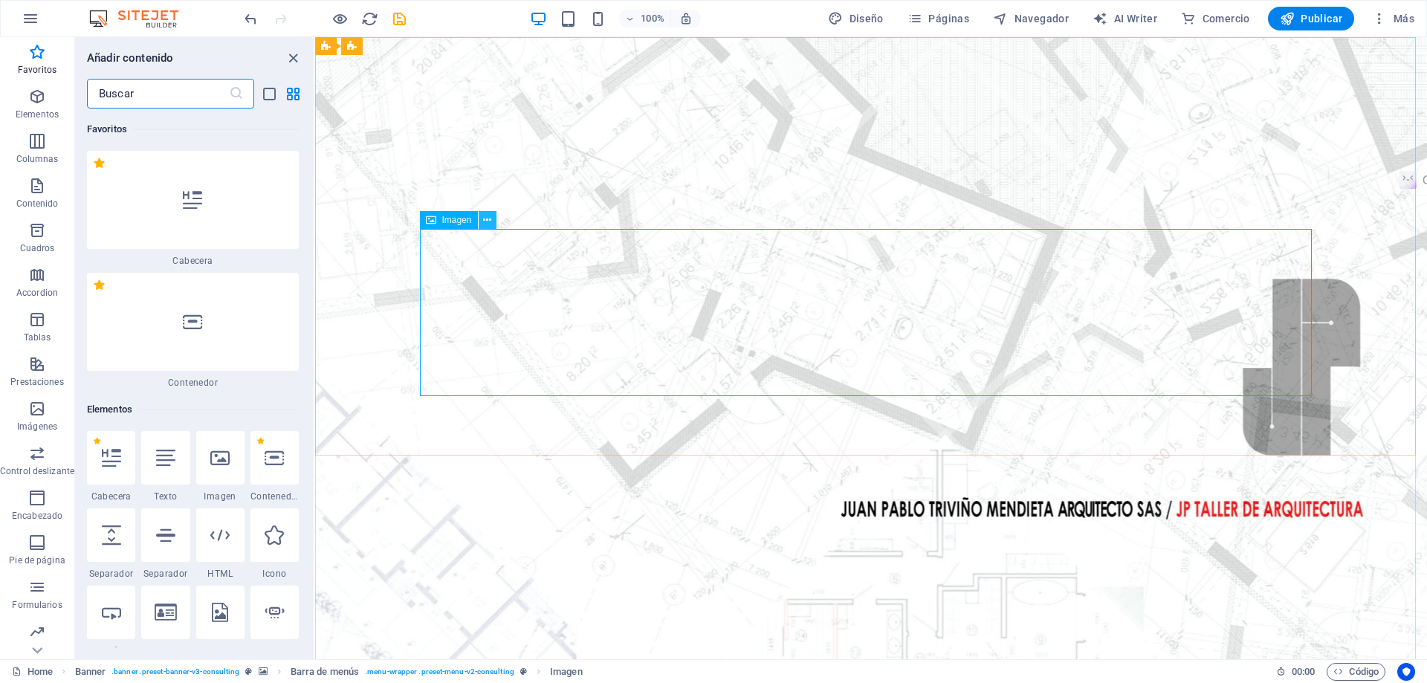
click at [484, 221] on icon at bounding box center [487, 220] width 8 height 16
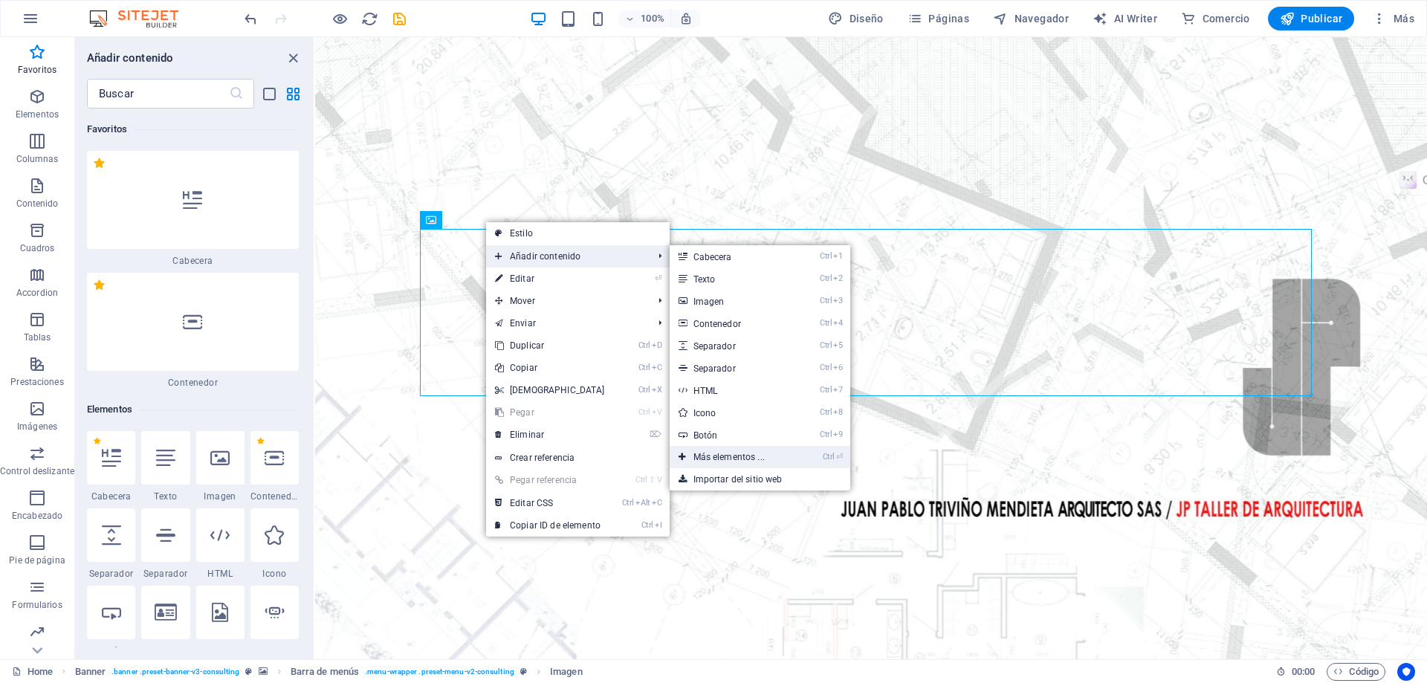
click at [733, 456] on link "Ctrl ⏎ Más elementos ..." at bounding box center [731, 457] width 125 height 22
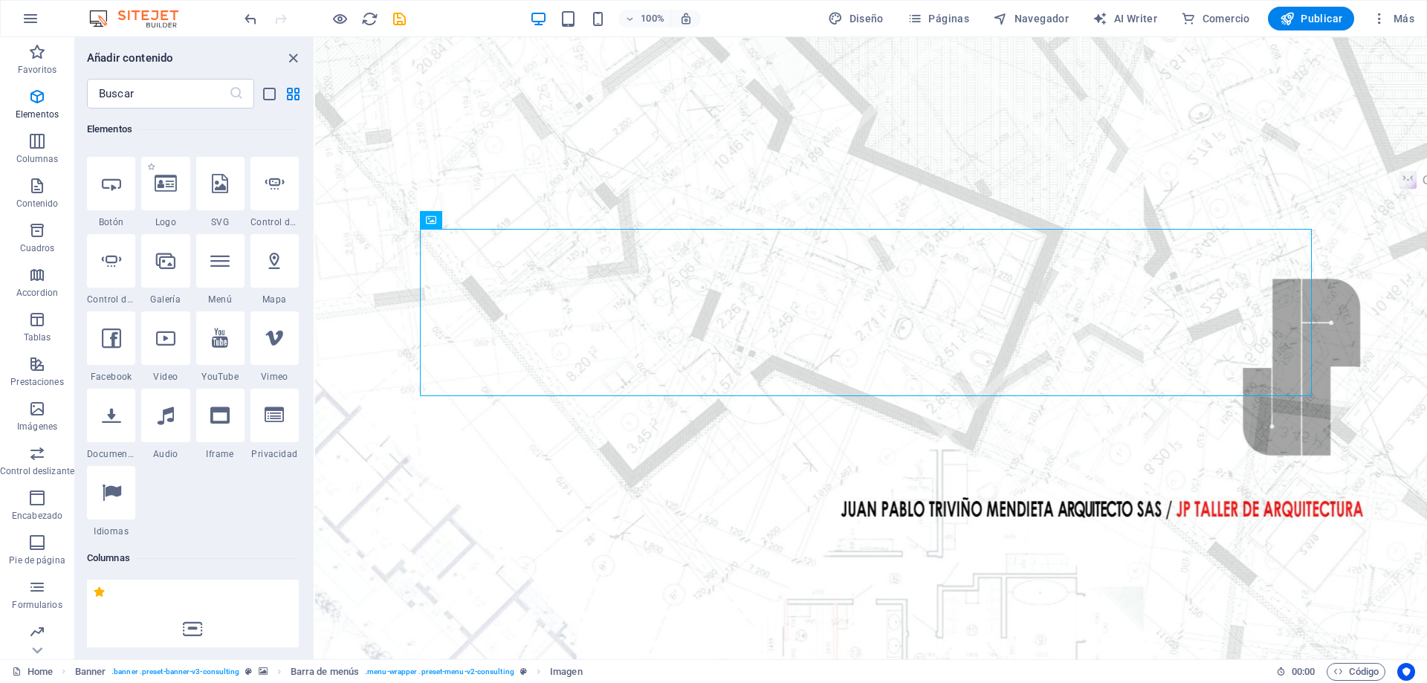
scroll to position [354, 0]
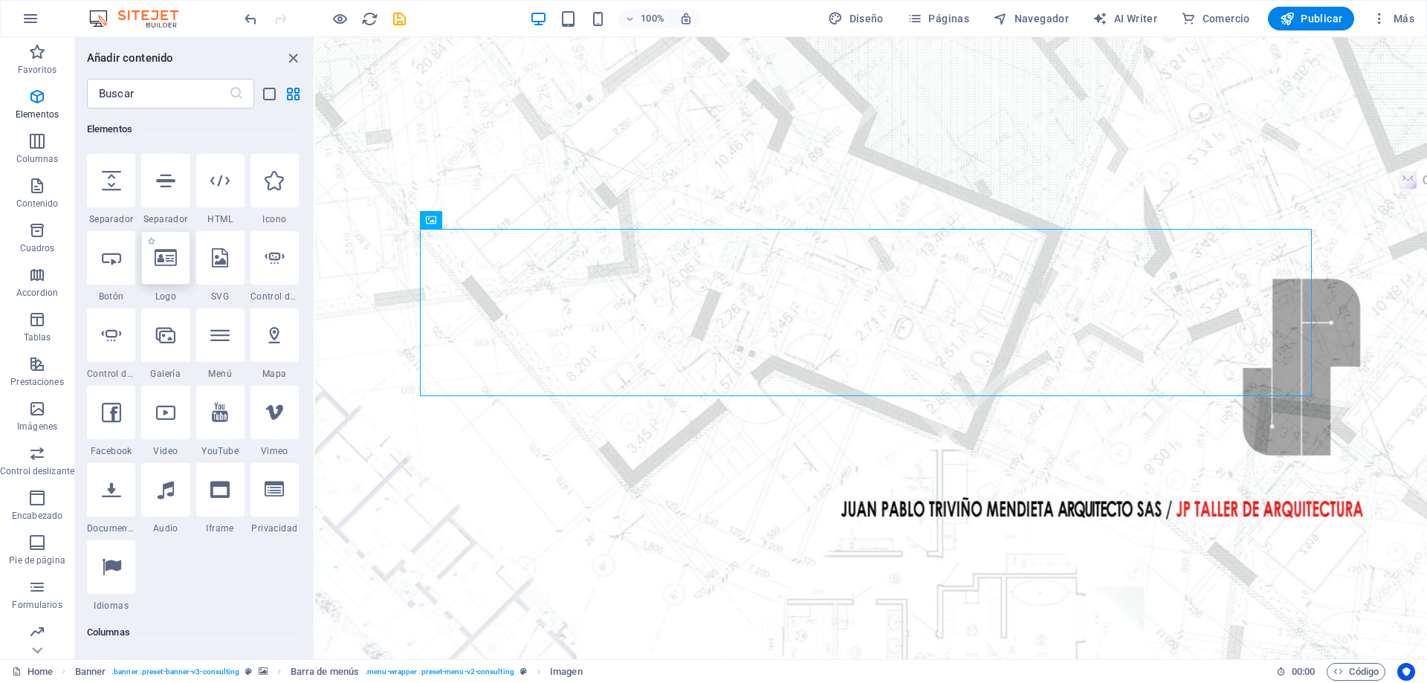
click at [165, 254] on icon at bounding box center [166, 257] width 22 height 19
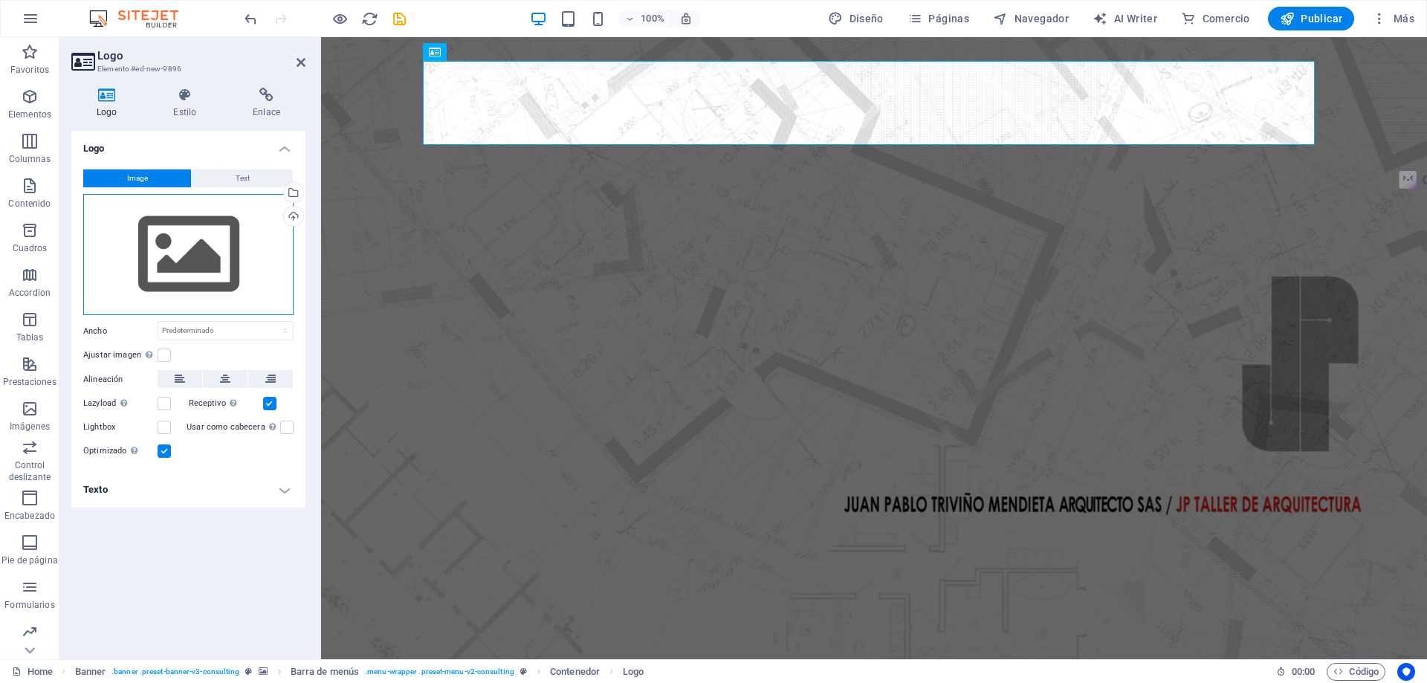
click at [201, 251] on div "Arrastra archivos aquí, haz clic para escoger archivos o selecciona archivos de…" at bounding box center [188, 255] width 210 height 122
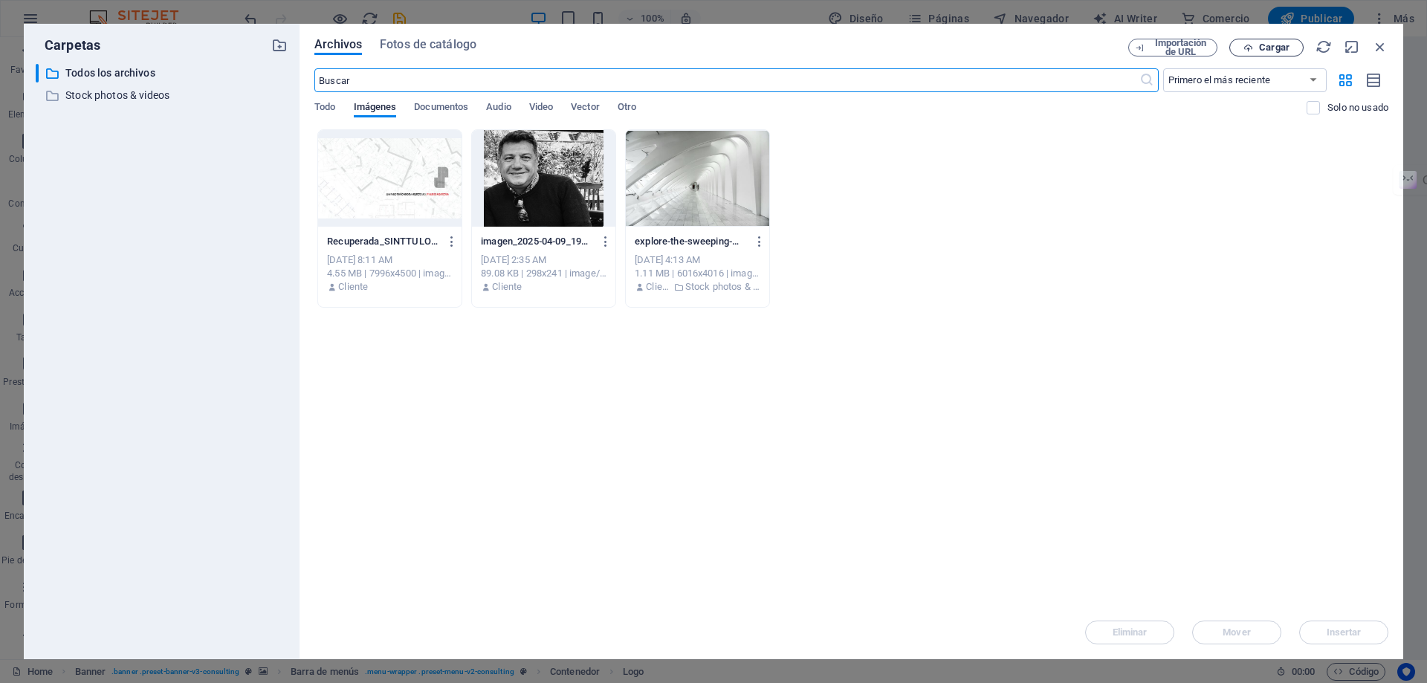
click at [1258, 49] on span "Cargar" at bounding box center [1266, 48] width 61 height 10
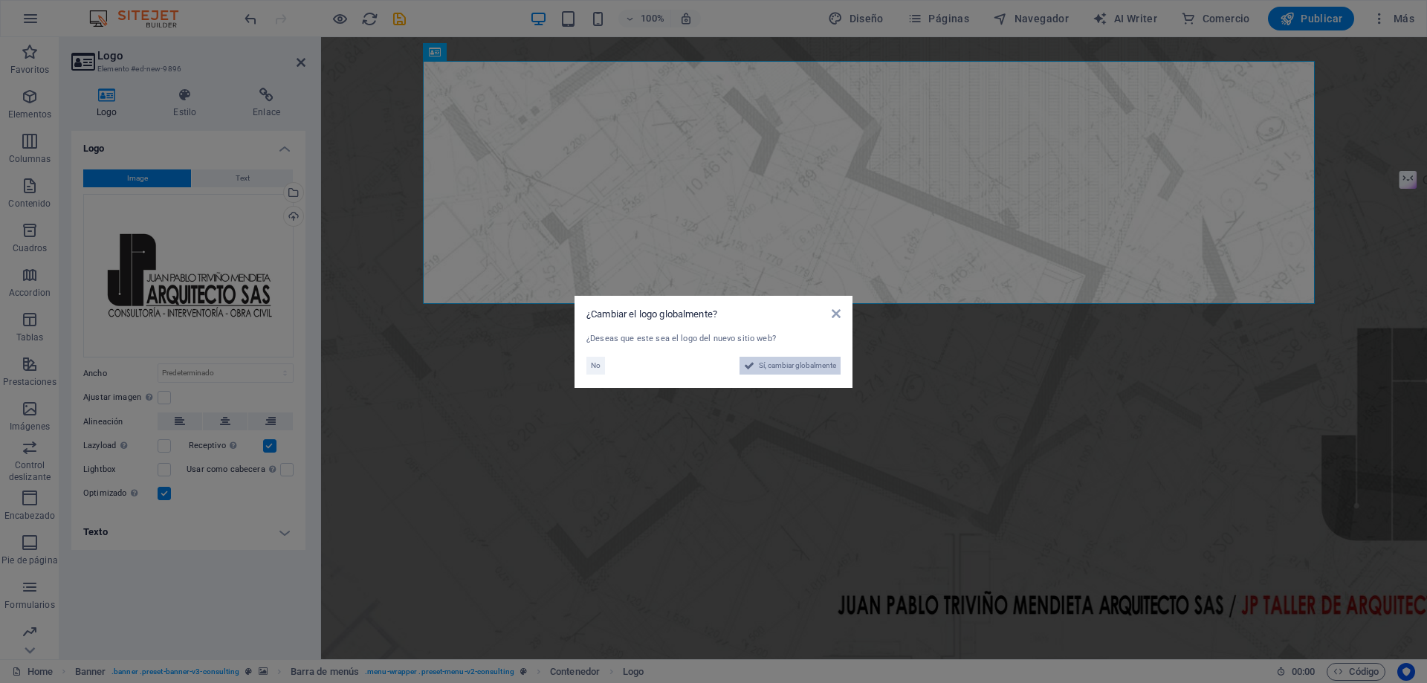
click at [774, 366] on span "Sí, cambiar globalmente" at bounding box center [797, 366] width 77 height 18
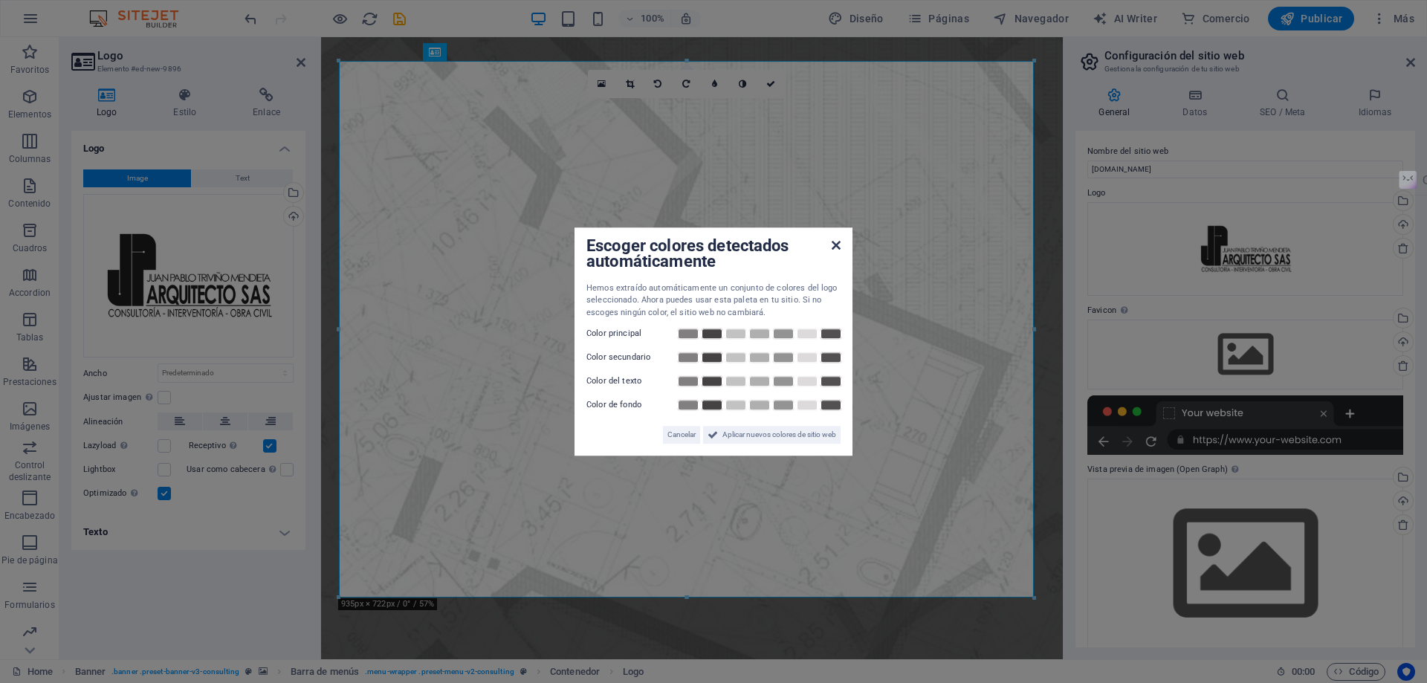
click at [840, 241] on icon at bounding box center [835, 245] width 9 height 12
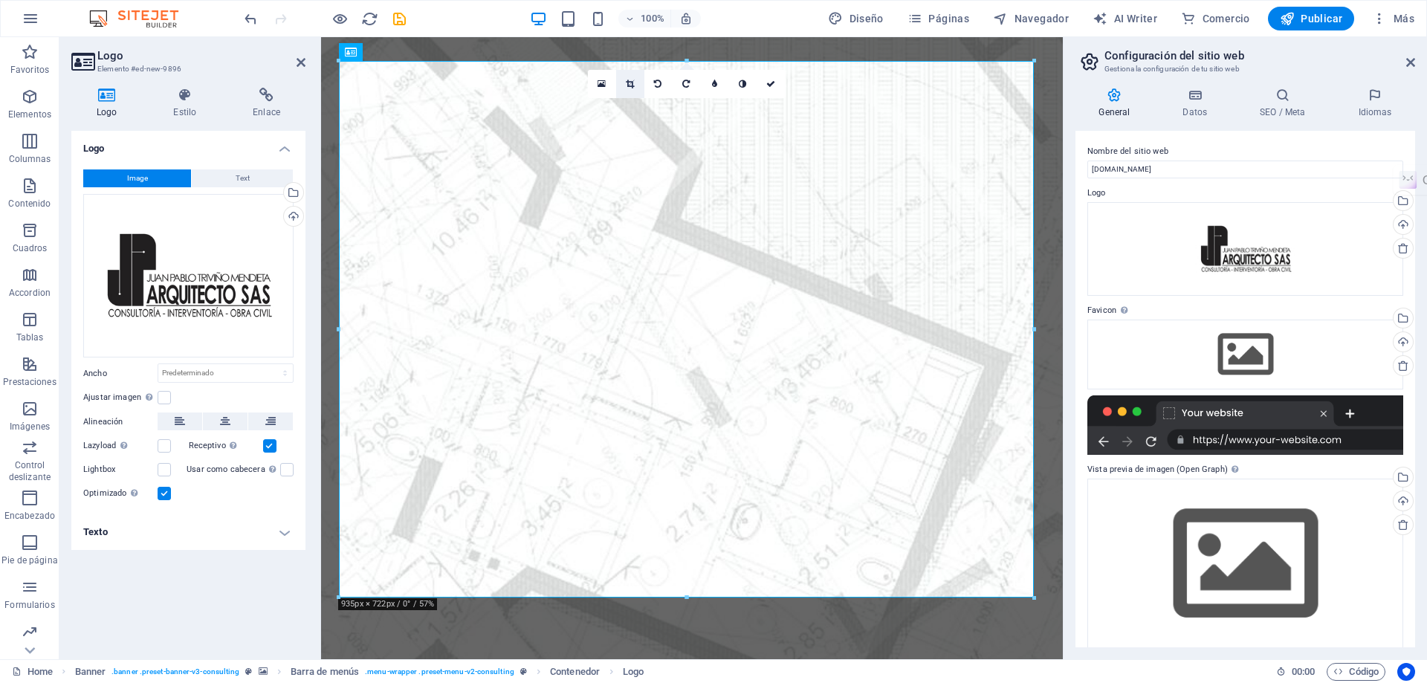
click at [626, 85] on icon at bounding box center [630, 84] width 8 height 9
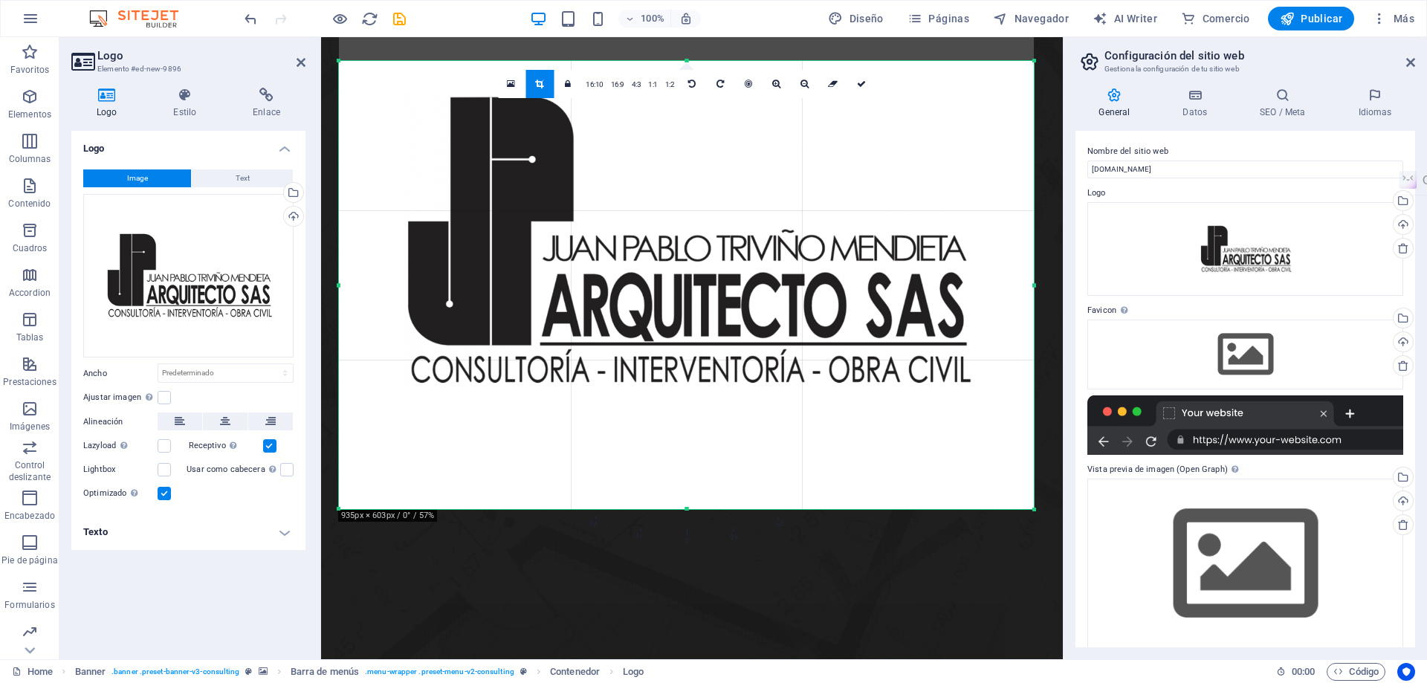
drag, startPoint x: 688, startPoint y: 59, endPoint x: 690, endPoint y: 146, distance: 86.9
click at [690, 147] on div "180 170 160 150 140 130 120 110 100 90 80 70 60 50 40 30 20 10 0 -10 -20 -30 -4…" at bounding box center [686, 285] width 695 height 448
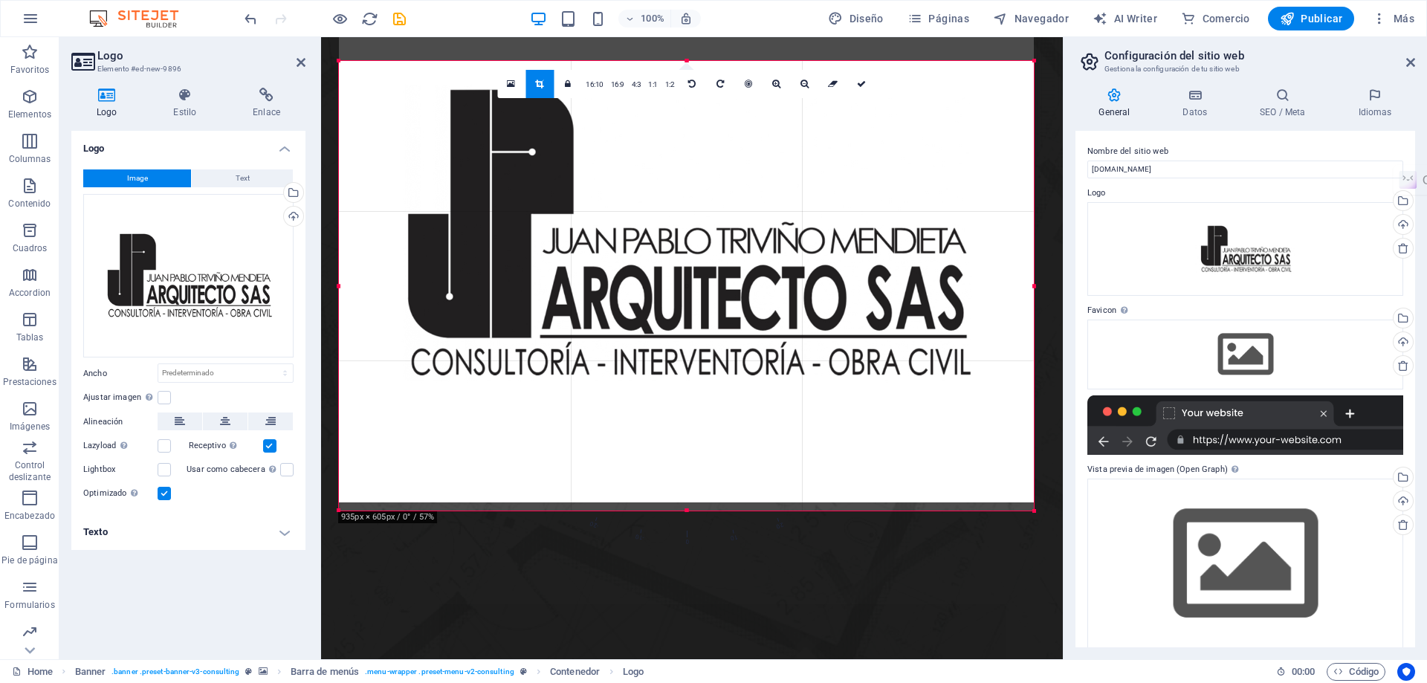
drag, startPoint x: 690, startPoint y: 504, endPoint x: 689, endPoint y: 494, distance: 9.7
click at [689, 495] on div at bounding box center [686, 233] width 695 height 537
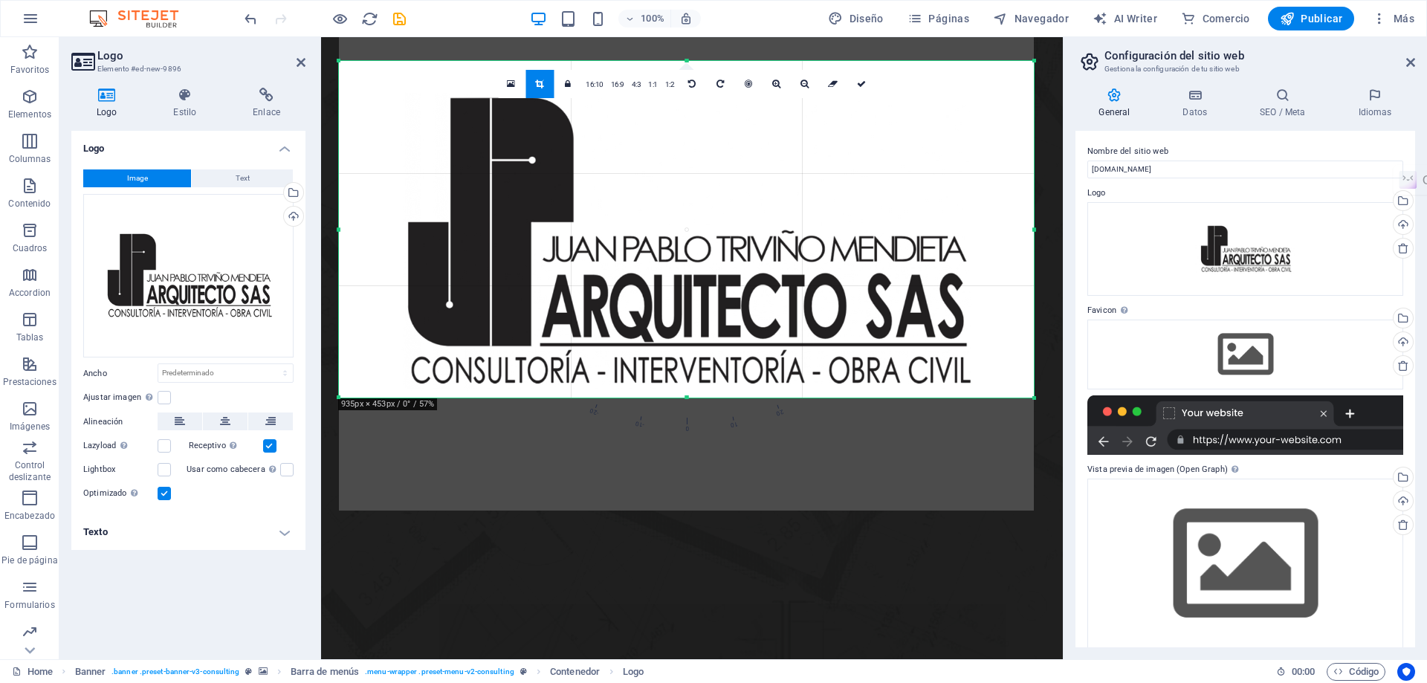
drag, startPoint x: 685, startPoint y: 511, endPoint x: 704, endPoint y: 398, distance: 114.5
click at [704, 398] on div at bounding box center [686, 397] width 695 height 5
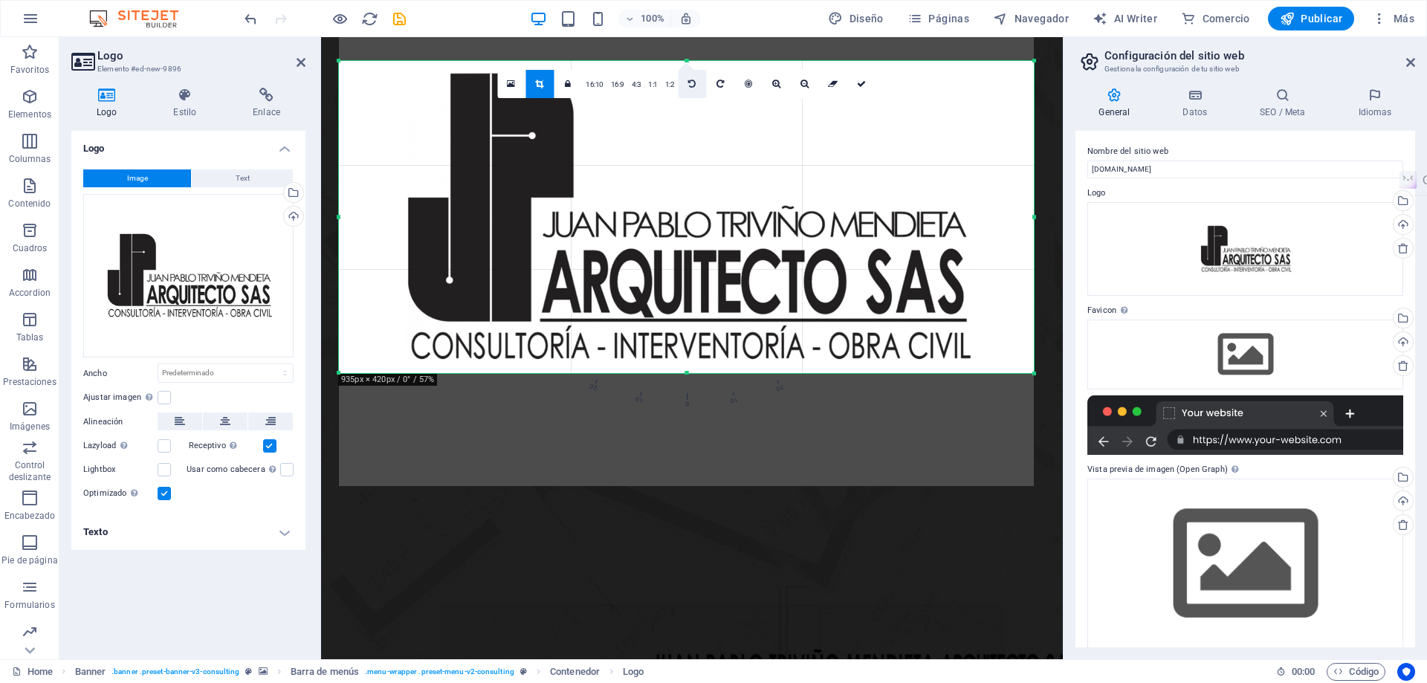
drag, startPoint x: 686, startPoint y: 62, endPoint x: 690, endPoint y: 86, distance: 24.8
click at [690, 86] on div "180 170 160 150 140 130 120 110 100 90 80 70 60 50 40 30 20 10 0 -10 -20 -30 -4…" at bounding box center [686, 217] width 695 height 312
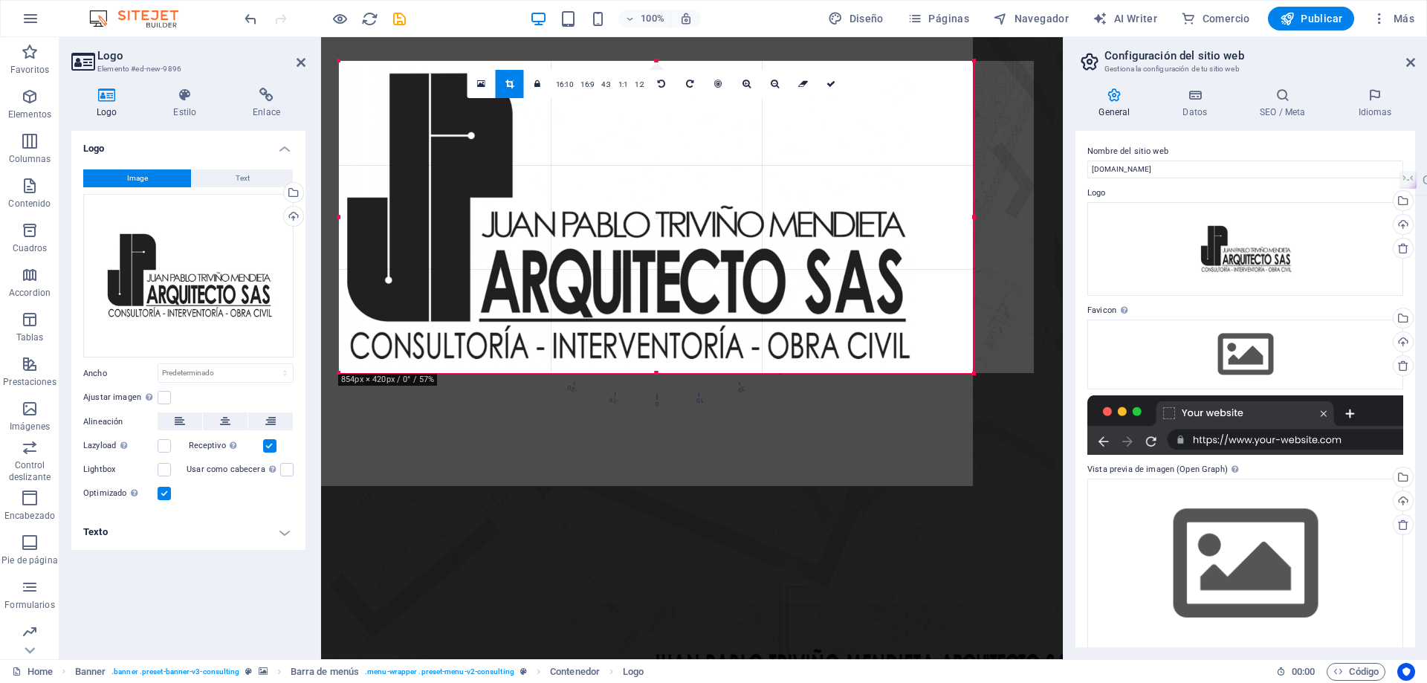
drag, startPoint x: 338, startPoint y: 217, endPoint x: 399, endPoint y: 215, distance: 60.9
click at [399, 215] on div "180 170 160 150 140 130 120 110 100 90 80 70 60 50 40 30 20 10 0 -10 -20 -30 -4…" at bounding box center [656, 217] width 635 height 312
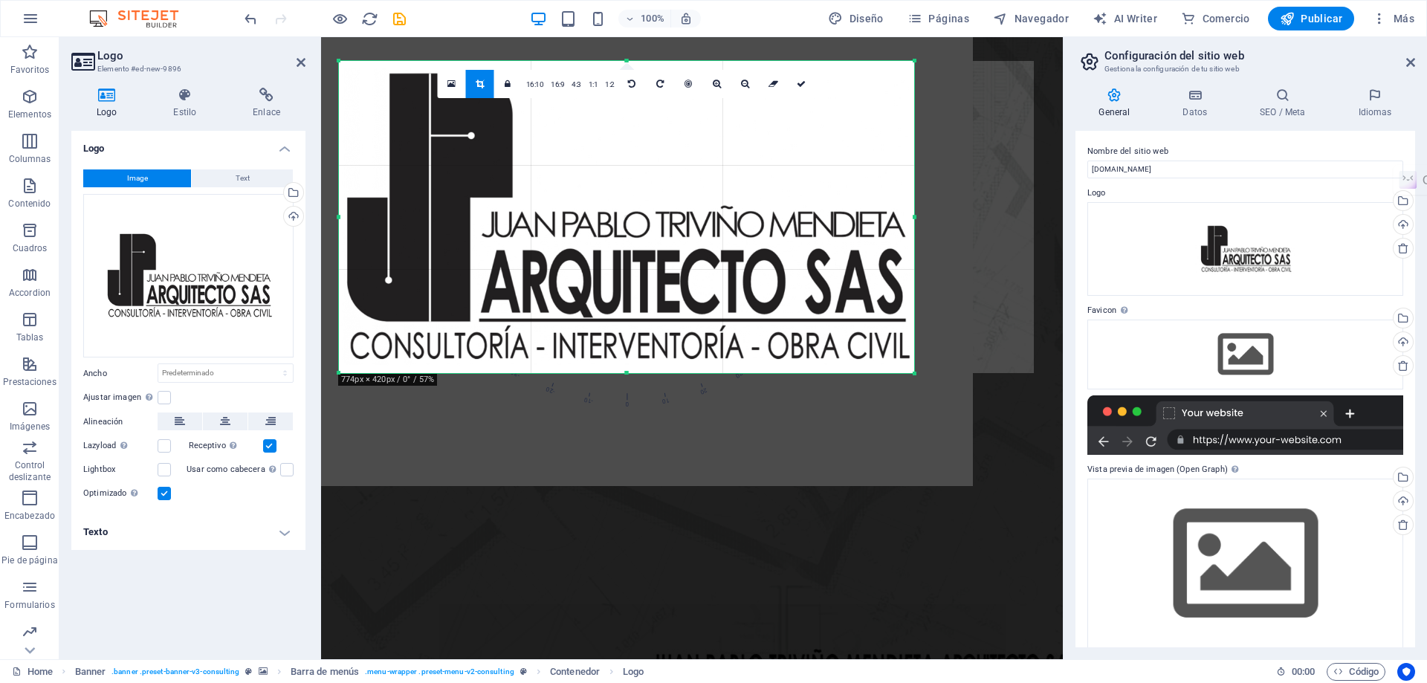
drag, startPoint x: 941, startPoint y: 216, endPoint x: 914, endPoint y: 224, distance: 28.7
click at [915, 221] on div at bounding box center [914, 217] width 5 height 312
click at [796, 81] on icon at bounding box center [800, 84] width 9 height 9
type input "774"
select select "px"
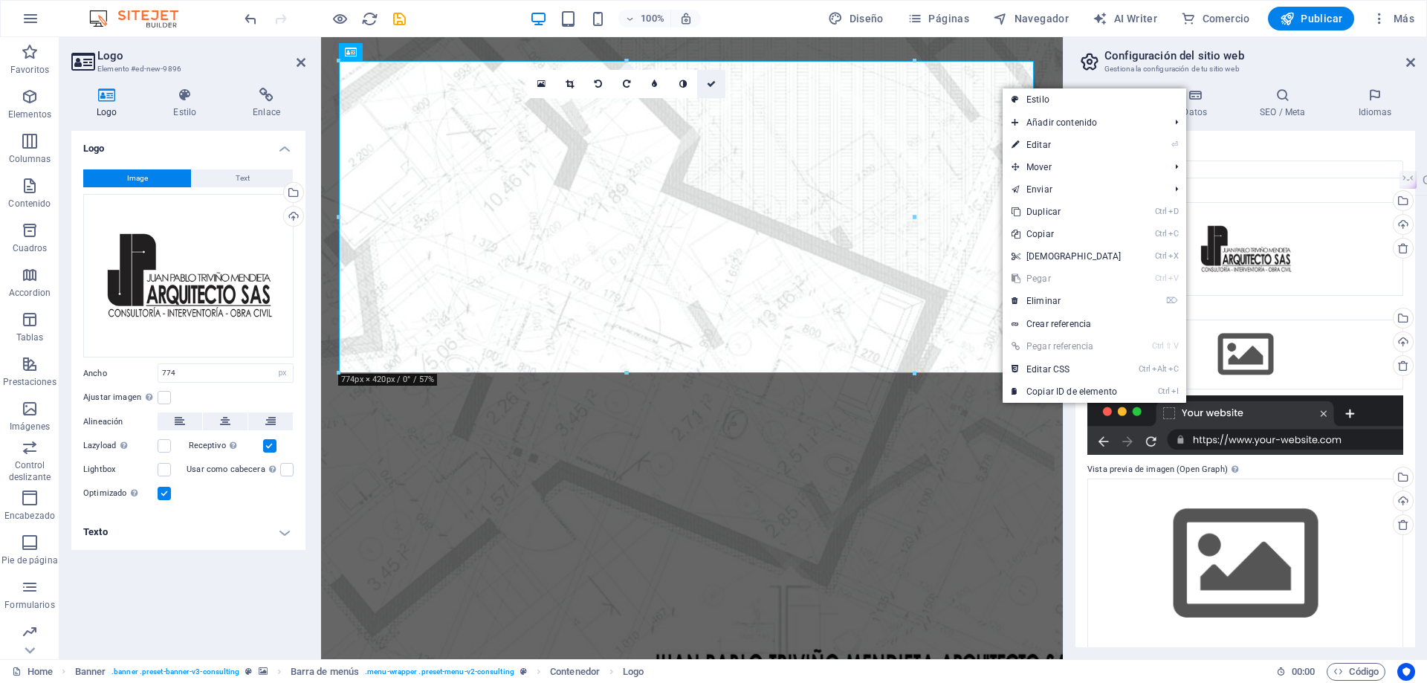
click at [714, 78] on link at bounding box center [711, 84] width 28 height 28
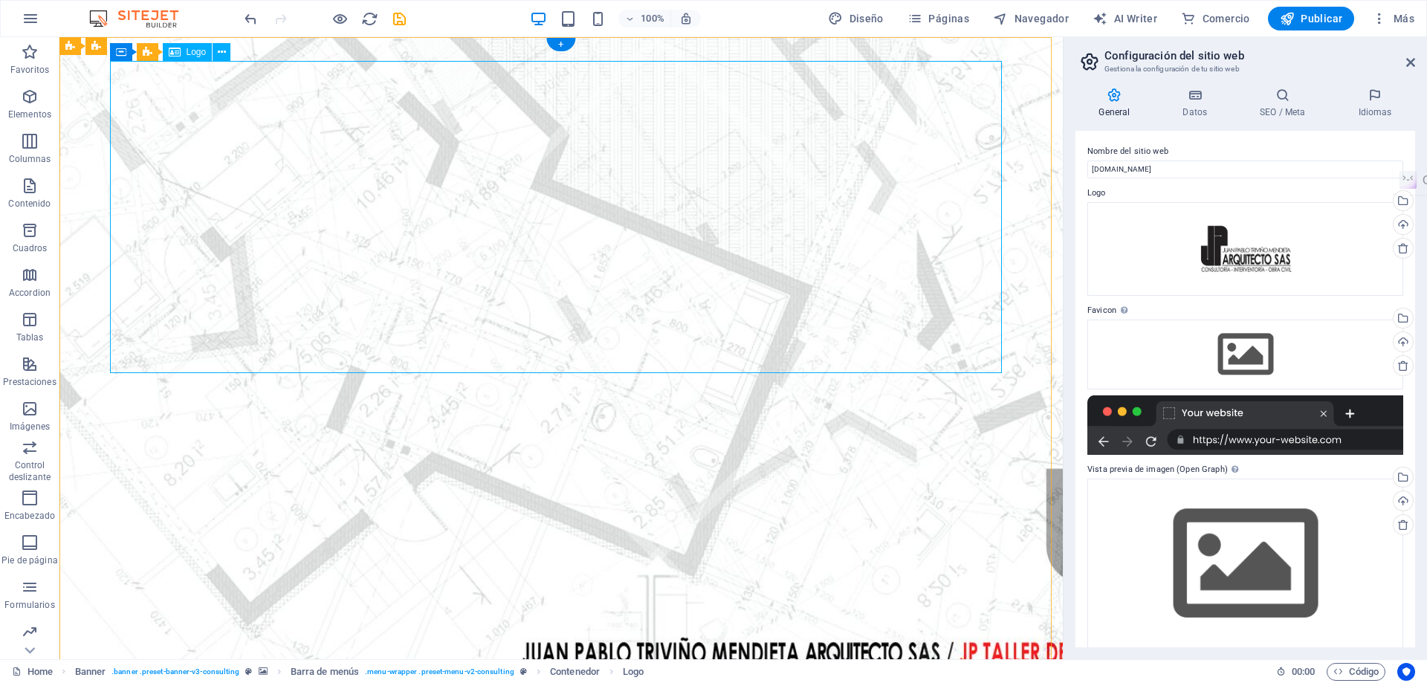
click at [1411, 57] on icon at bounding box center [1410, 62] width 9 height 12
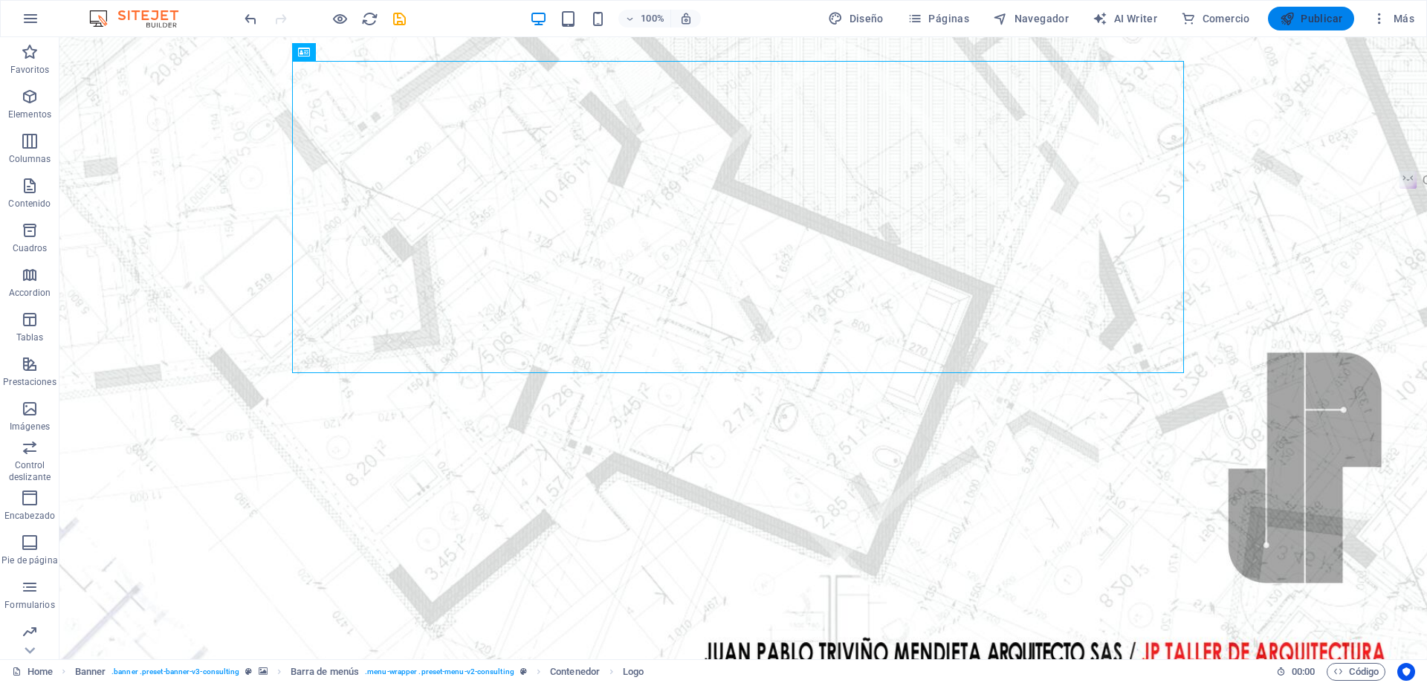
click at [1330, 16] on span "Publicar" at bounding box center [1310, 18] width 63 height 15
checkbox input "false"
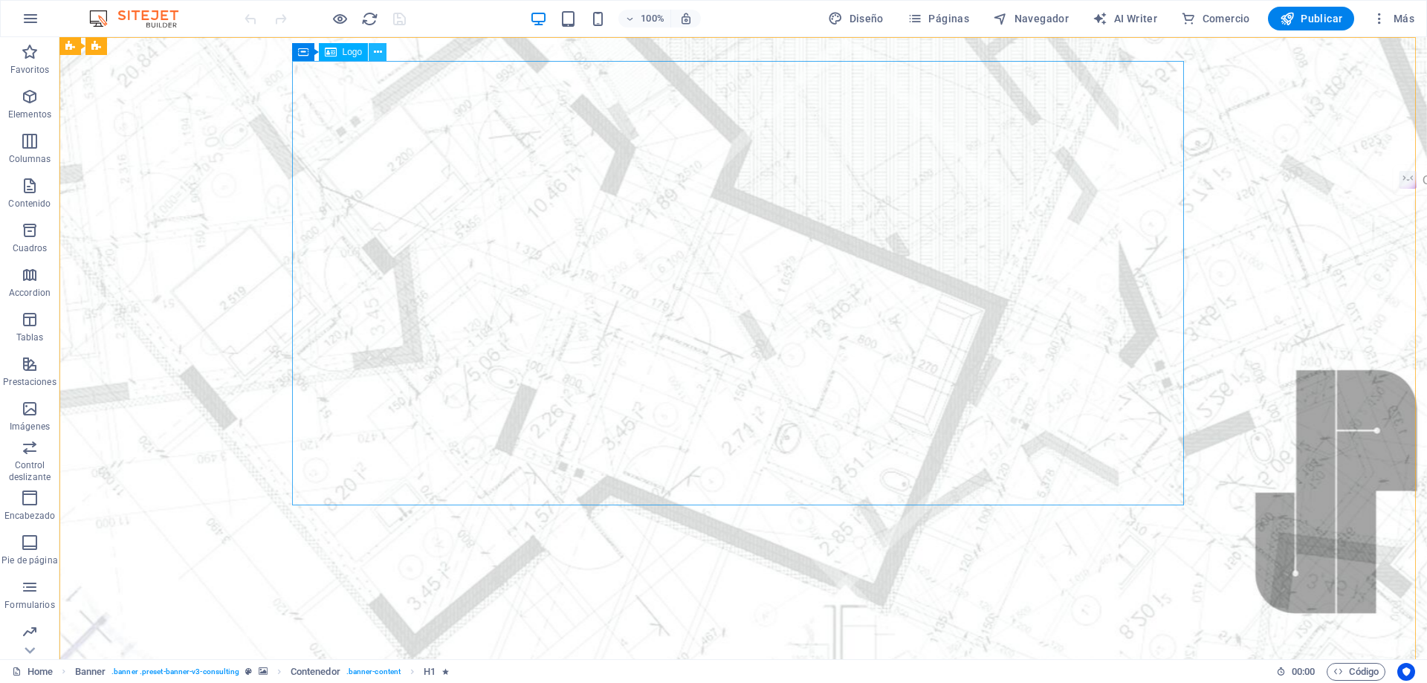
click at [386, 53] on button at bounding box center [378, 52] width 18 height 18
click at [377, 53] on icon at bounding box center [378, 53] width 8 height 16
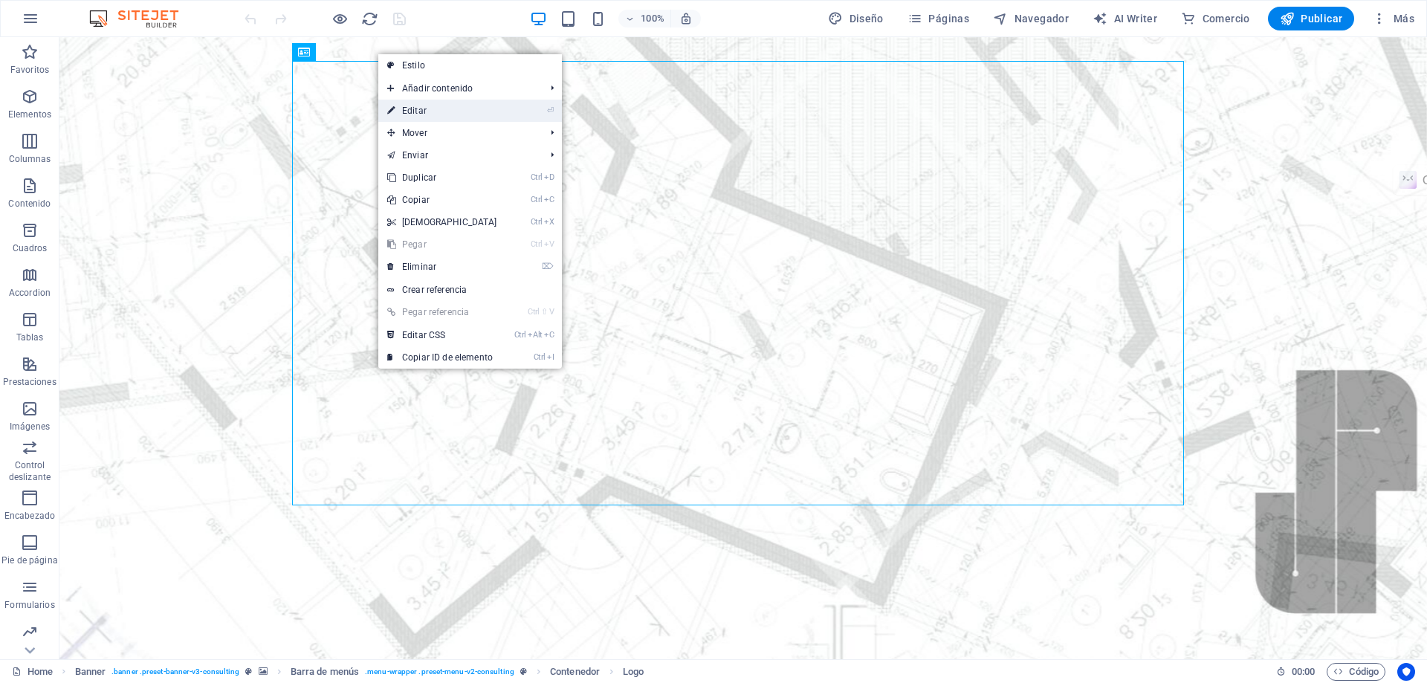
click at [412, 111] on link "⏎ Editar" at bounding box center [442, 111] width 128 height 22
select select "px"
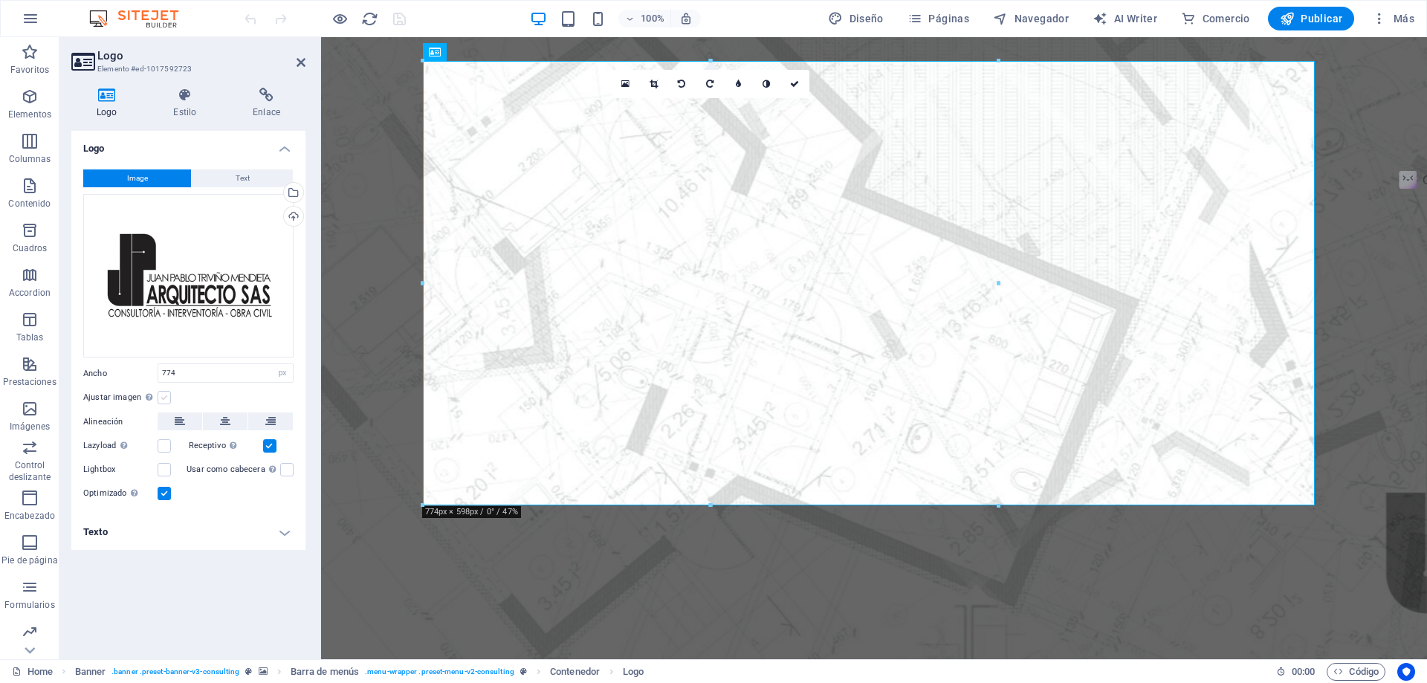
click at [163, 397] on label at bounding box center [164, 397] width 13 height 13
click at [0, 0] on input "Ajustar imagen Ajustar imagen automáticamente a un ancho y alto fijo" at bounding box center [0, 0] width 0 height 0
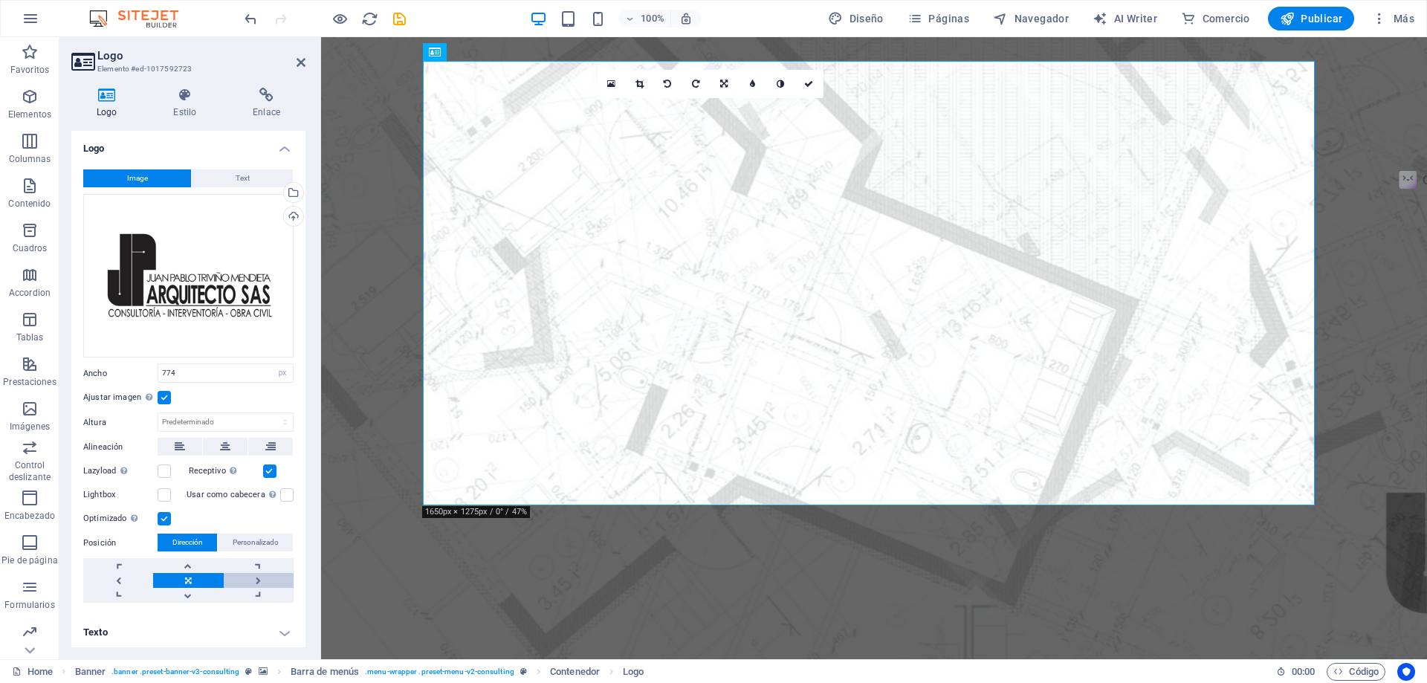
click at [252, 576] on link at bounding box center [259, 580] width 70 height 15
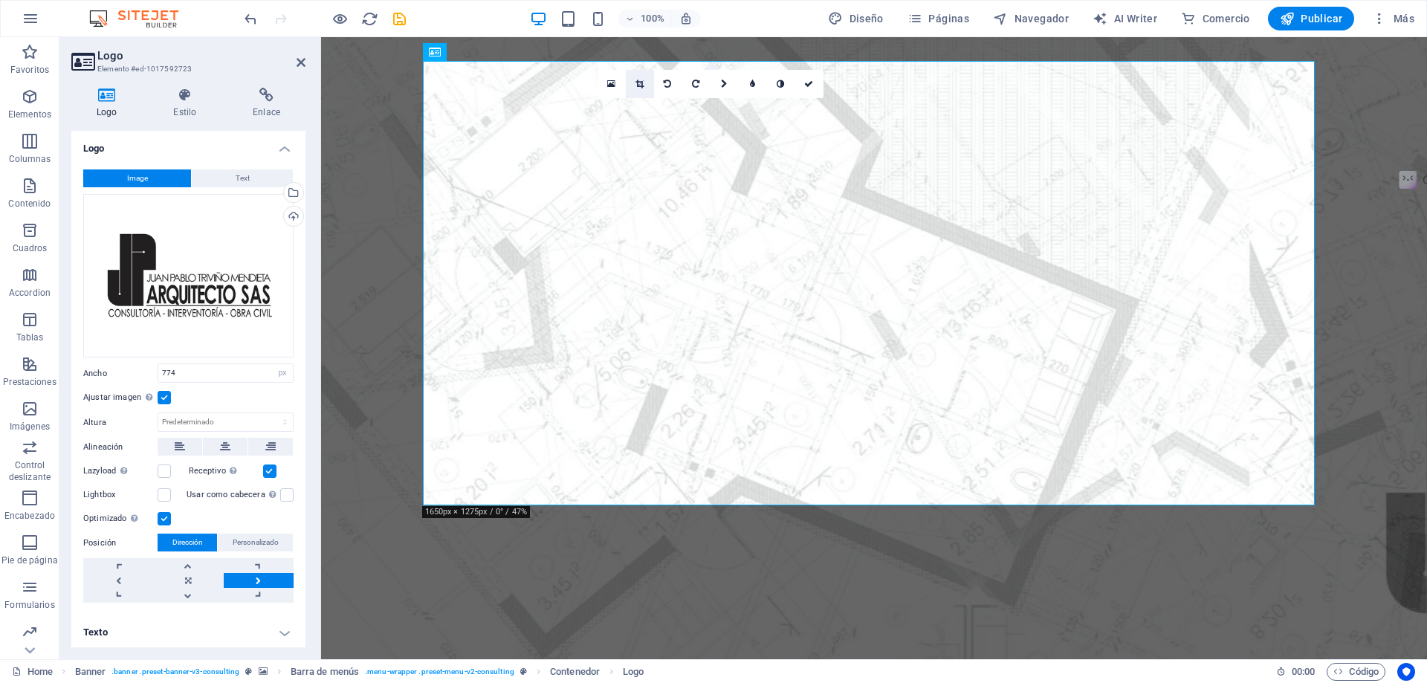
click at [637, 79] on link at bounding box center [640, 84] width 28 height 28
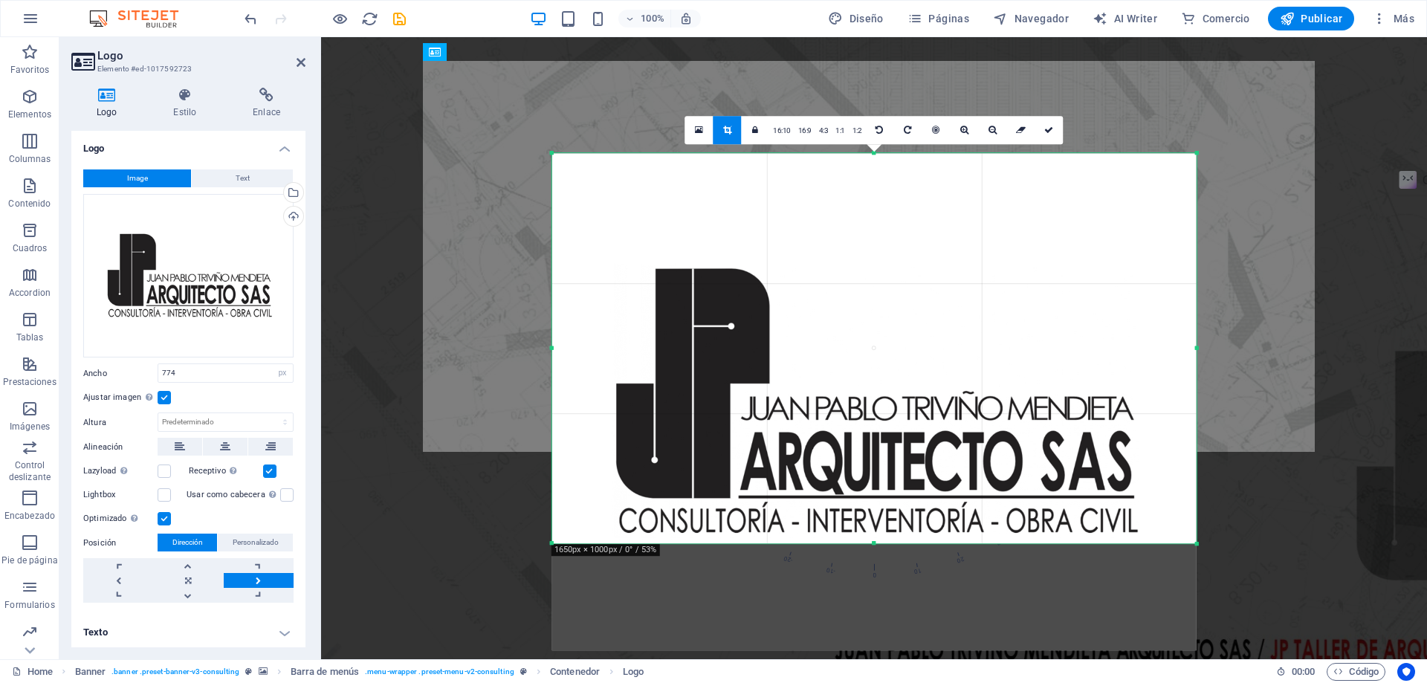
drag, startPoint x: 874, startPoint y: 598, endPoint x: 882, endPoint y: 491, distance: 107.3
click at [882, 491] on div "180 170 160 150 140 130 120 110 100 90 80 70 60 50 40 30 20 10 0 -10 -20 -30 -4…" at bounding box center [874, 348] width 644 height 391
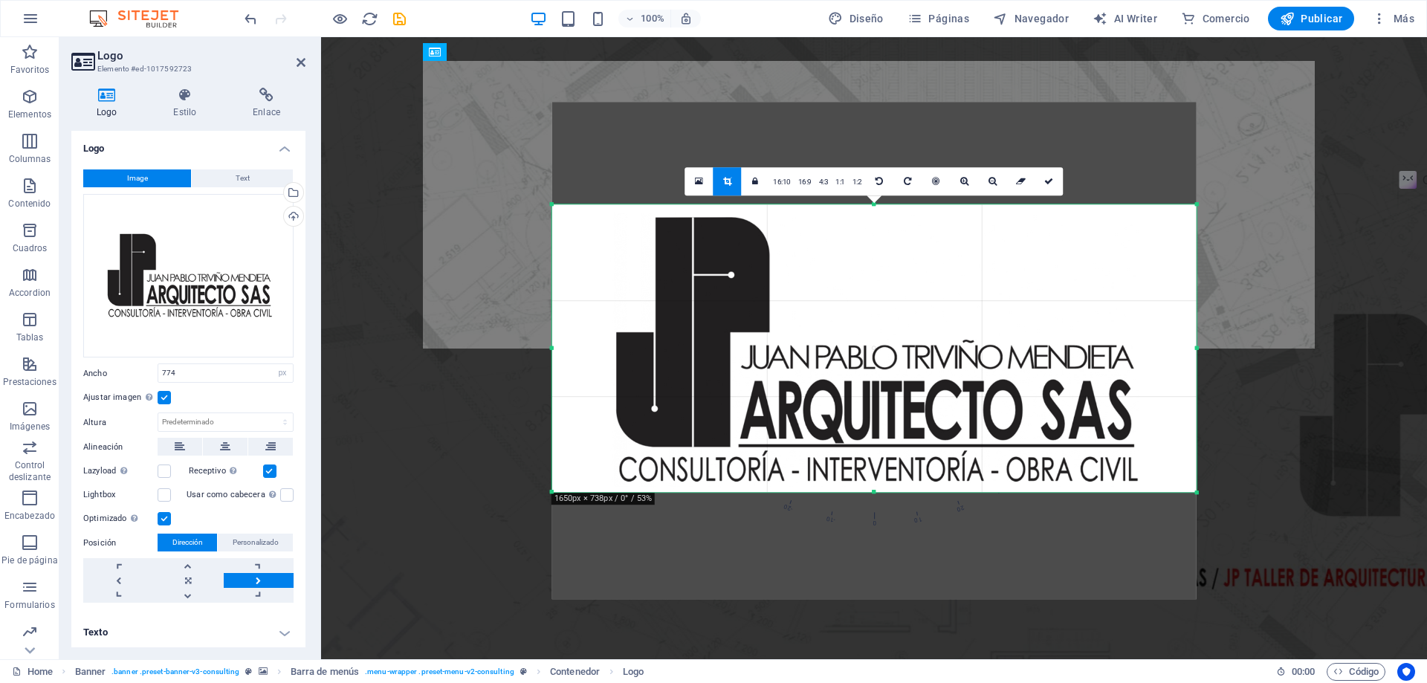
drag, startPoint x: 872, startPoint y: 153, endPoint x: 880, endPoint y: 254, distance: 101.3
click at [880, 254] on div "180 170 160 150 140 130 120 110 100 90 80 70 60 50 40 30 20 10 0 -10 -20 -30 -4…" at bounding box center [874, 348] width 644 height 288
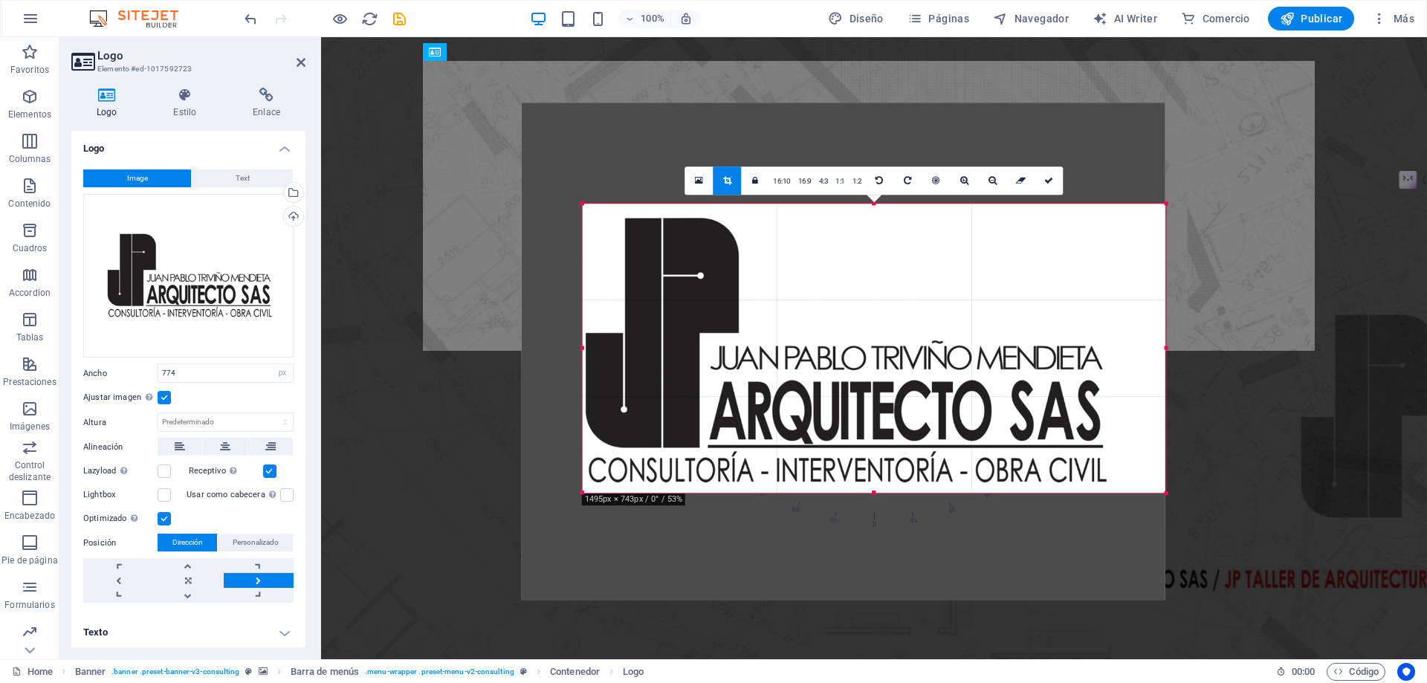
drag, startPoint x: 551, startPoint y: 348, endPoint x: 607, endPoint y: 345, distance: 56.6
click at [609, 345] on div "180 170 160 150 140 130 120 110 100 90 80 70 60 50 40 30 20 10 0 -10 -20 -30 -4…" at bounding box center [874, 349] width 583 height 290
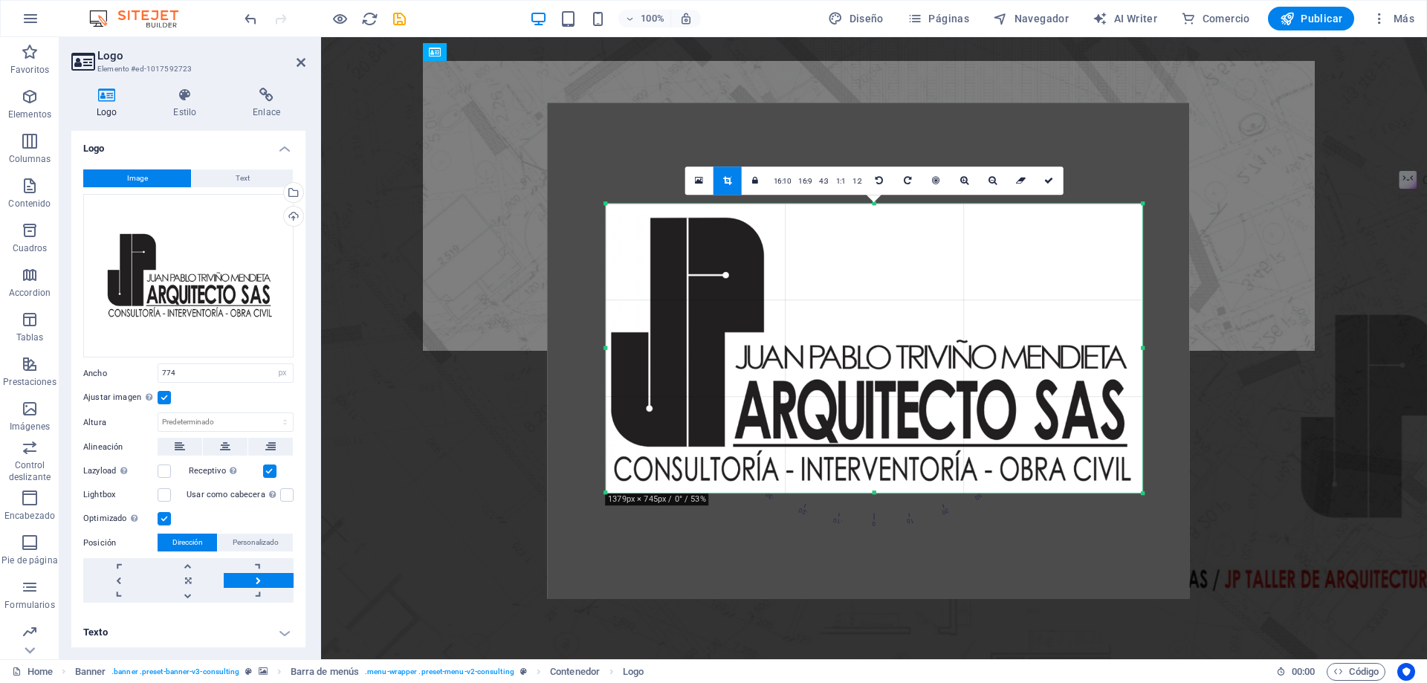
drag, startPoint x: 1167, startPoint y: 352, endPoint x: 1117, endPoint y: 354, distance: 49.8
click at [1117, 354] on div "180 170 160 150 140 130 120 110 100 90 80 70 60 50 40 30 20 10 0 -10 -20 -30 -4…" at bounding box center [874, 349] width 536 height 290
click at [992, 179] on icon at bounding box center [992, 180] width 8 height 9
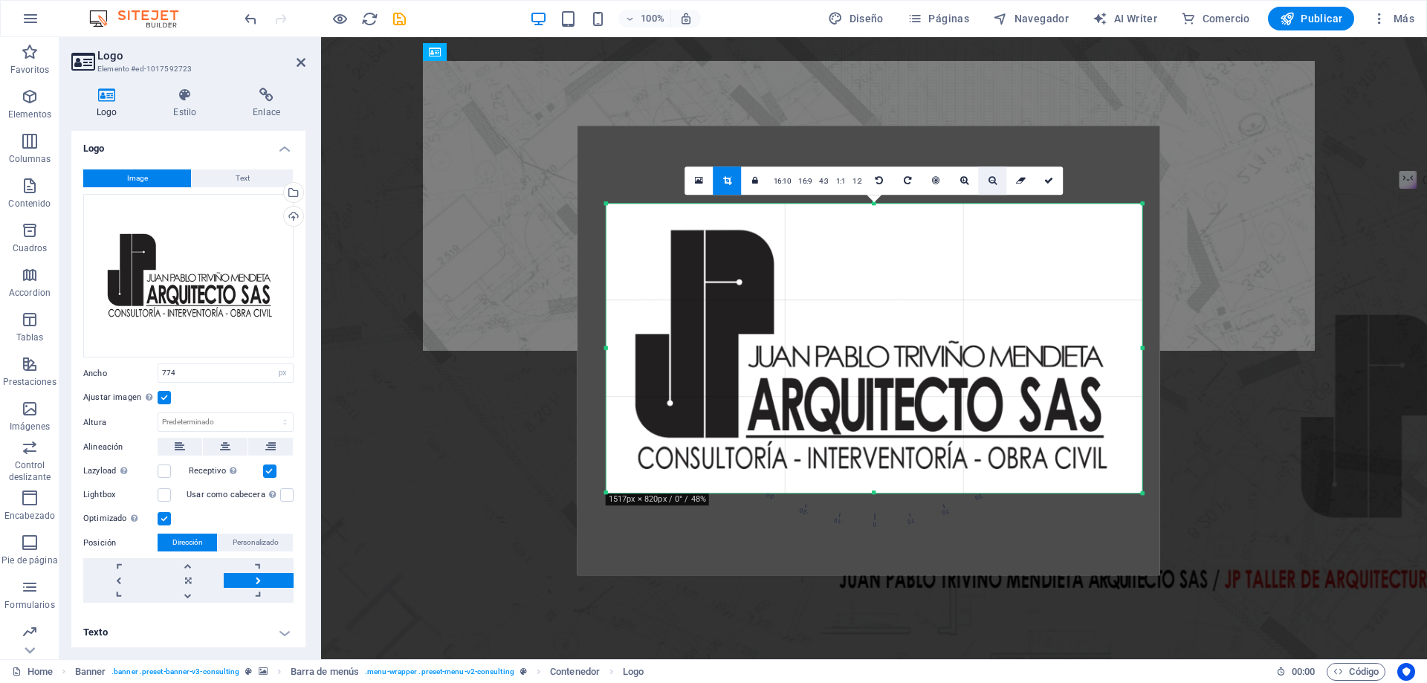
click at [992, 179] on icon at bounding box center [992, 180] width 8 height 9
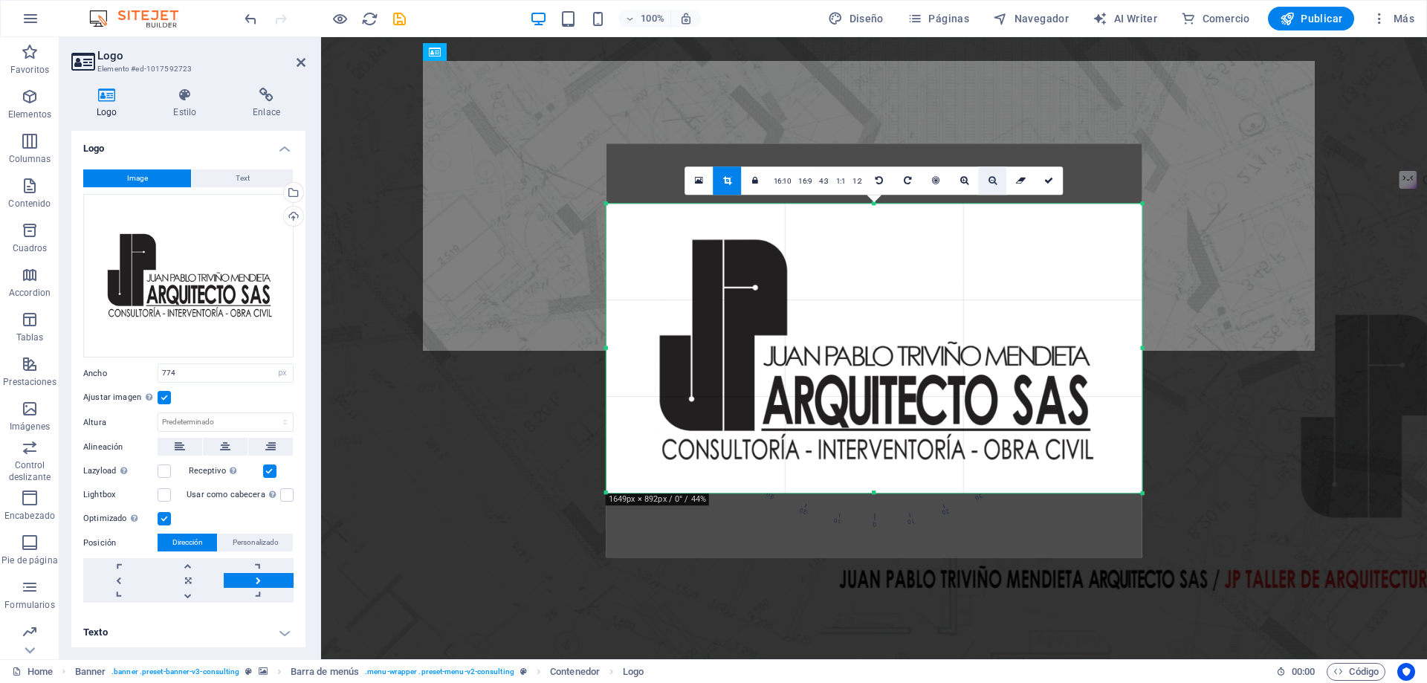
click at [992, 179] on icon at bounding box center [992, 180] width 8 height 9
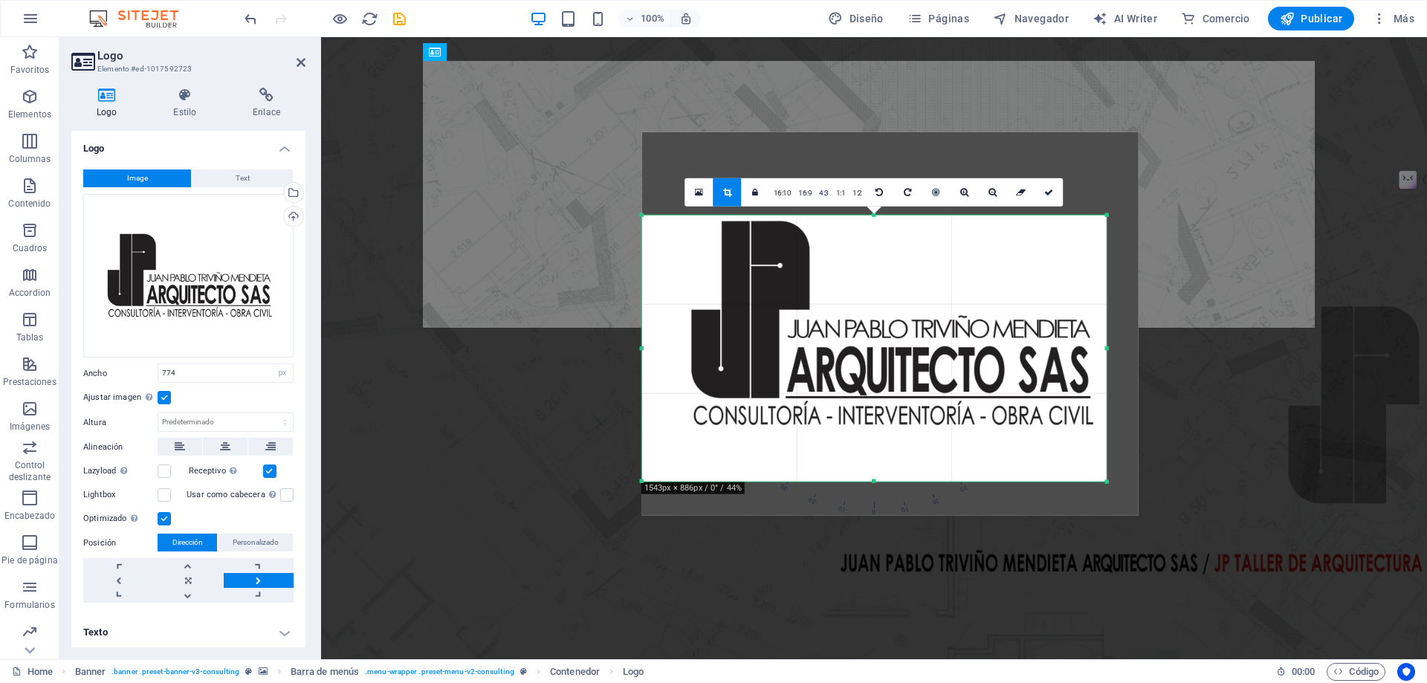
drag, startPoint x: 1141, startPoint y: 207, endPoint x: 1070, endPoint y: 230, distance: 75.0
click at [1070, 230] on div "180 170 160 150 140 130 120 110 100 90 80 70 60 50 40 30 20 10 0 -10 -20 -30 -4…" at bounding box center [874, 348] width 464 height 267
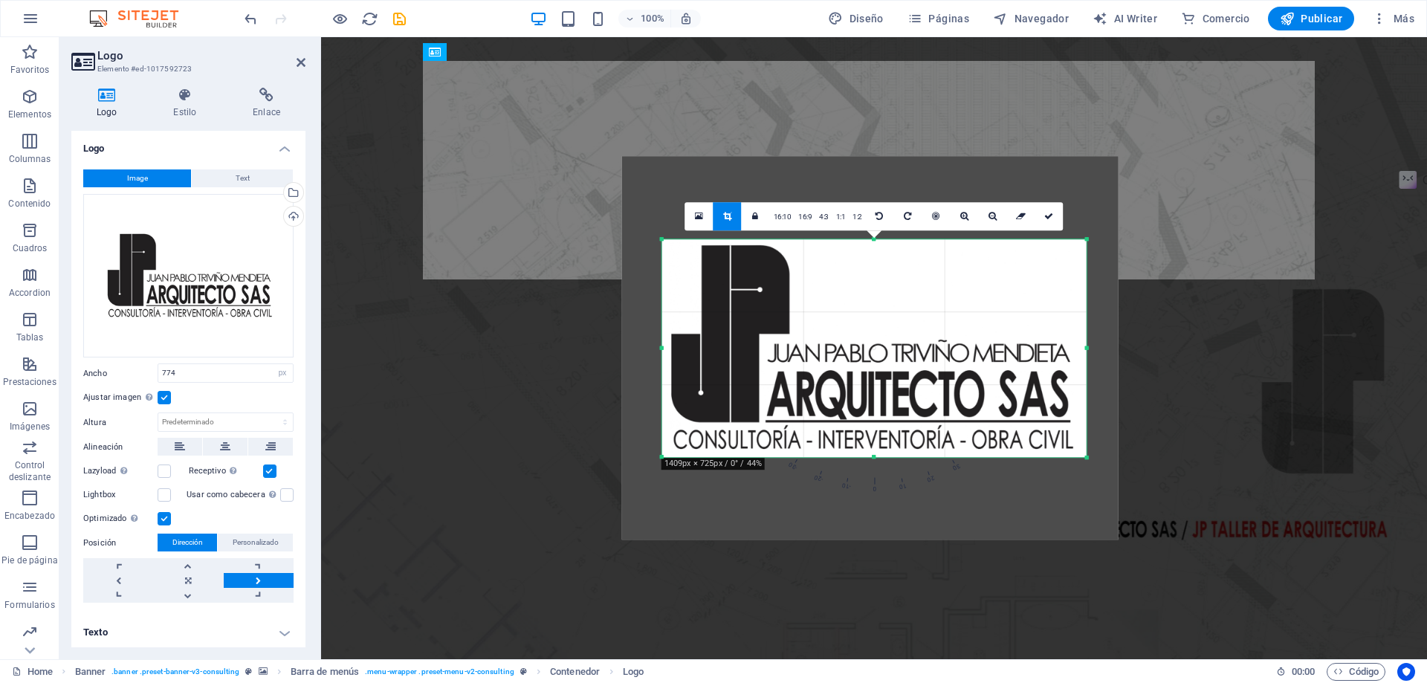
drag, startPoint x: 643, startPoint y: 480, endPoint x: 684, endPoint y: 432, distance: 62.8
click at [684, 432] on div "180 170 160 150 140 130 120 110 100 90 80 70 60 50 40 30 20 10 0 -10 -20 -30 -4…" at bounding box center [874, 348] width 424 height 218
click at [995, 216] on icon at bounding box center [992, 216] width 8 height 9
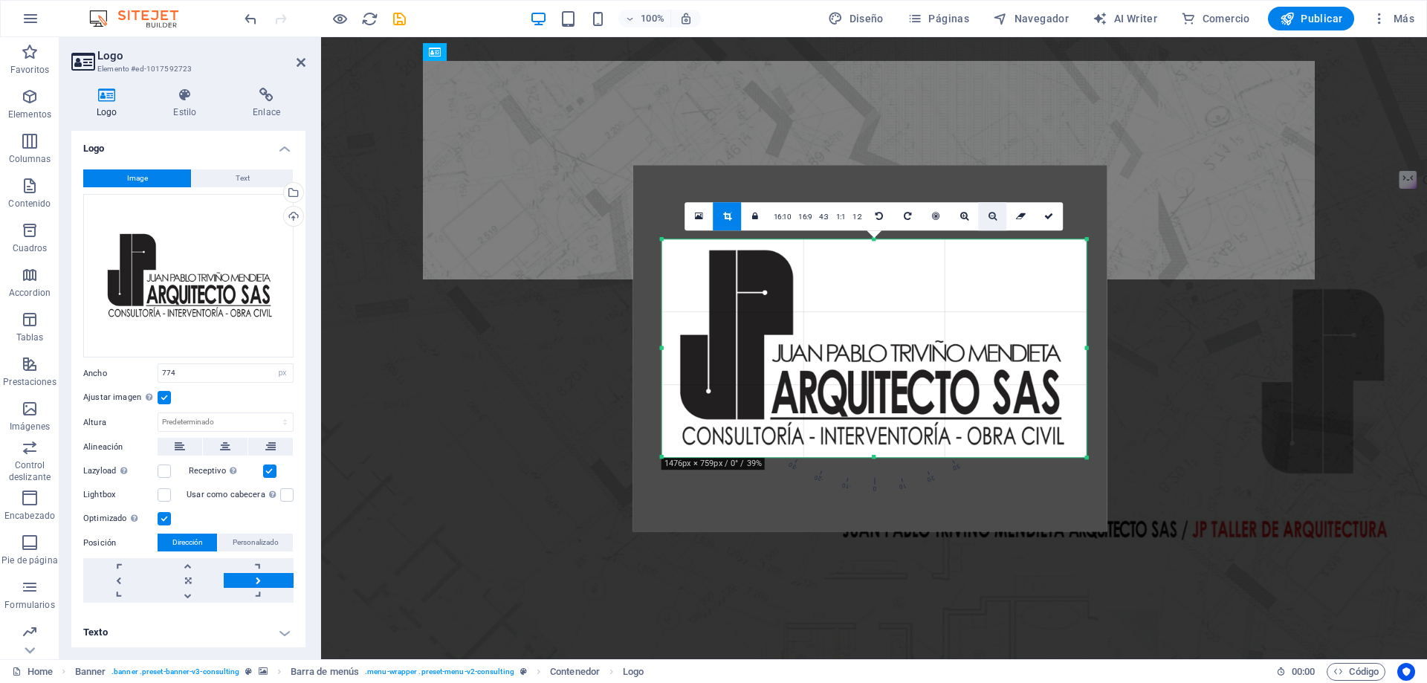
click at [995, 216] on icon at bounding box center [992, 216] width 8 height 9
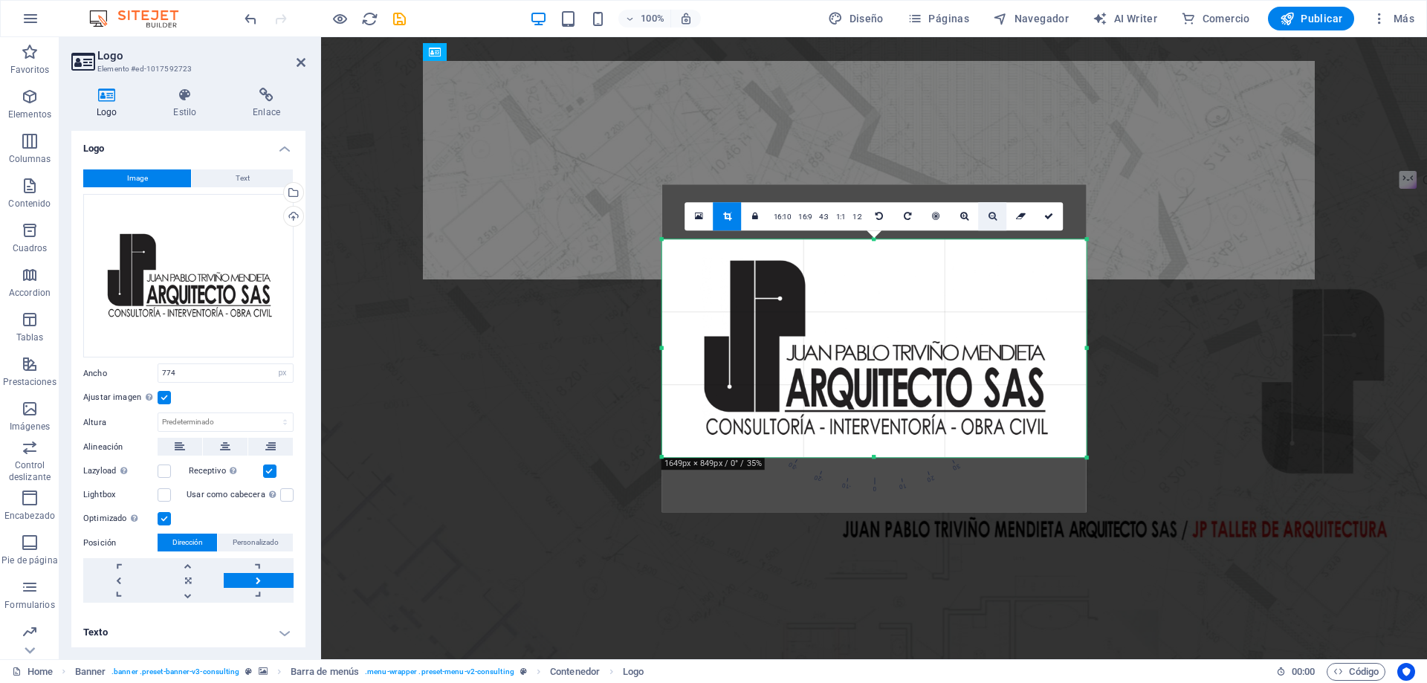
click at [995, 216] on icon at bounding box center [992, 216] width 8 height 9
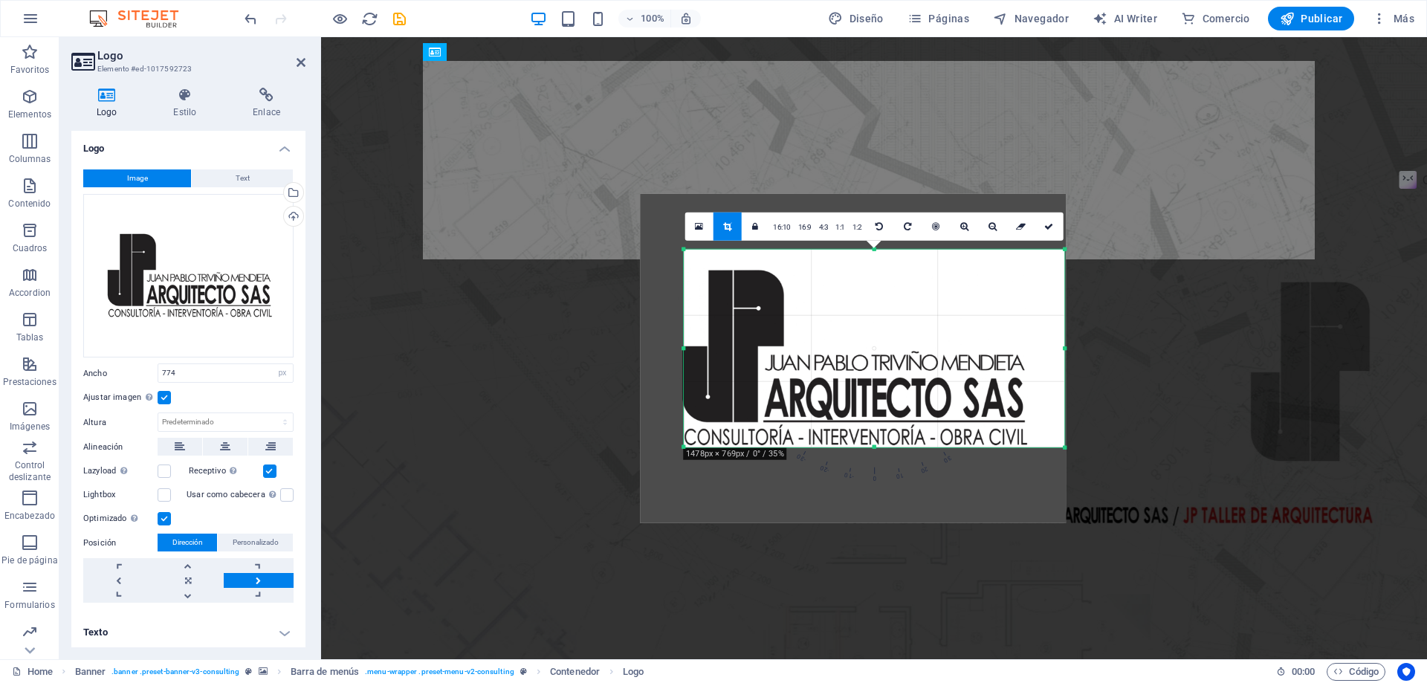
drag, startPoint x: 662, startPoint y: 459, endPoint x: 705, endPoint y: 439, distance: 47.5
click at [705, 439] on div "180 170 160 150 140 130 120 110 100 90 80 70 60 50 40 30 20 10 0 -10 -20 -30 -4…" at bounding box center [874, 348] width 380 height 198
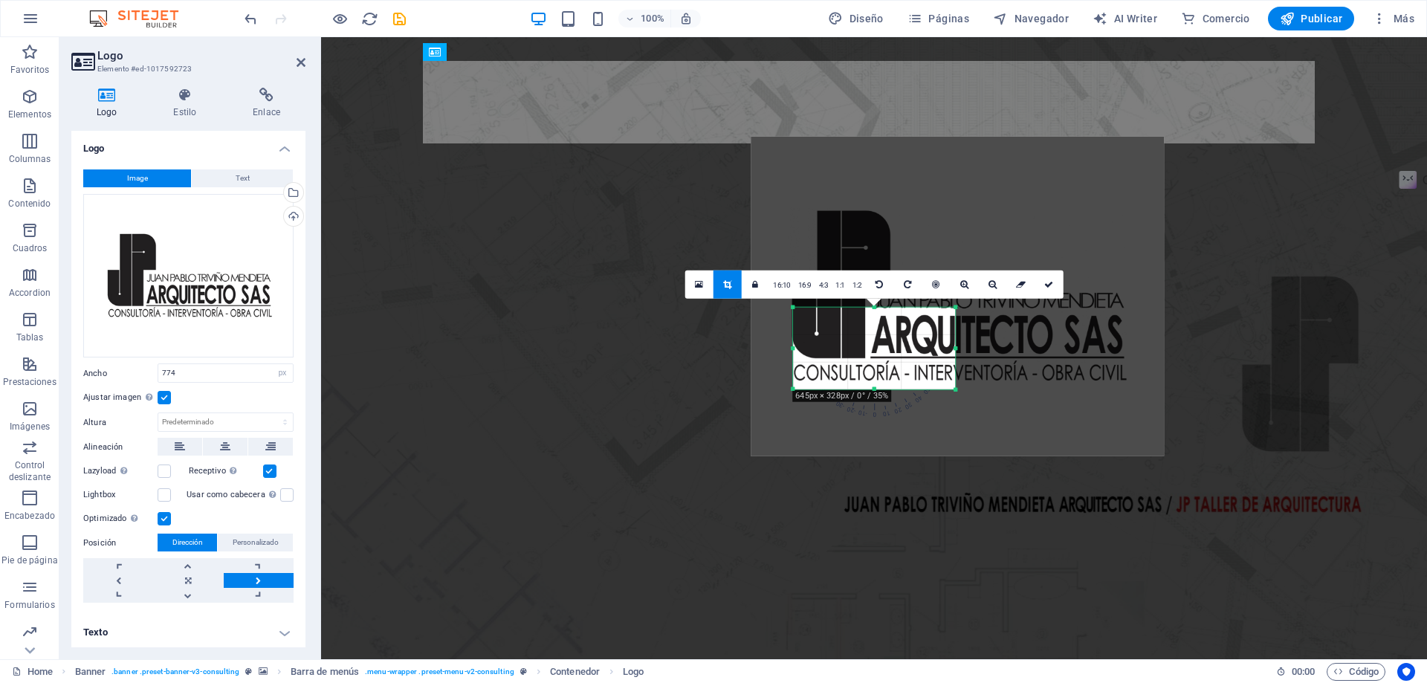
drag, startPoint x: 1065, startPoint y: 250, endPoint x: 846, endPoint y: 366, distance: 246.9
click at [846, 366] on div "180 170 160 150 140 130 120 110 100 90 80 70 60 50 40 30 20 10 0 -10 -20 -30 -4…" at bounding box center [874, 348] width 162 height 82
click at [993, 285] on icon at bounding box center [992, 283] width 8 height 9
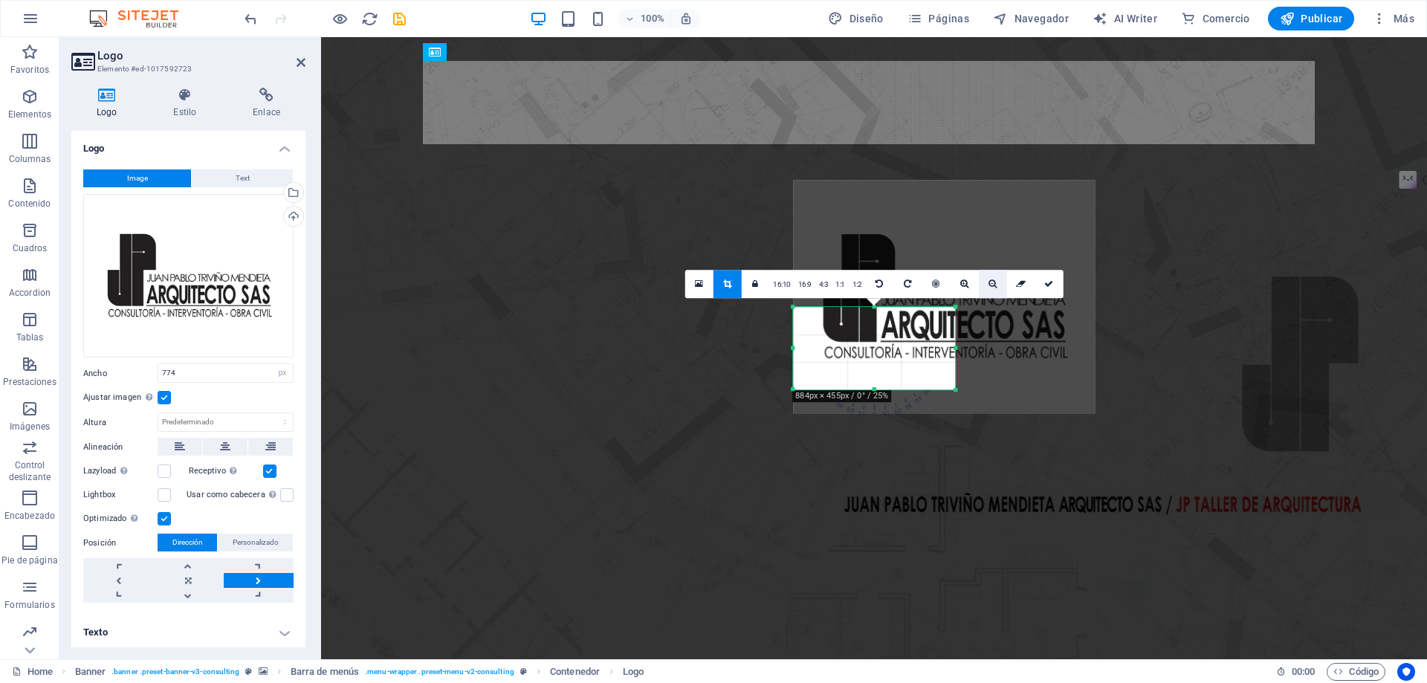
click at [993, 285] on icon at bounding box center [992, 283] width 8 height 9
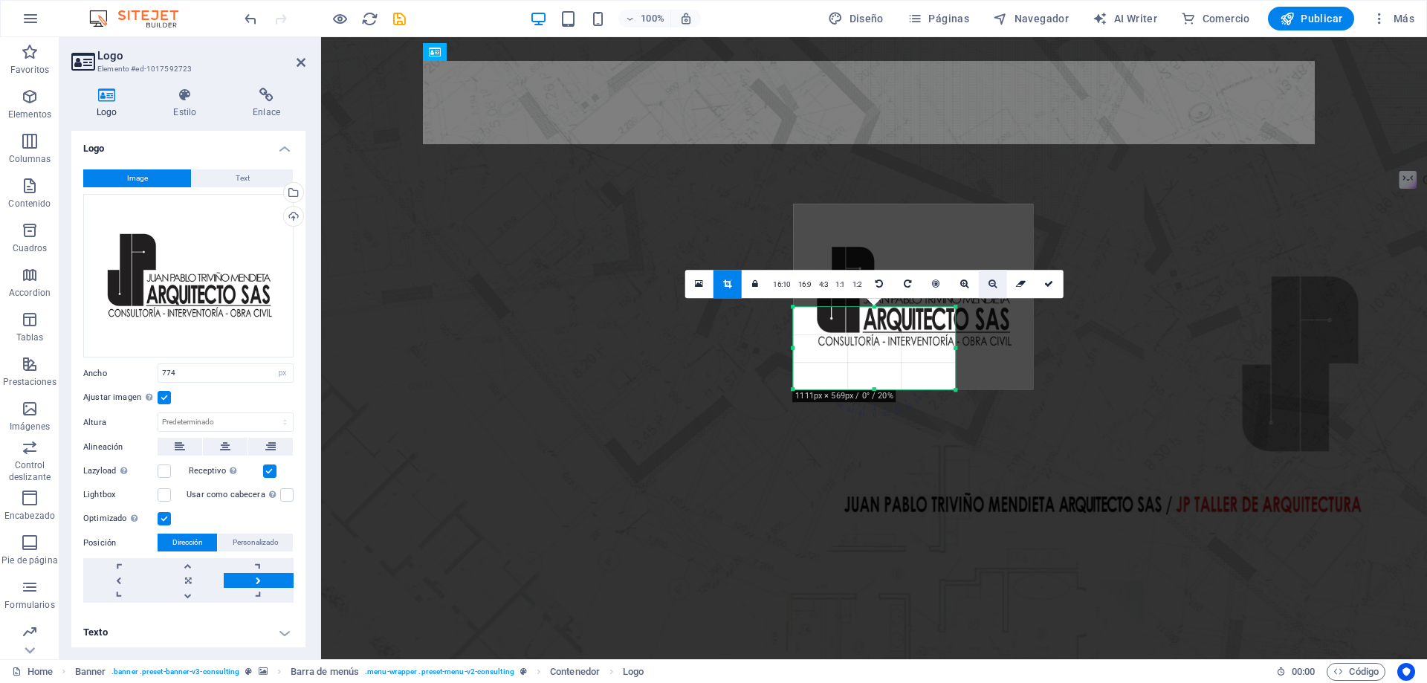
click at [993, 285] on icon at bounding box center [992, 283] width 8 height 9
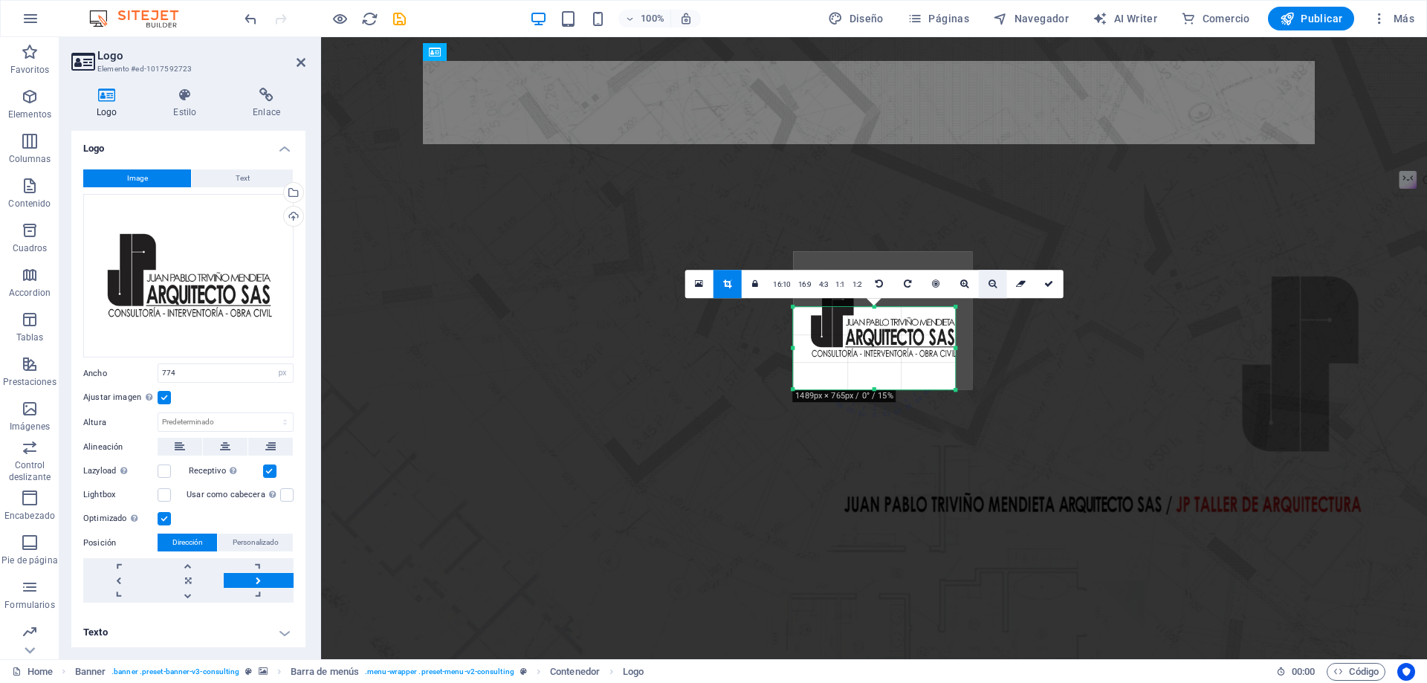
click at [993, 285] on icon at bounding box center [992, 283] width 8 height 9
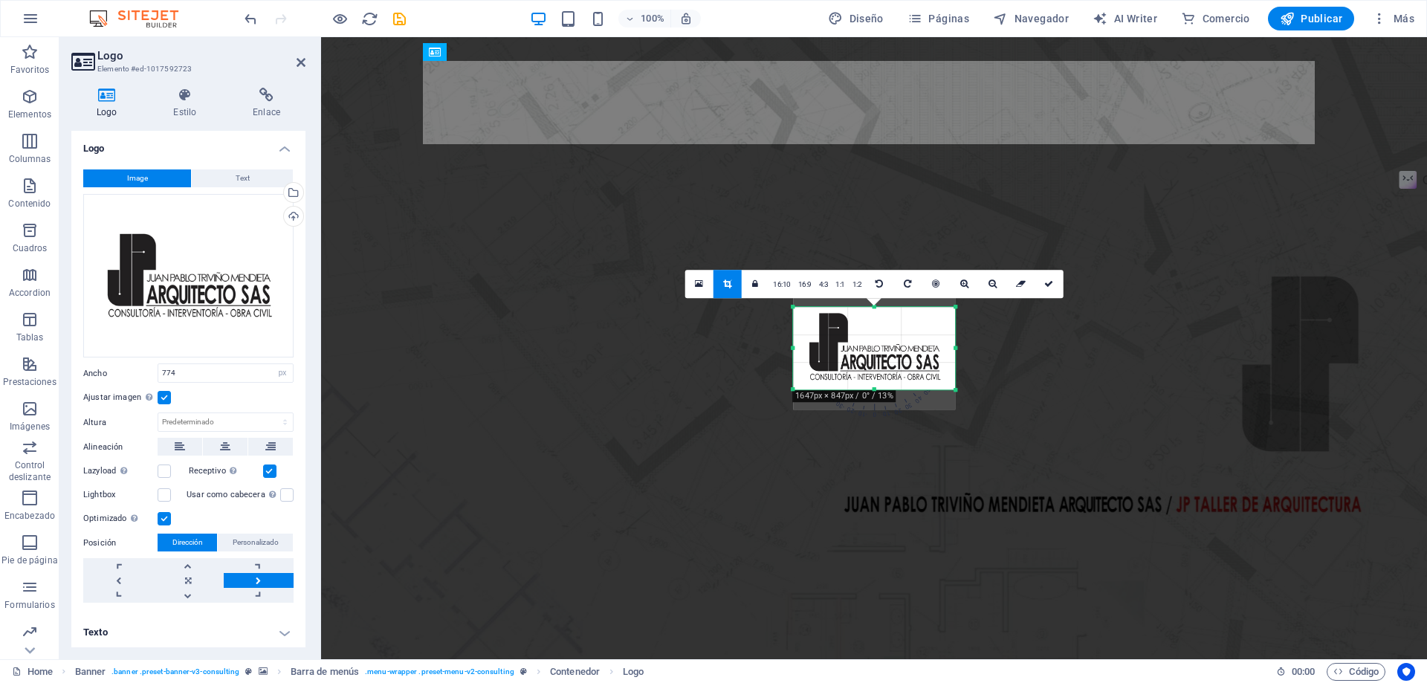
drag, startPoint x: 874, startPoint y: 341, endPoint x: 877, endPoint y: 356, distance: 15.2
click at [877, 356] on div at bounding box center [874, 346] width 162 height 125
click at [1053, 280] on link at bounding box center [1048, 284] width 28 height 28
type input "217"
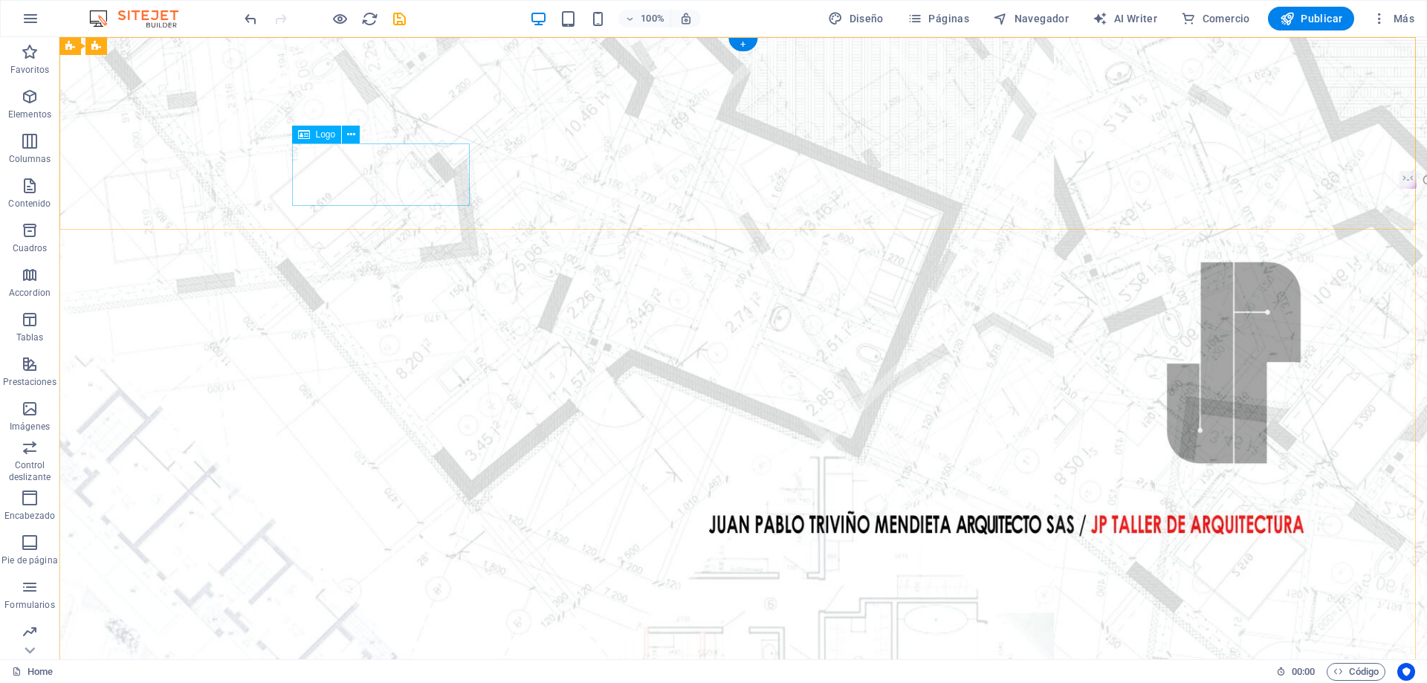
click at [348, 136] on icon at bounding box center [351, 135] width 8 height 16
click at [353, 135] on icon at bounding box center [351, 135] width 8 height 16
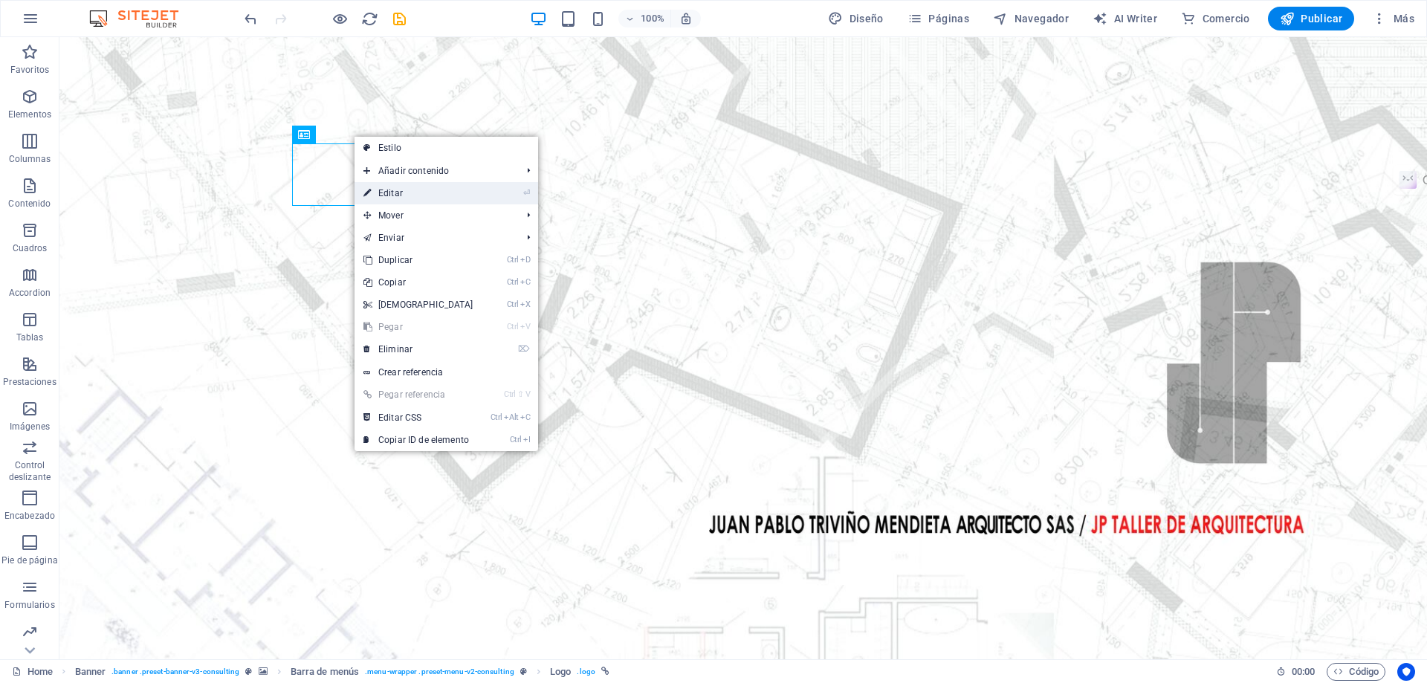
drag, startPoint x: 410, startPoint y: 186, endPoint x: 89, endPoint y: 149, distance: 323.2
click at [410, 186] on link "⏎ Editar" at bounding box center [418, 193] width 128 height 22
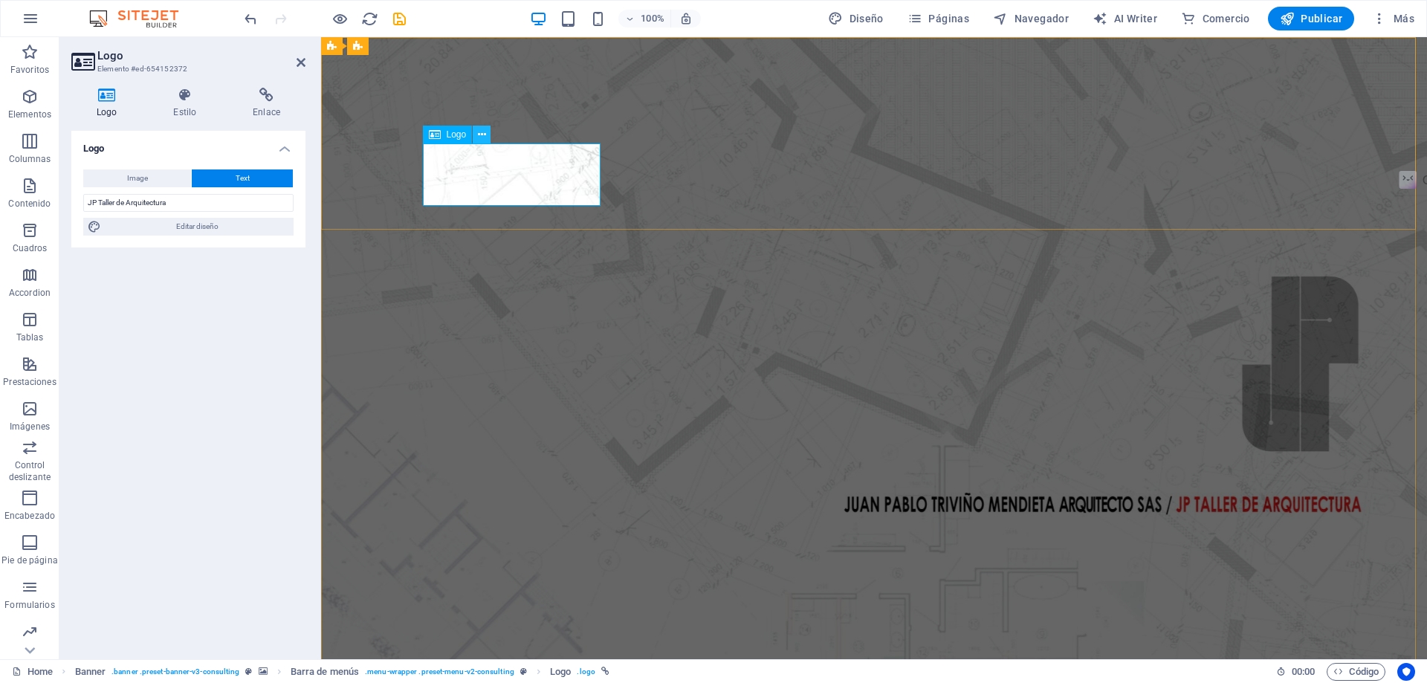
click at [479, 136] on icon at bounding box center [482, 135] width 8 height 16
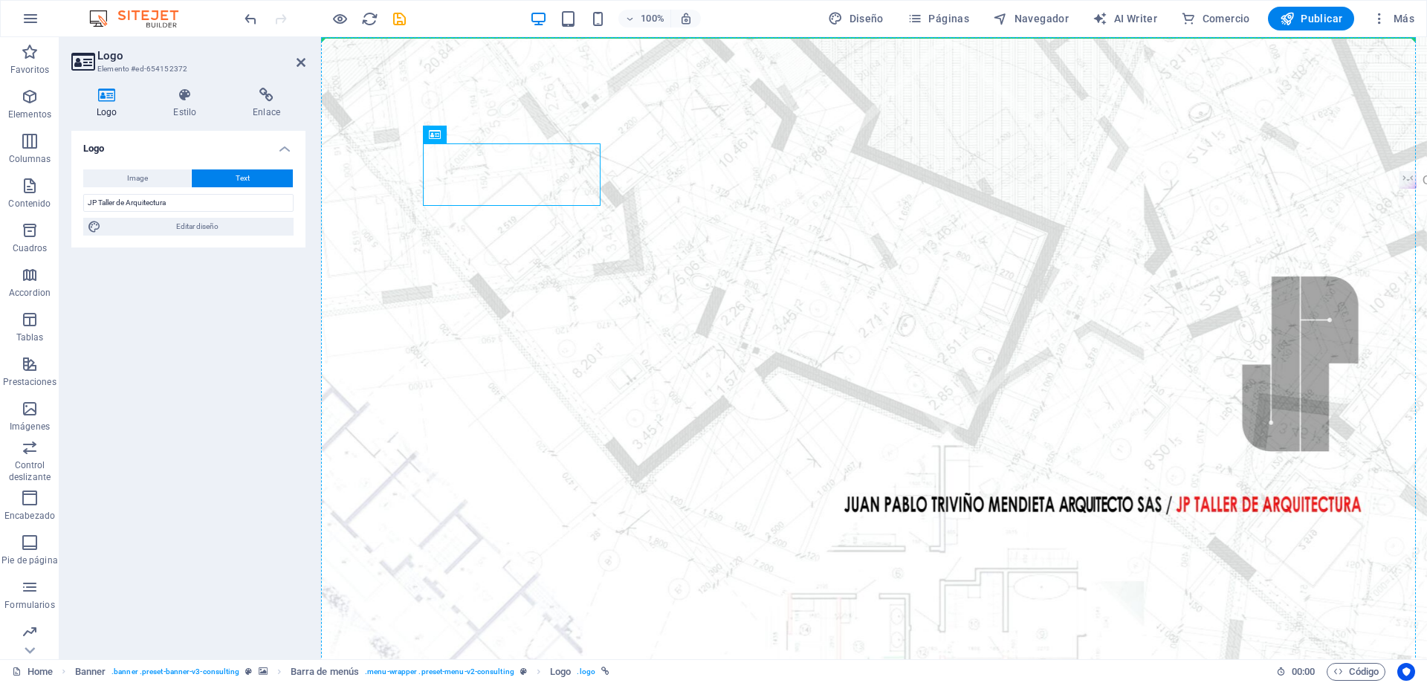
drag, startPoint x: 508, startPoint y: 180, endPoint x: 576, endPoint y: 233, distance: 85.8
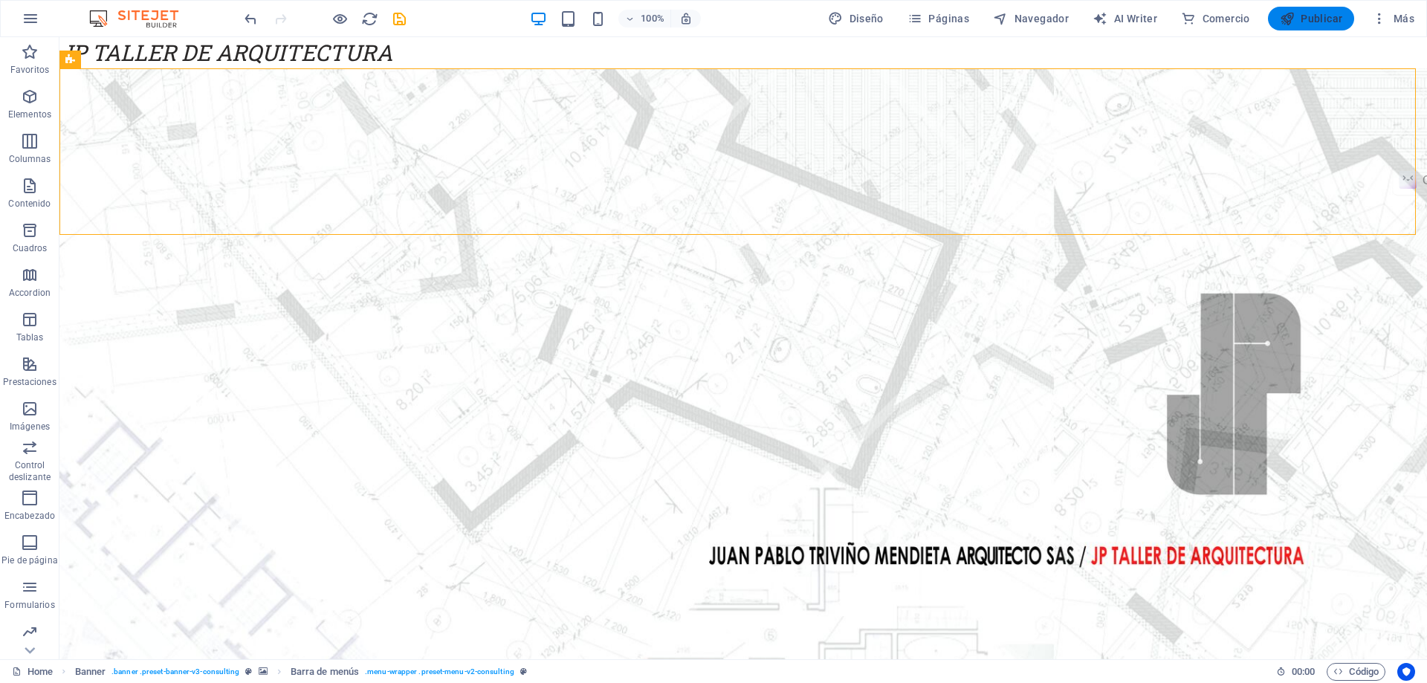
click at [1302, 15] on span "Publicar" at bounding box center [1310, 18] width 63 height 15
checkbox input "false"
